Goal: Task Accomplishment & Management: Complete application form

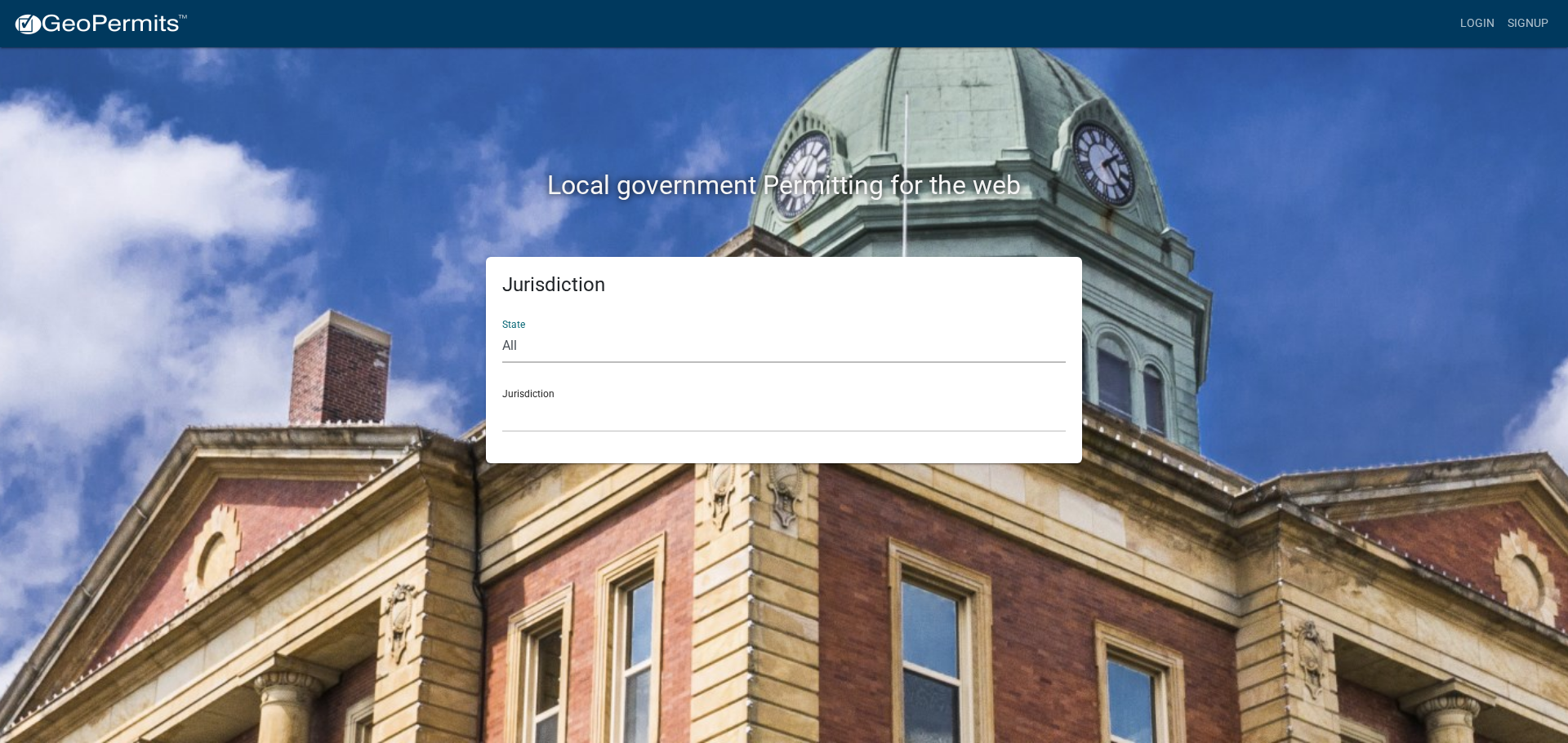
click at [887, 340] on select "All [US_STATE] [US_STATE] [US_STATE] [US_STATE] [US_STATE] [US_STATE] [US_STATE…" at bounding box center [784, 346] width 564 height 33
select select "[US_STATE]"
click at [502, 330] on select "All [US_STATE] [US_STATE] [US_STATE] [US_STATE] [US_STATE] [US_STATE] [US_STATE…" at bounding box center [784, 346] width 564 height 33
click at [638, 408] on select "City of [GEOGRAPHIC_DATA], [US_STATE] City of [GEOGRAPHIC_DATA], [US_STATE] Cit…" at bounding box center [784, 416] width 564 height 33
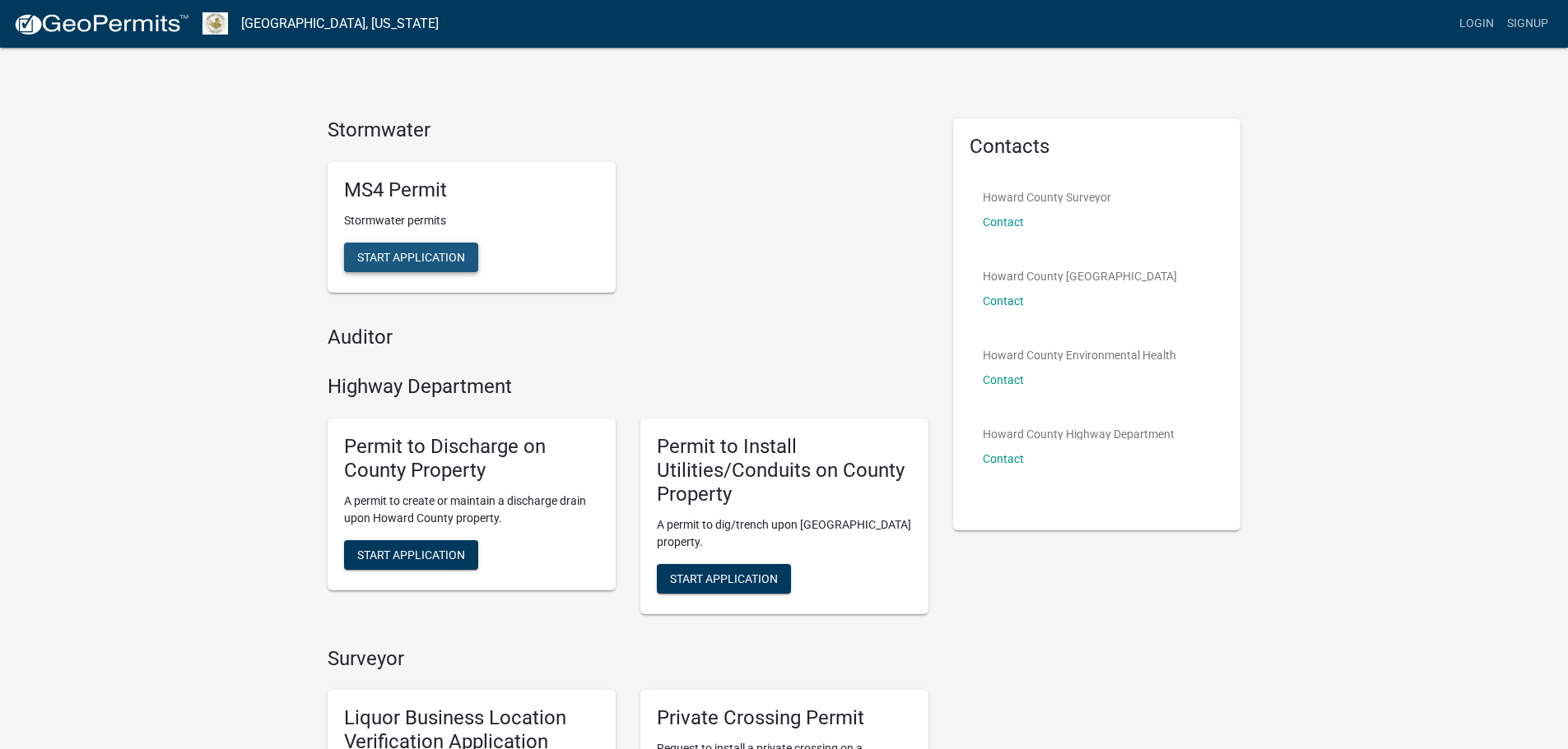
click at [437, 258] on span "Start Application" at bounding box center [411, 256] width 108 height 13
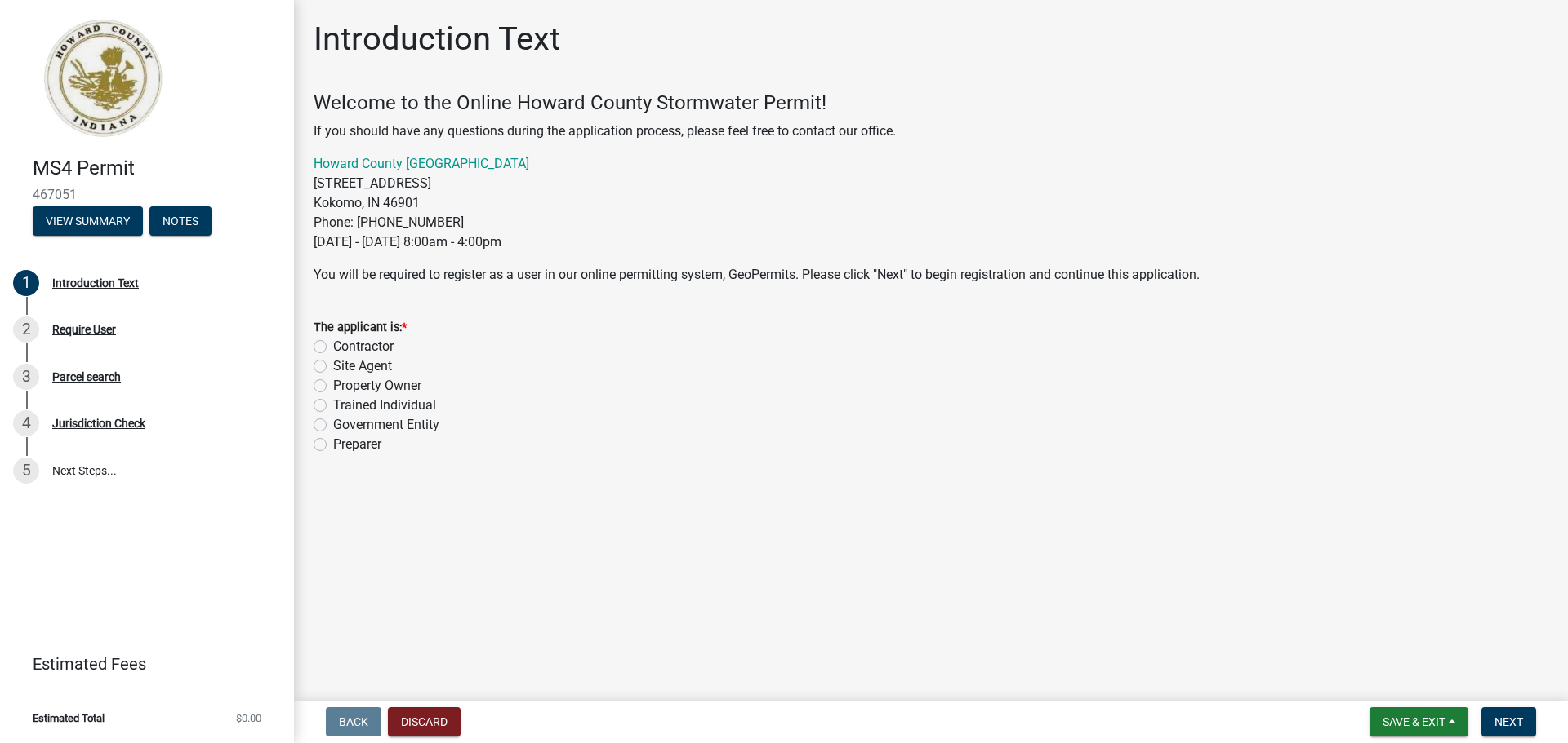
click at [333, 445] on label "Preparer" at bounding box center [357, 445] width 48 height 19
click at [333, 445] on input "Preparer" at bounding box center [339, 440] width 10 height 10
radio input "true"
click at [1516, 719] on span "Next" at bounding box center [1508, 722] width 29 height 13
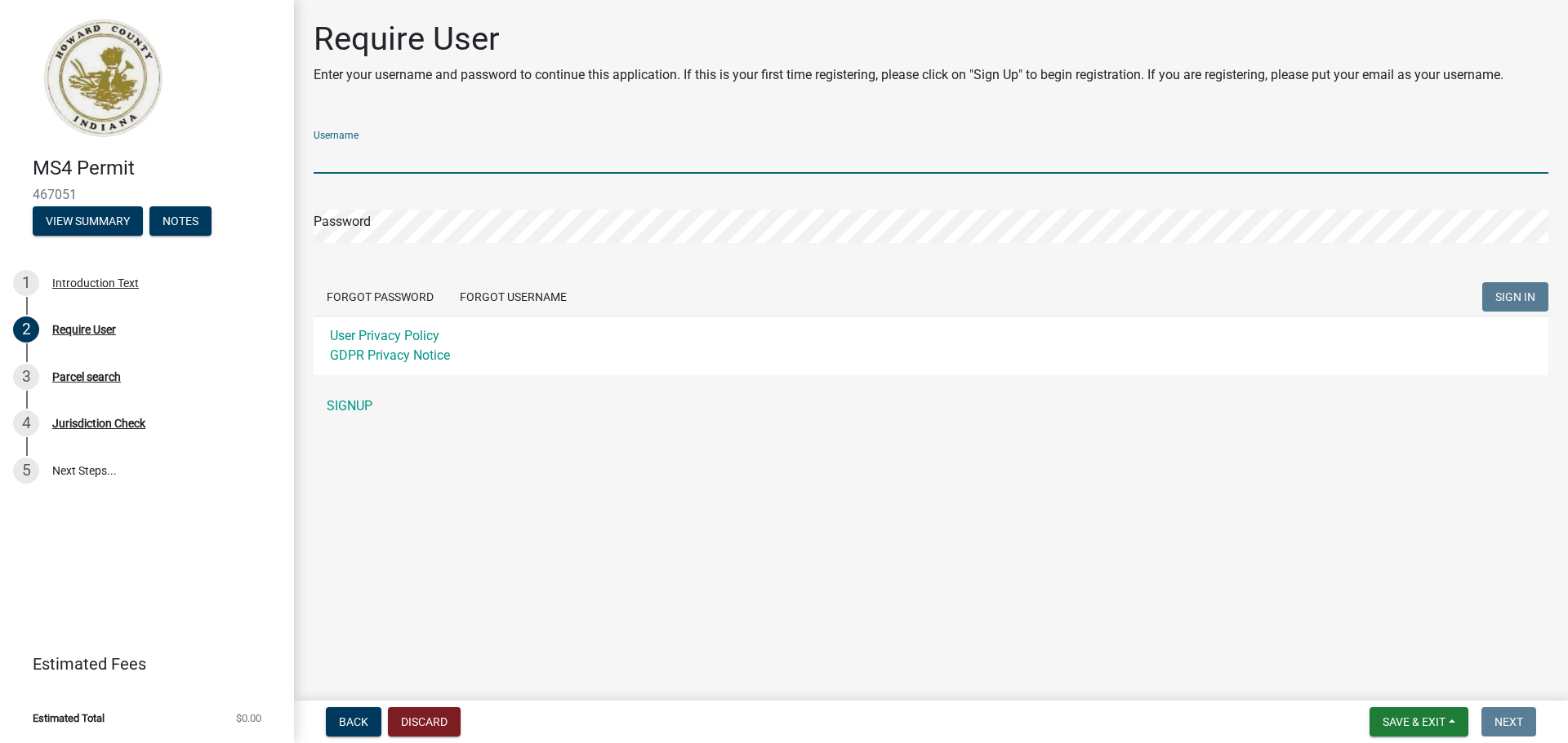
click at [387, 158] on input "Username" at bounding box center [930, 157] width 1235 height 33
type input "trippengr"
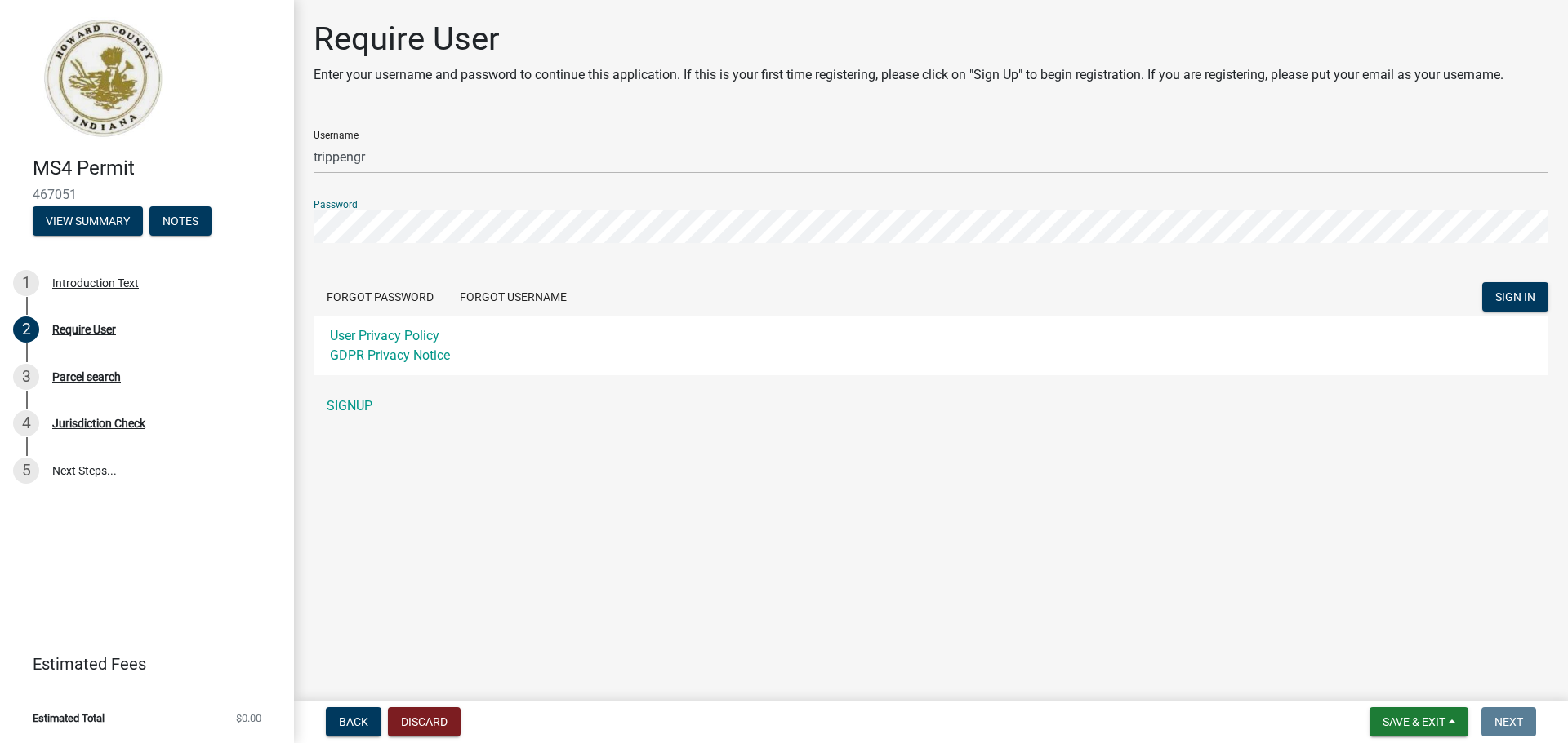
click at [1482, 283] on button "SIGN IN" at bounding box center [1515, 297] width 66 height 30
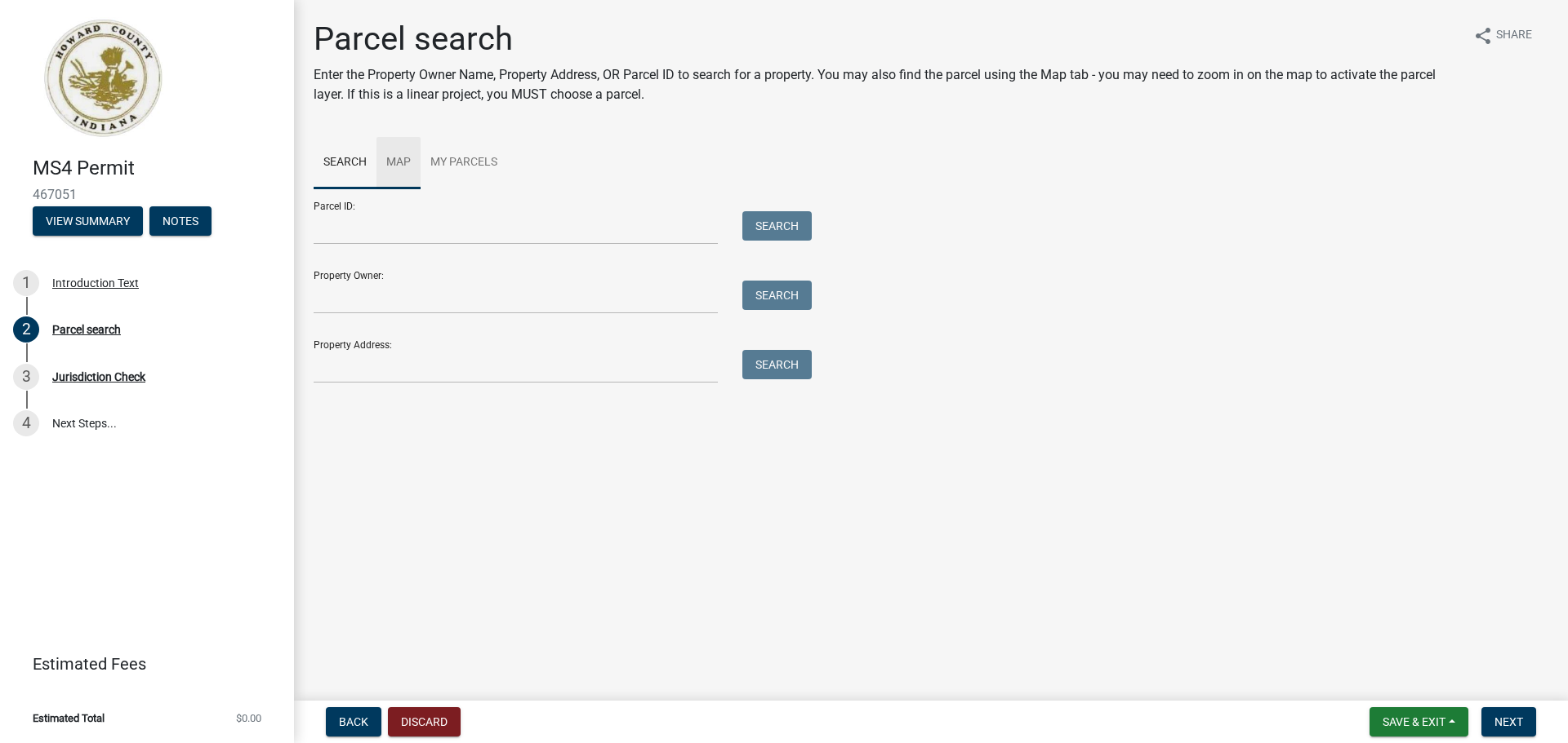
click at [390, 160] on link "Map" at bounding box center [398, 163] width 45 height 52
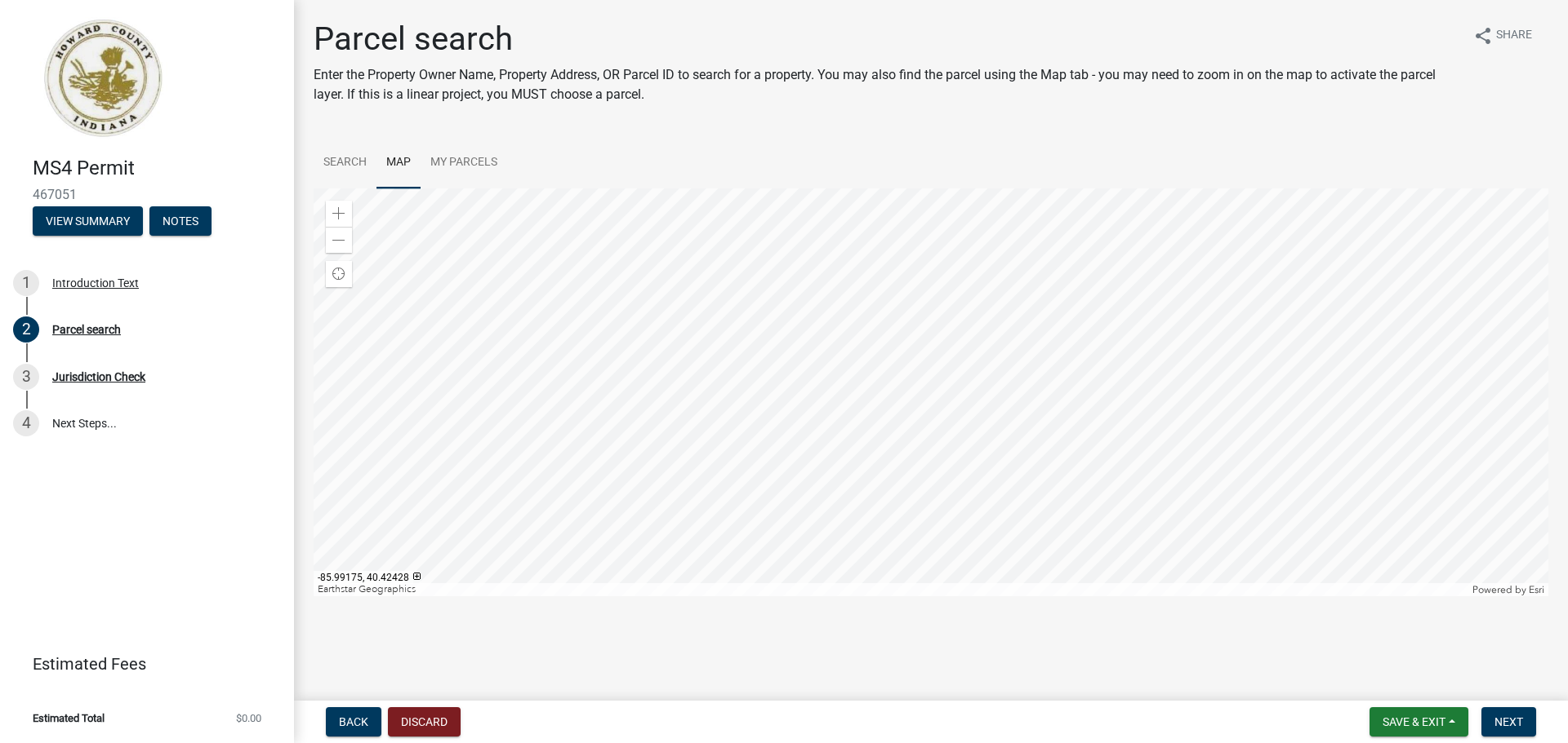
click at [972, 414] on div at bounding box center [930, 392] width 1235 height 408
click at [336, 213] on span at bounding box center [339, 214] width 13 height 13
click at [692, 427] on div at bounding box center [930, 392] width 1235 height 408
click at [636, 359] on div at bounding box center [930, 392] width 1235 height 408
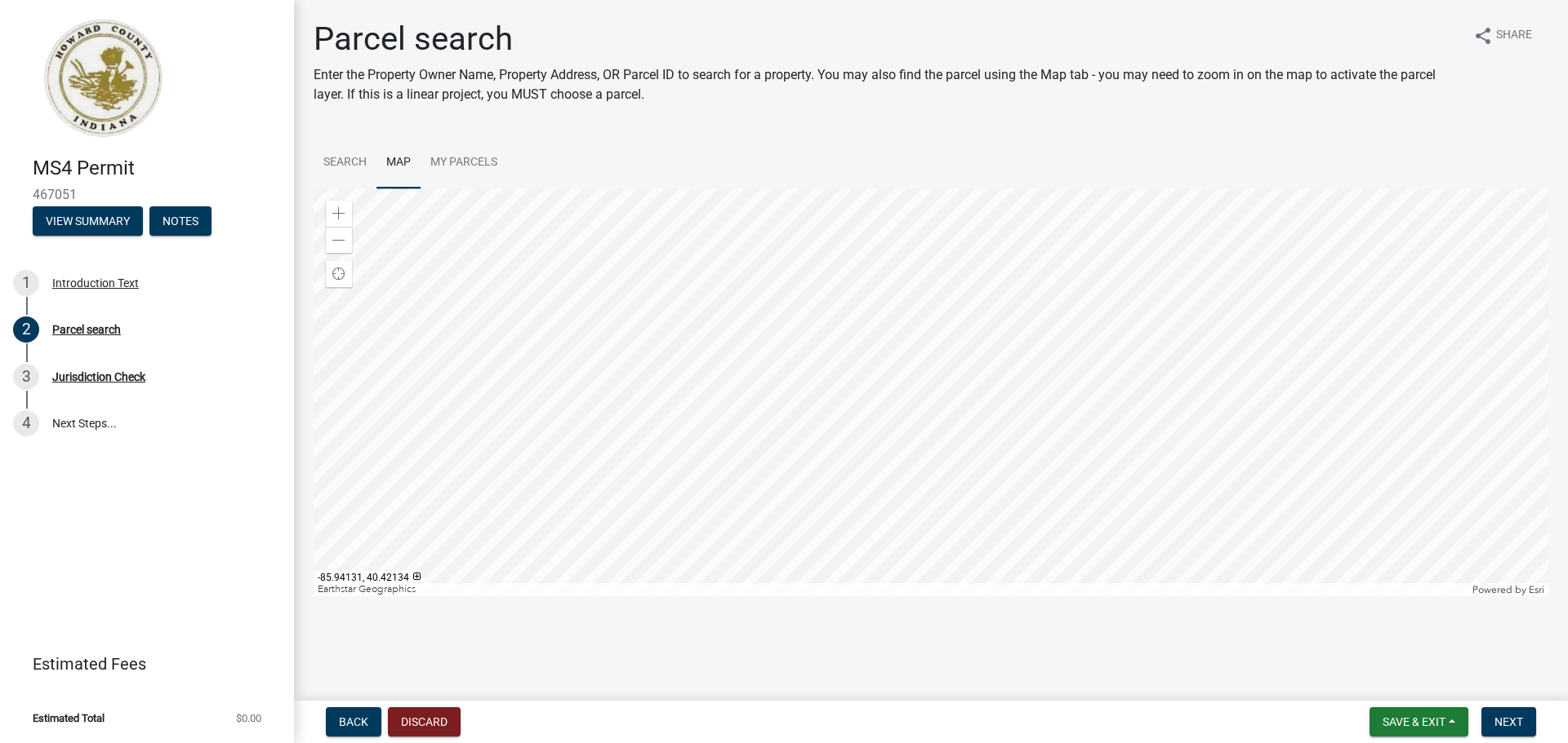
click at [698, 413] on div at bounding box center [930, 392] width 1235 height 408
click at [344, 209] on span at bounding box center [339, 214] width 13 height 13
click at [339, 211] on span at bounding box center [339, 214] width 13 height 13
click at [839, 556] on div at bounding box center [930, 392] width 1235 height 408
click at [860, 468] on div at bounding box center [930, 392] width 1235 height 408
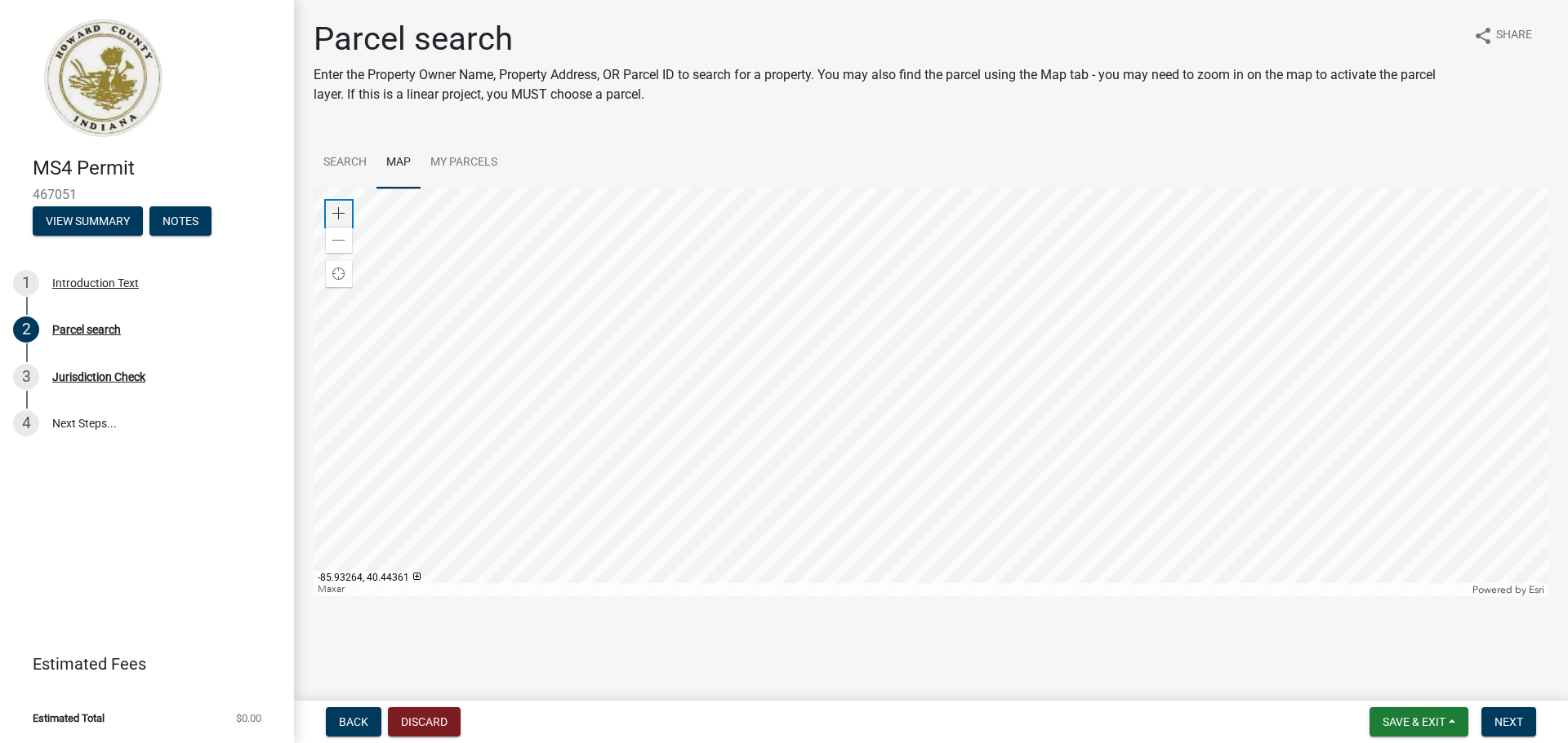
click at [337, 214] on span at bounding box center [339, 214] width 13 height 13
click at [710, 462] on div at bounding box center [930, 392] width 1235 height 408
click at [693, 379] on div at bounding box center [930, 392] width 1235 height 408
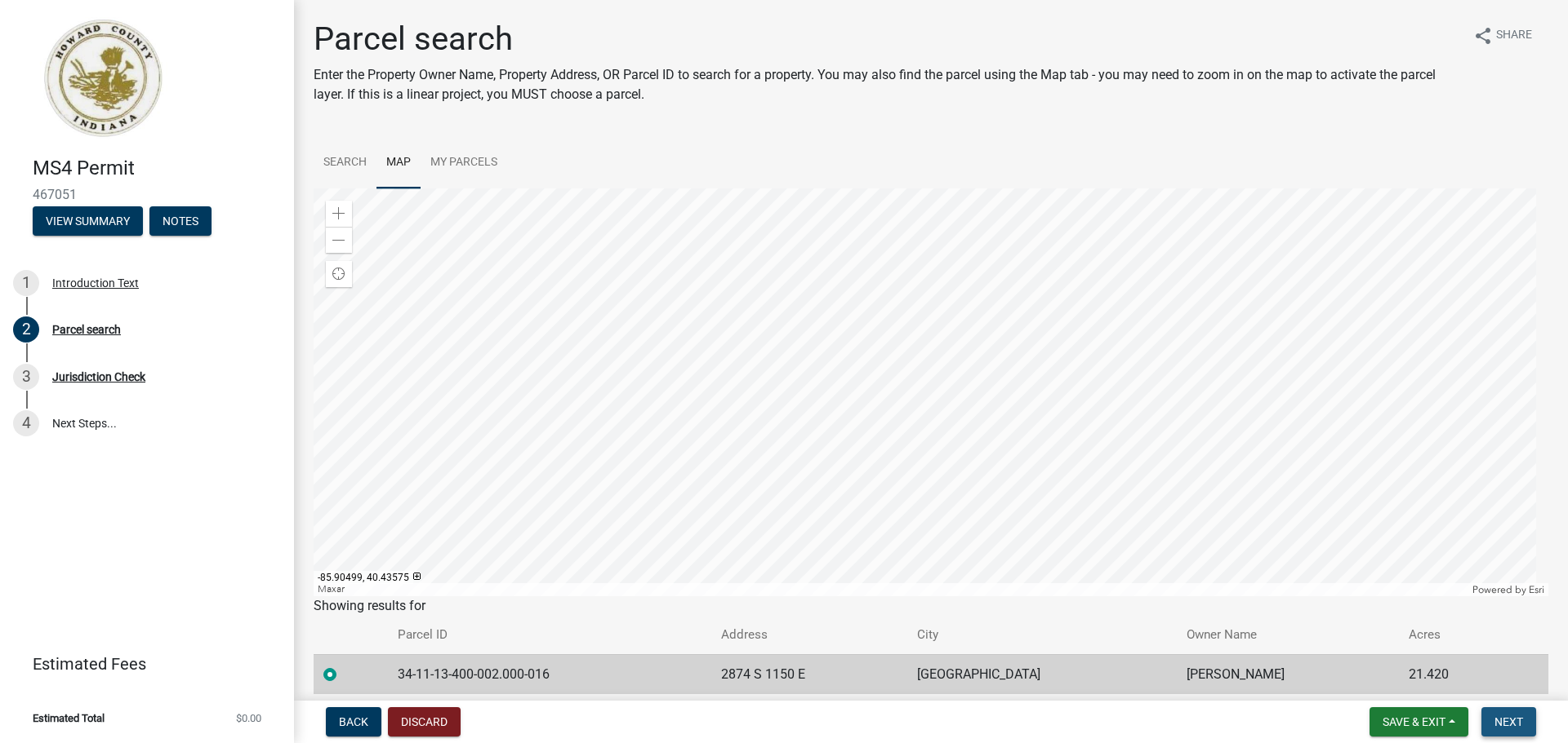
click at [1517, 724] on span "Next" at bounding box center [1508, 722] width 29 height 13
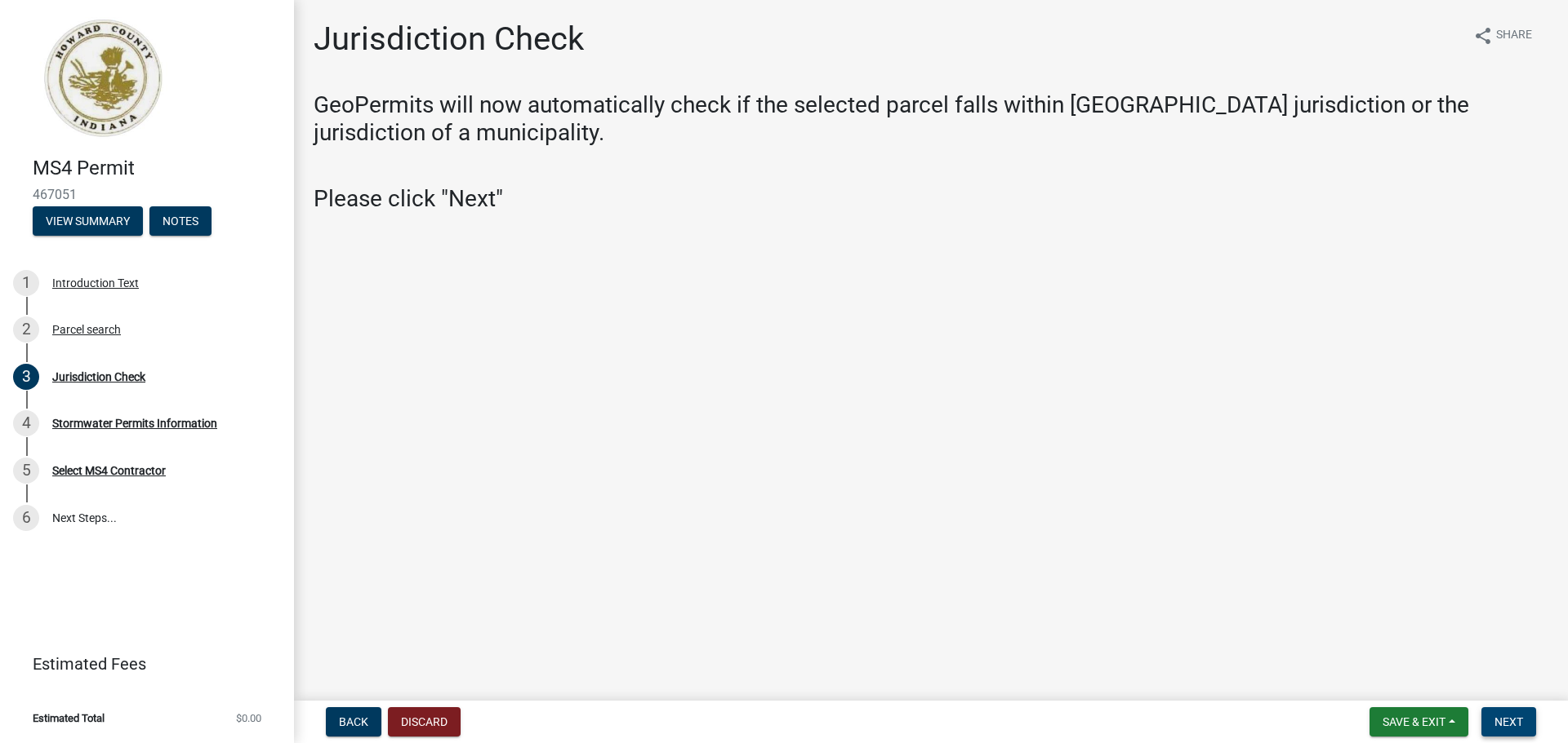
click at [1510, 726] on span "Next" at bounding box center [1508, 722] width 29 height 13
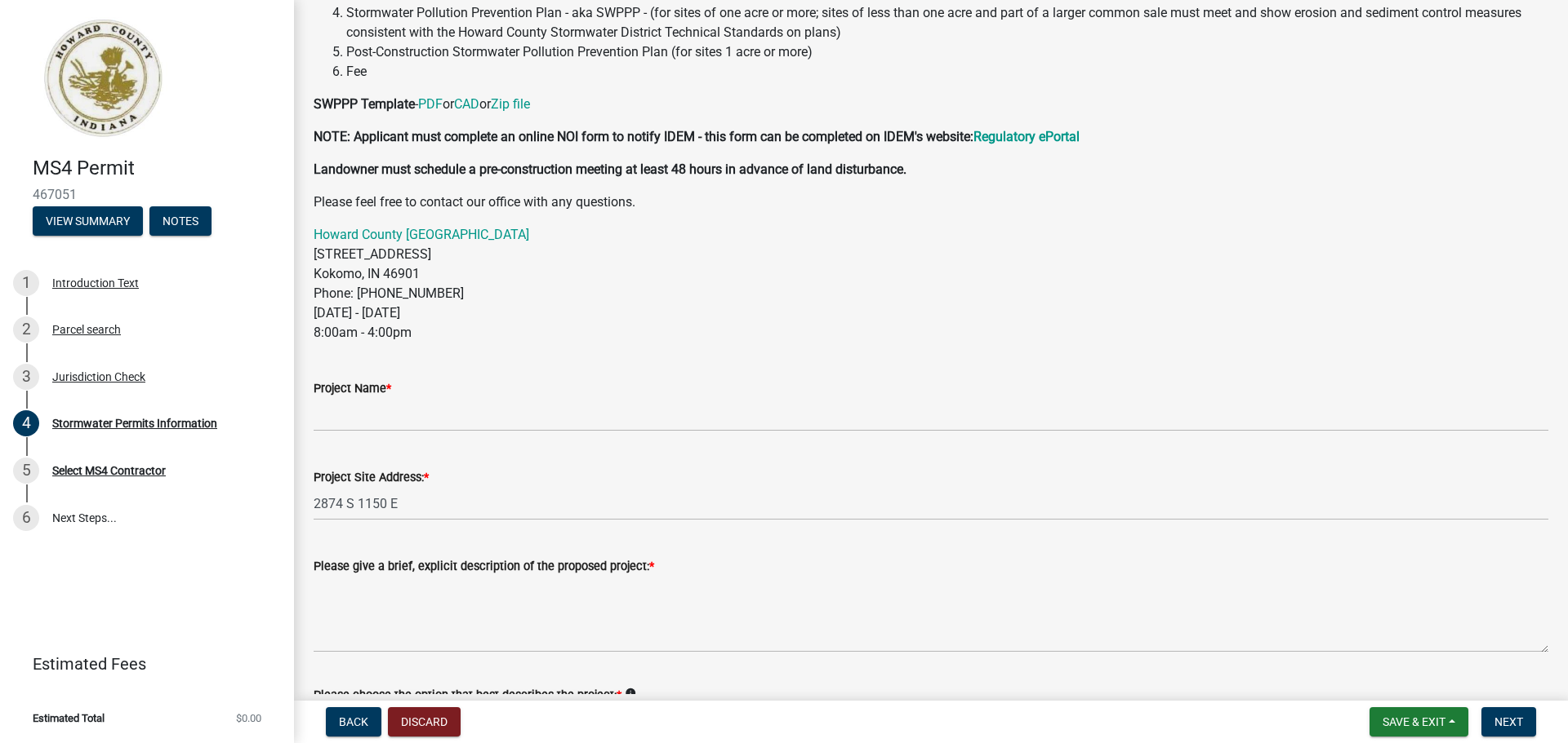
scroll to position [326, 0]
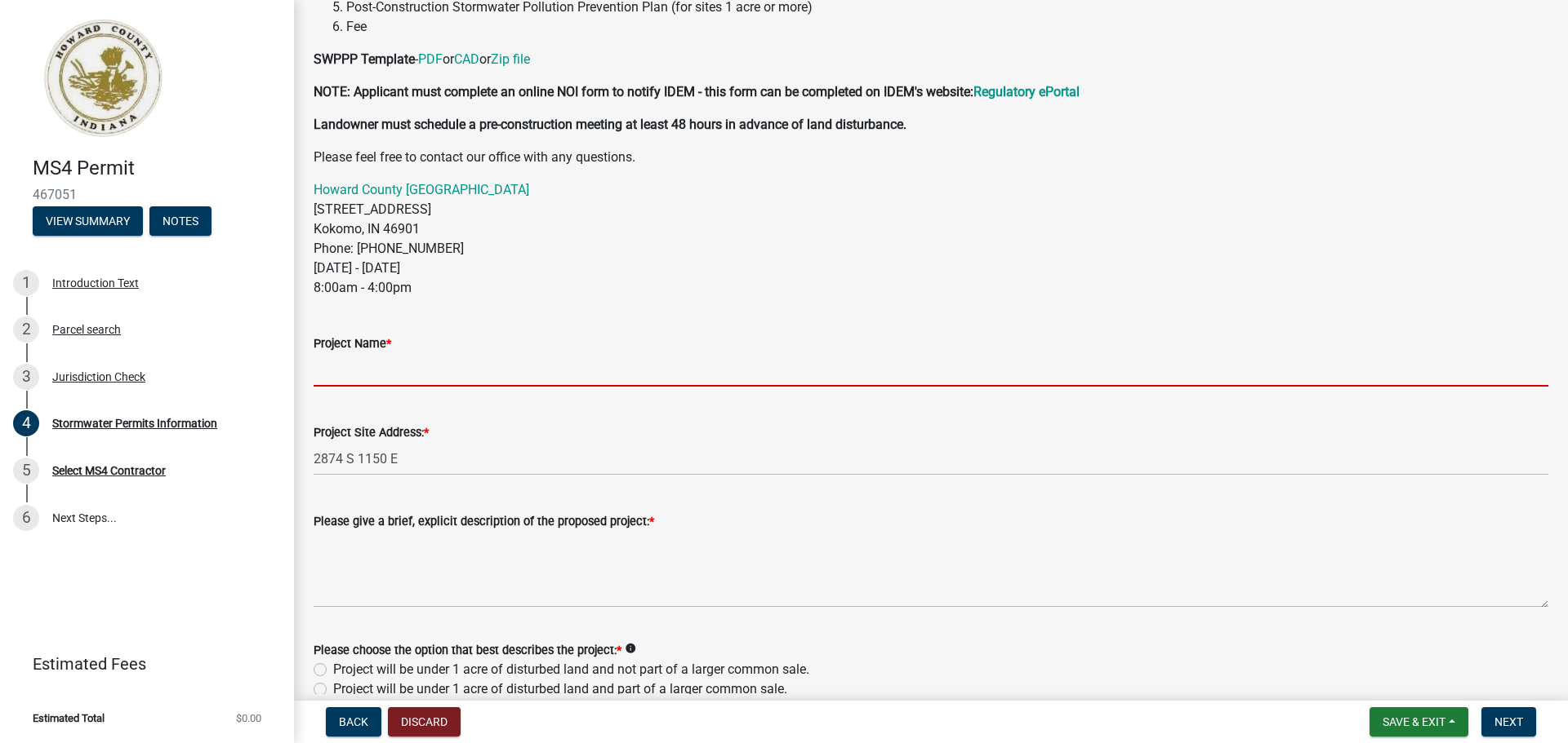
click at [353, 374] on input "Project Name *" at bounding box center [930, 370] width 1235 height 33
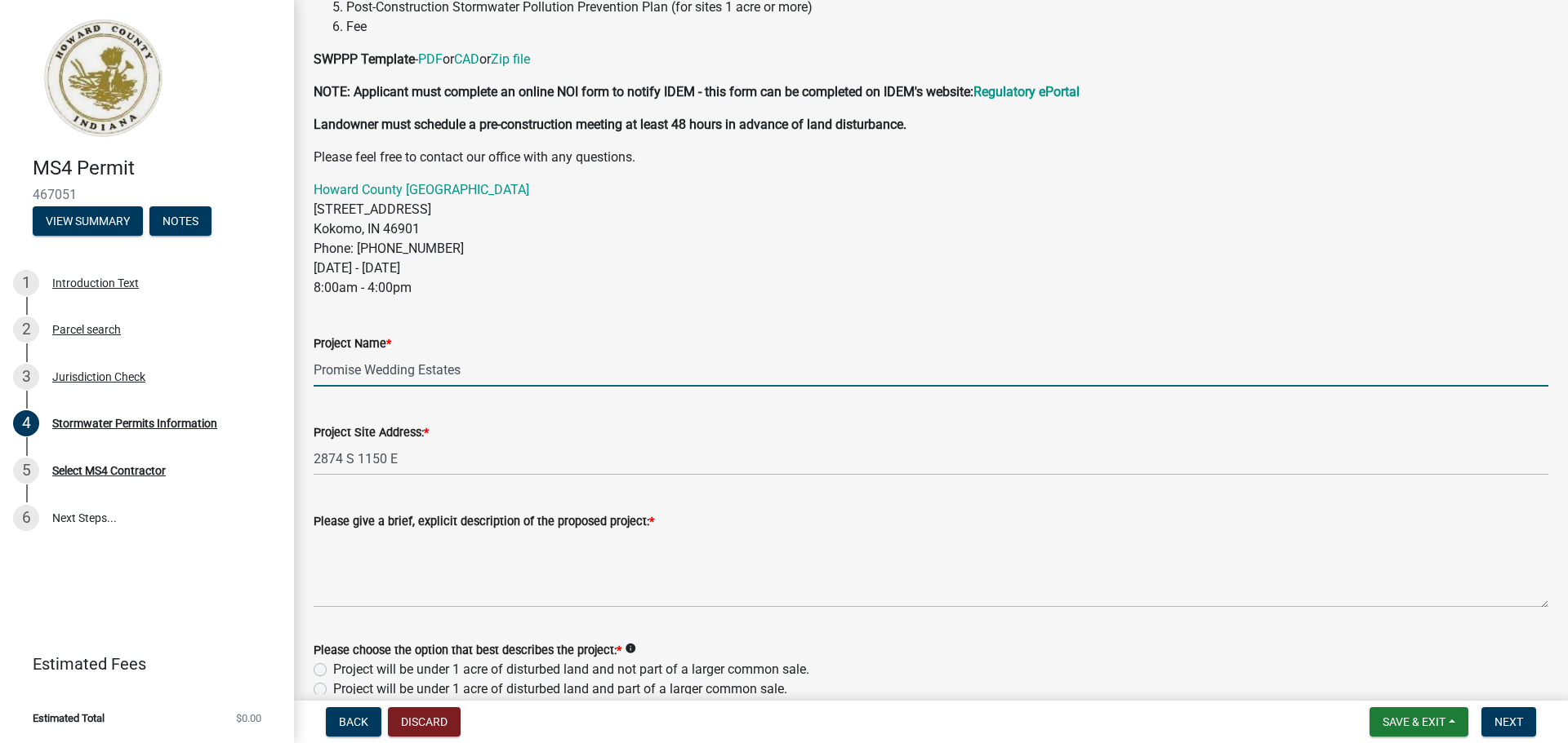
type input "Promise Wedding Estates"
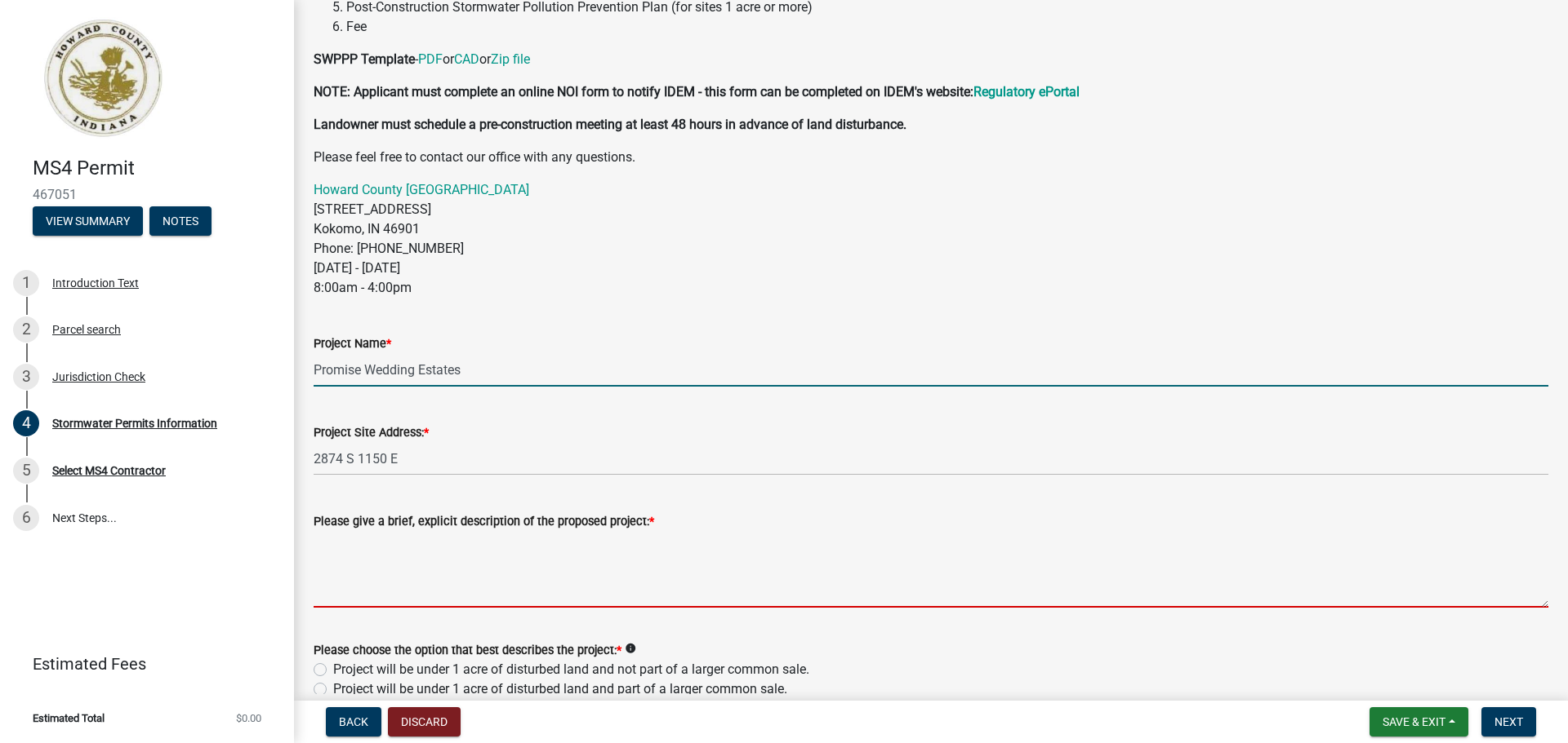
click at [349, 591] on textarea "Please give a brief, explicit description of the proposed project: *" at bounding box center [930, 569] width 1235 height 77
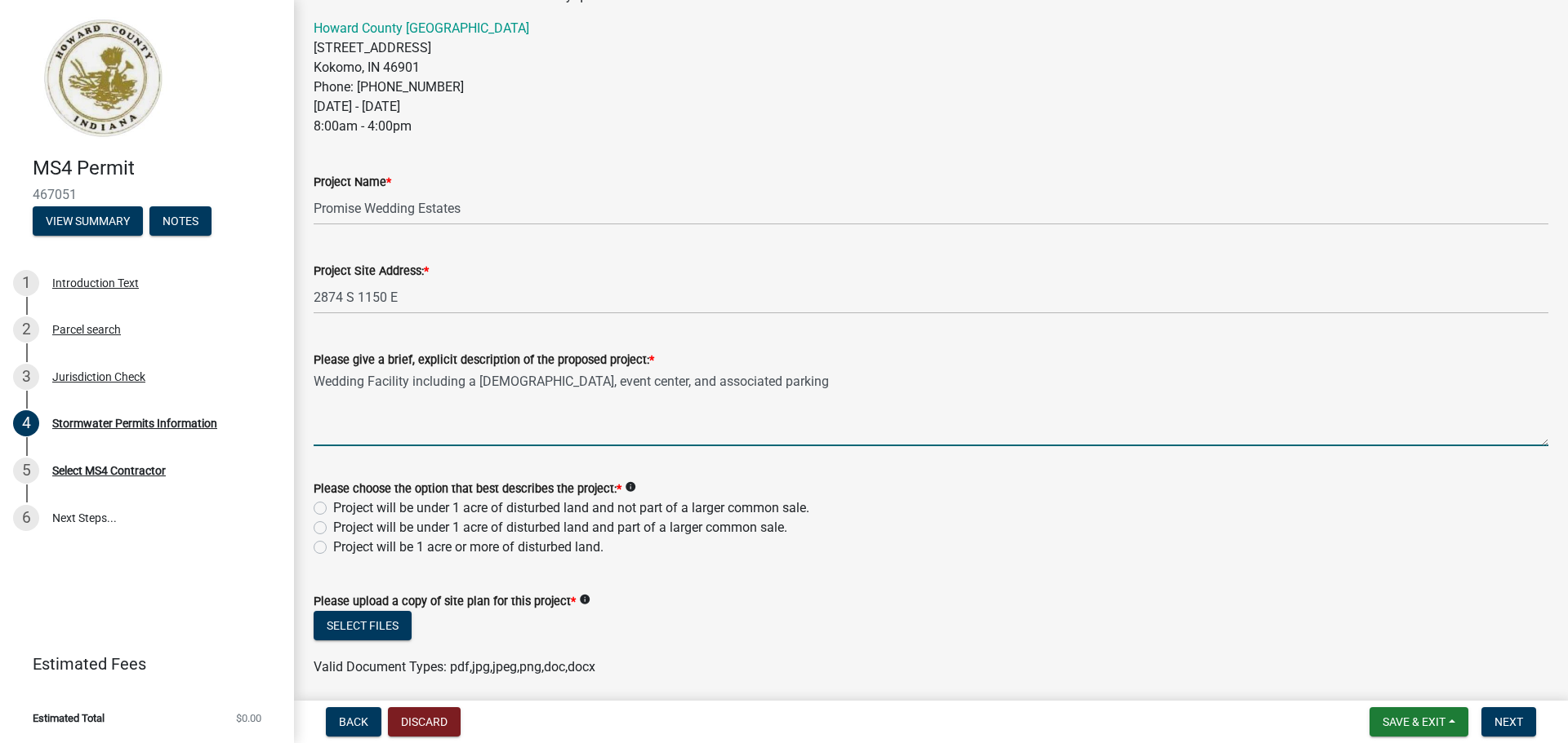
scroll to position [571, 0]
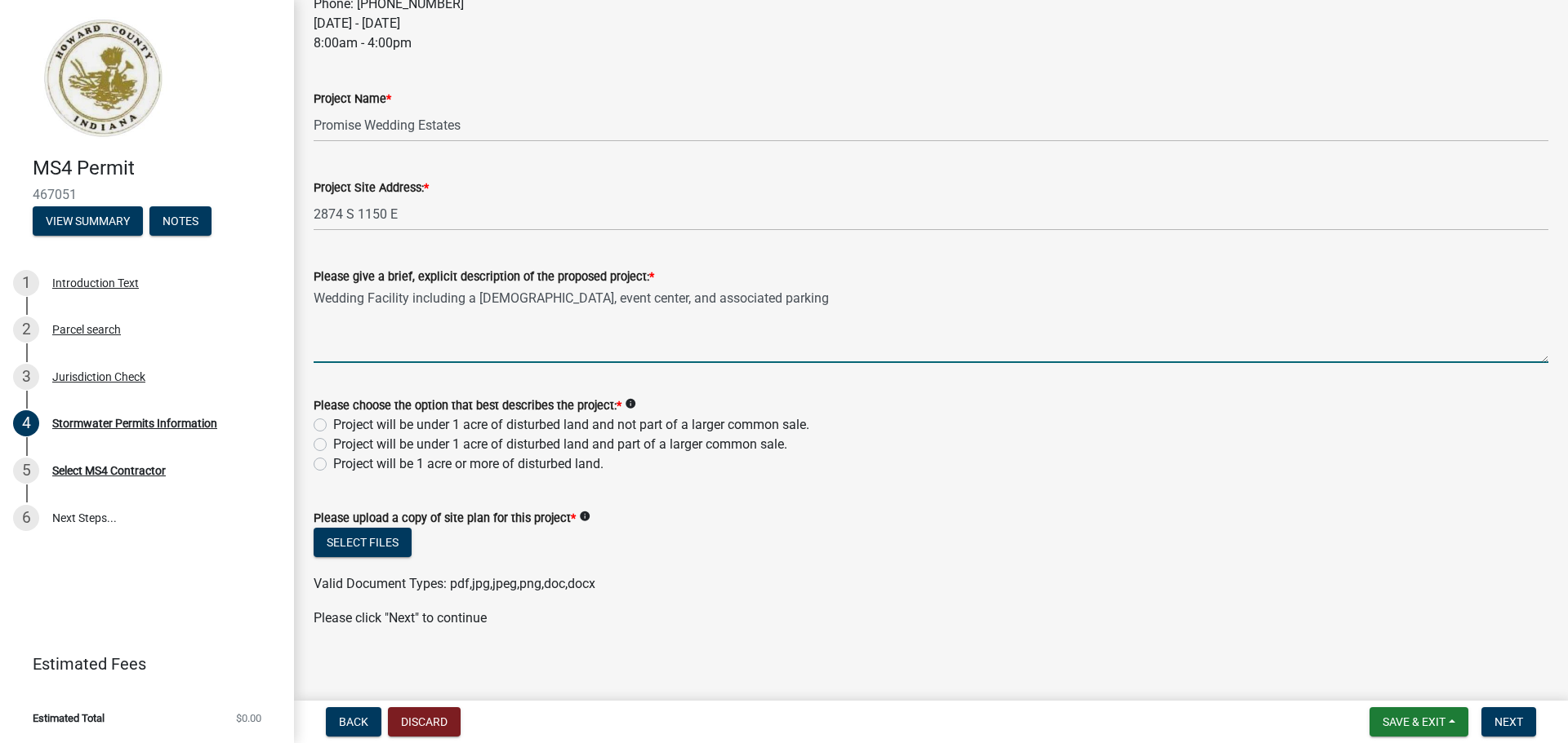
type textarea "Wedding Facility including a [DEMOGRAPHIC_DATA], event center, and associated p…"
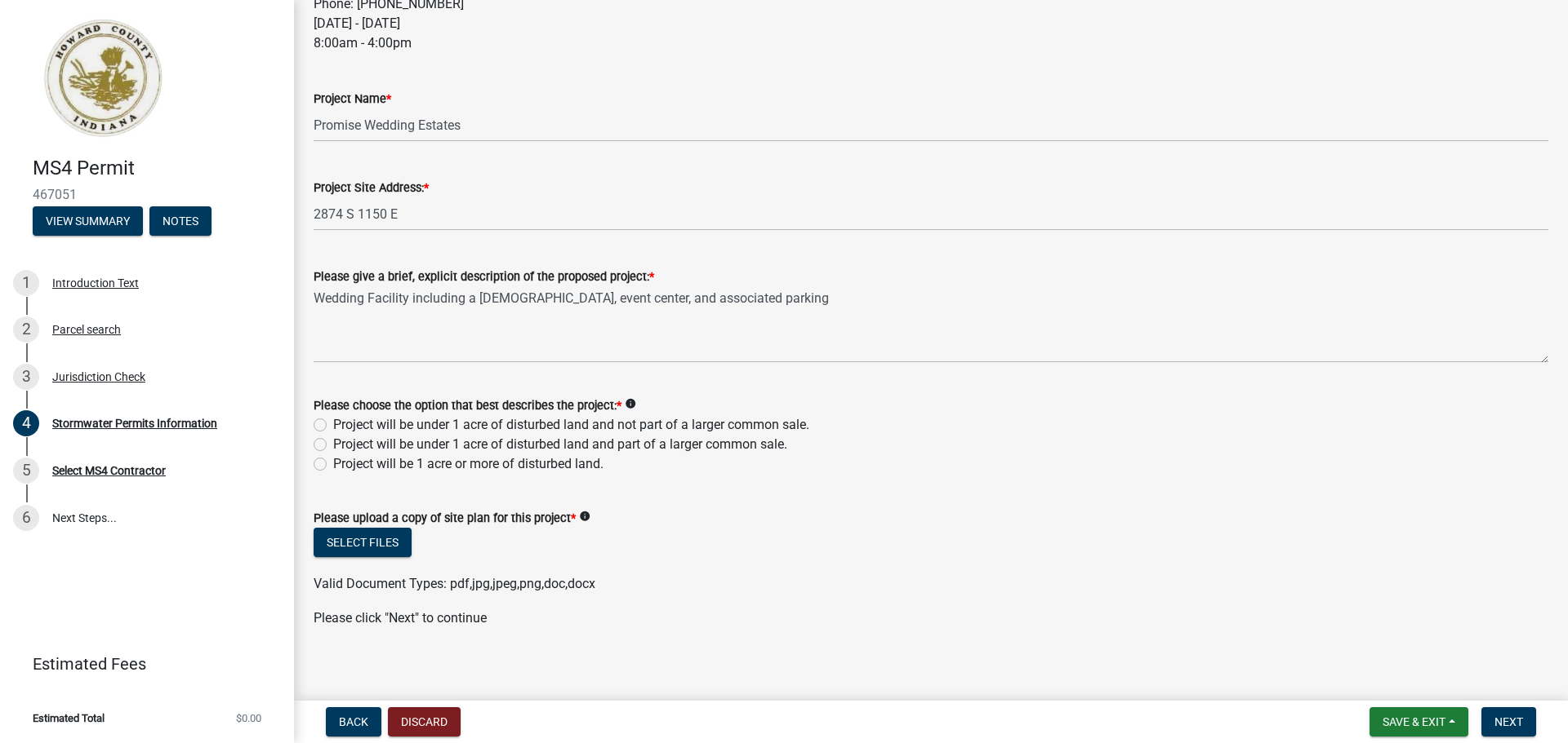
click at [333, 467] on label "Project will be 1 acre or more of disturbed land." at bounding box center [469, 464] width 270 height 19
click at [333, 465] on input "Project will be 1 acre or more of disturbed land." at bounding box center [339, 460] width 10 height 10
radio input "true"
click at [373, 543] on button "Select files" at bounding box center [362, 542] width 98 height 30
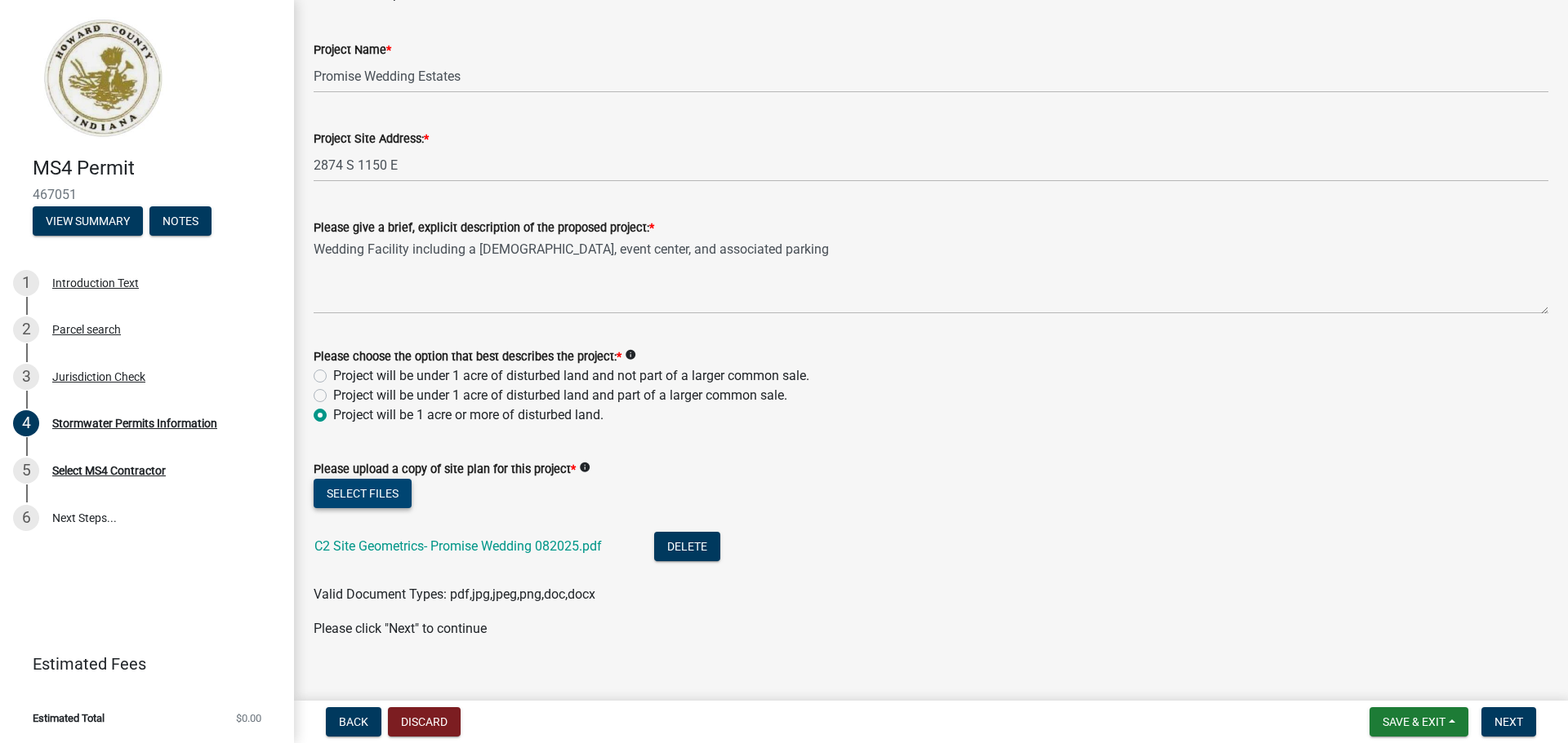
scroll to position [641, 0]
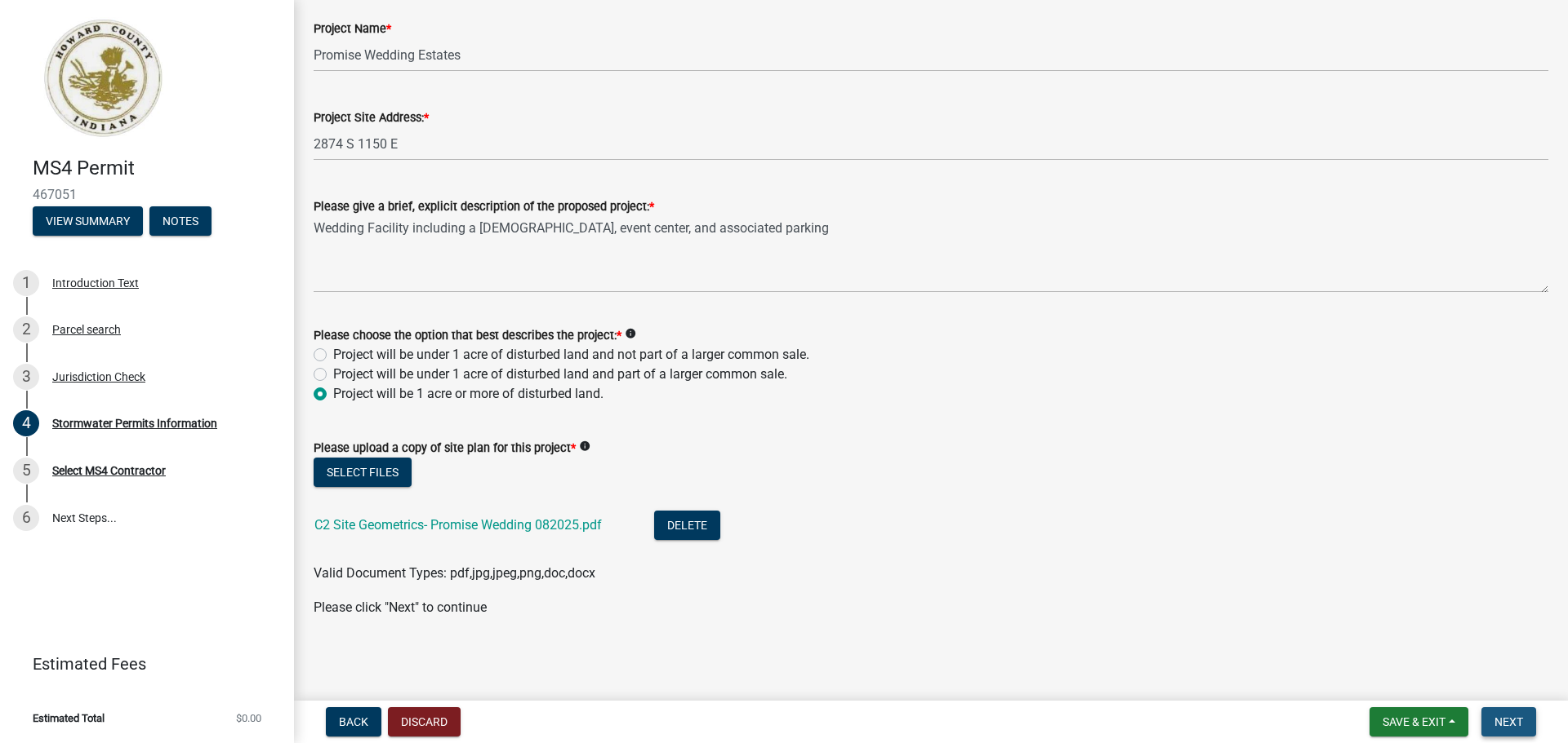
click at [1513, 728] on span "Next" at bounding box center [1508, 722] width 29 height 13
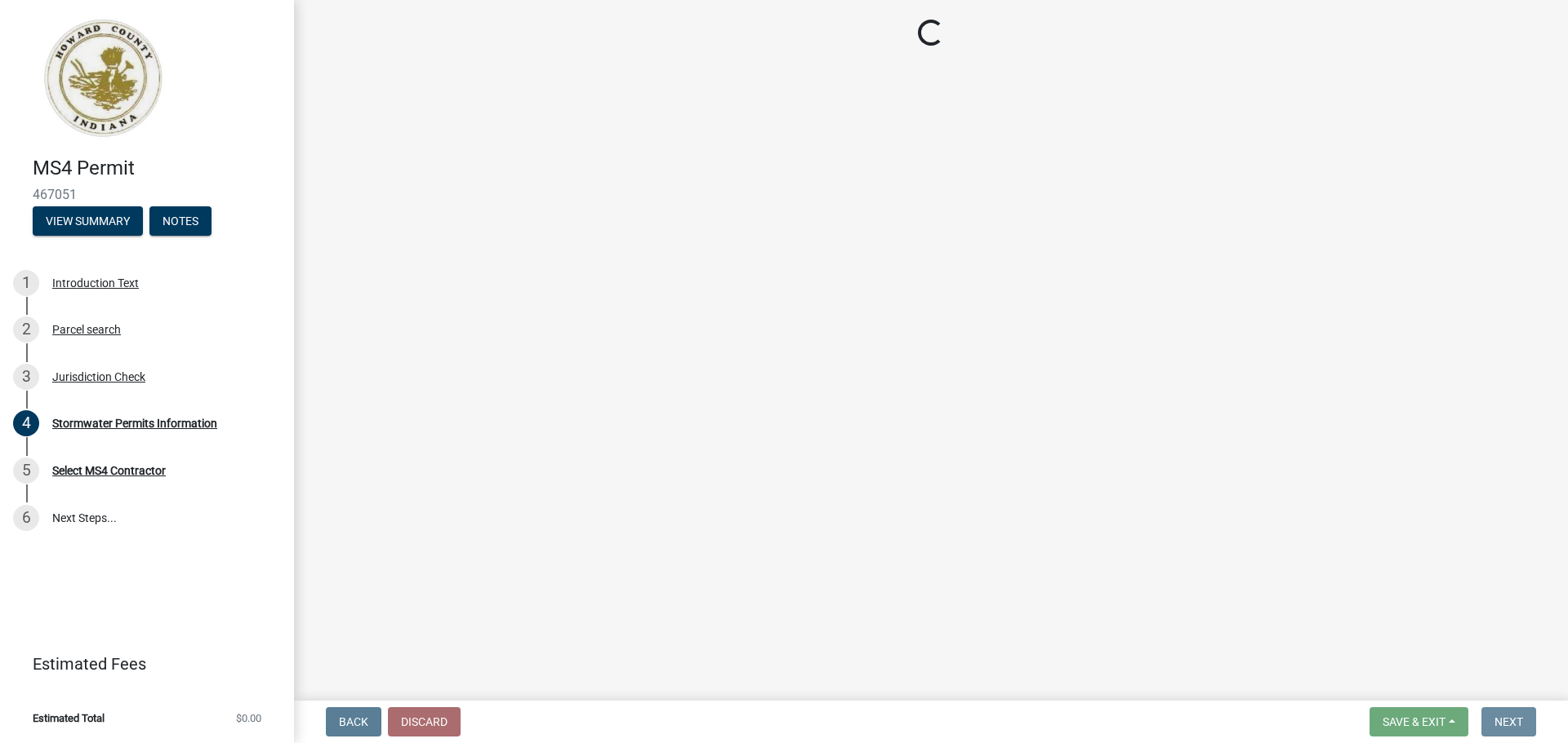
scroll to position [0, 0]
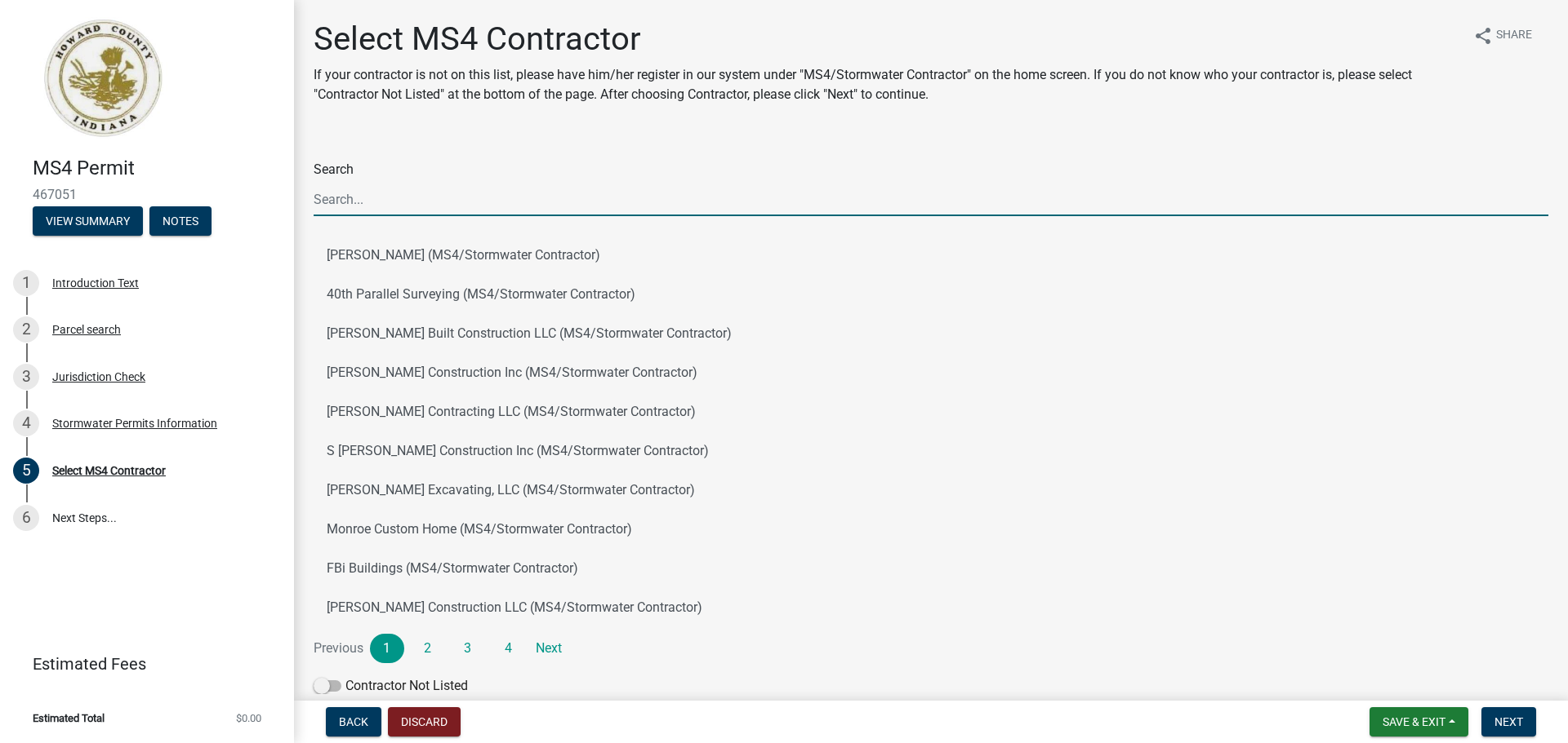
click at [376, 203] on input "Search" at bounding box center [930, 200] width 1235 height 33
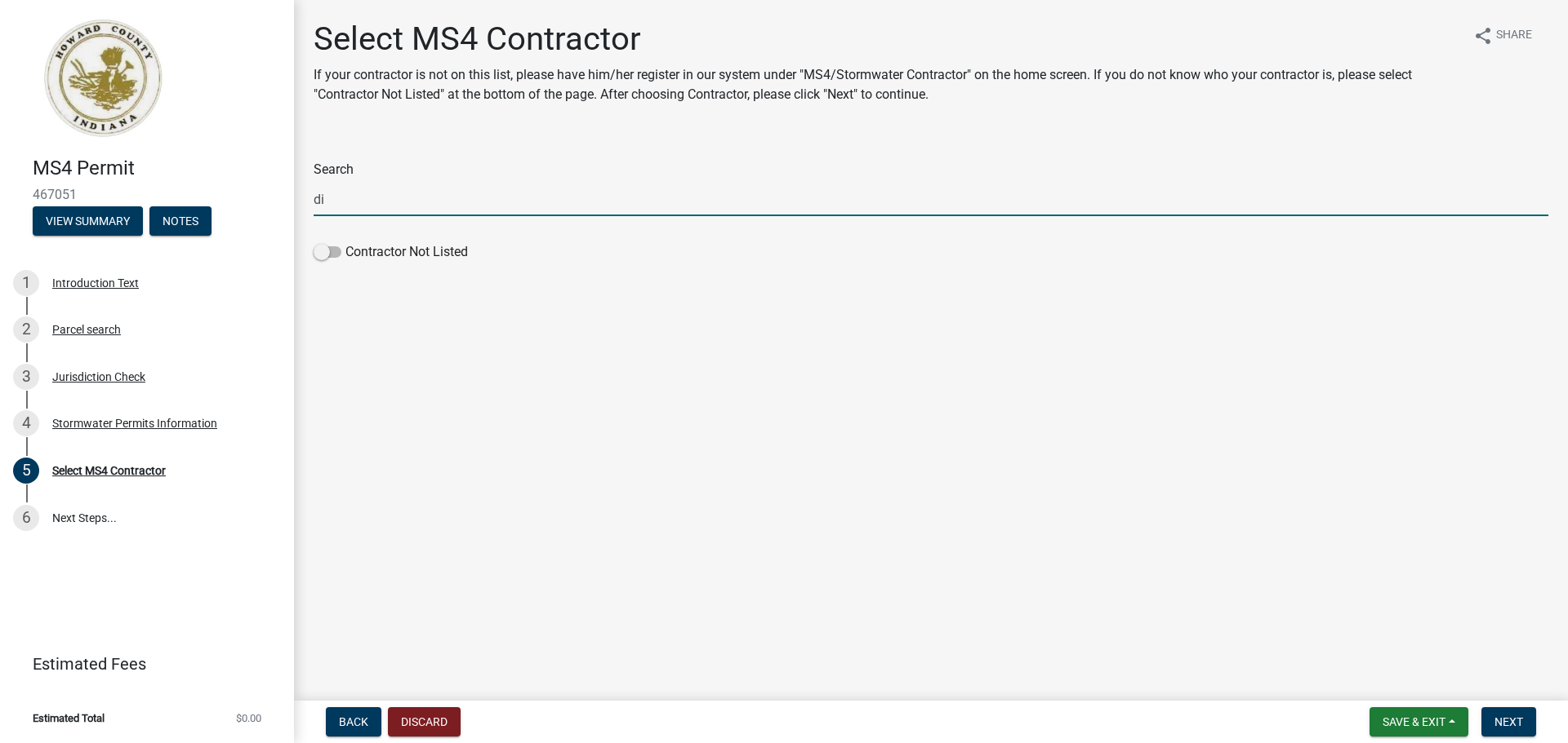
type input "d"
type input "b"
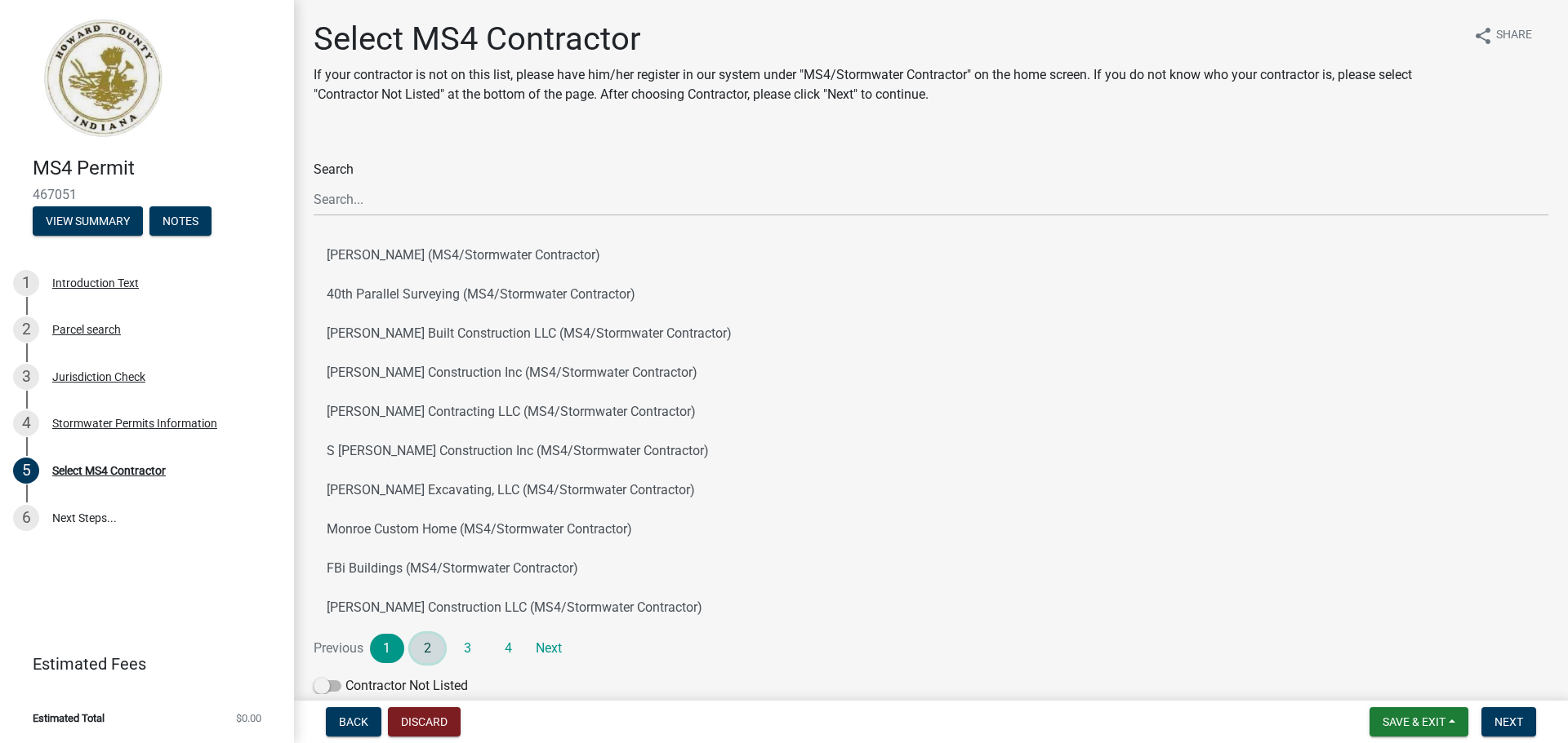
click at [428, 648] on link "2" at bounding box center [428, 649] width 34 height 30
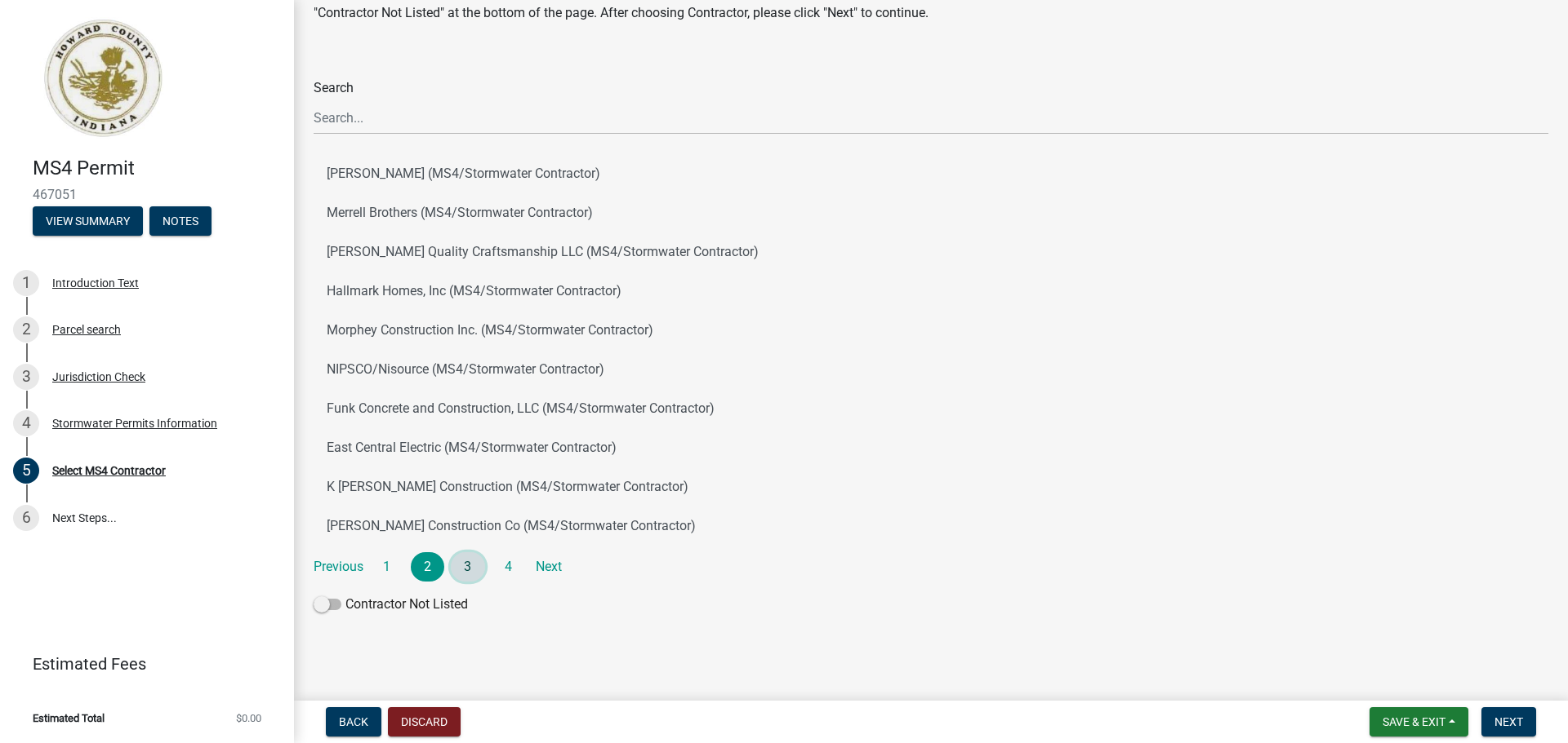
click at [469, 569] on link "3" at bounding box center [468, 567] width 34 height 30
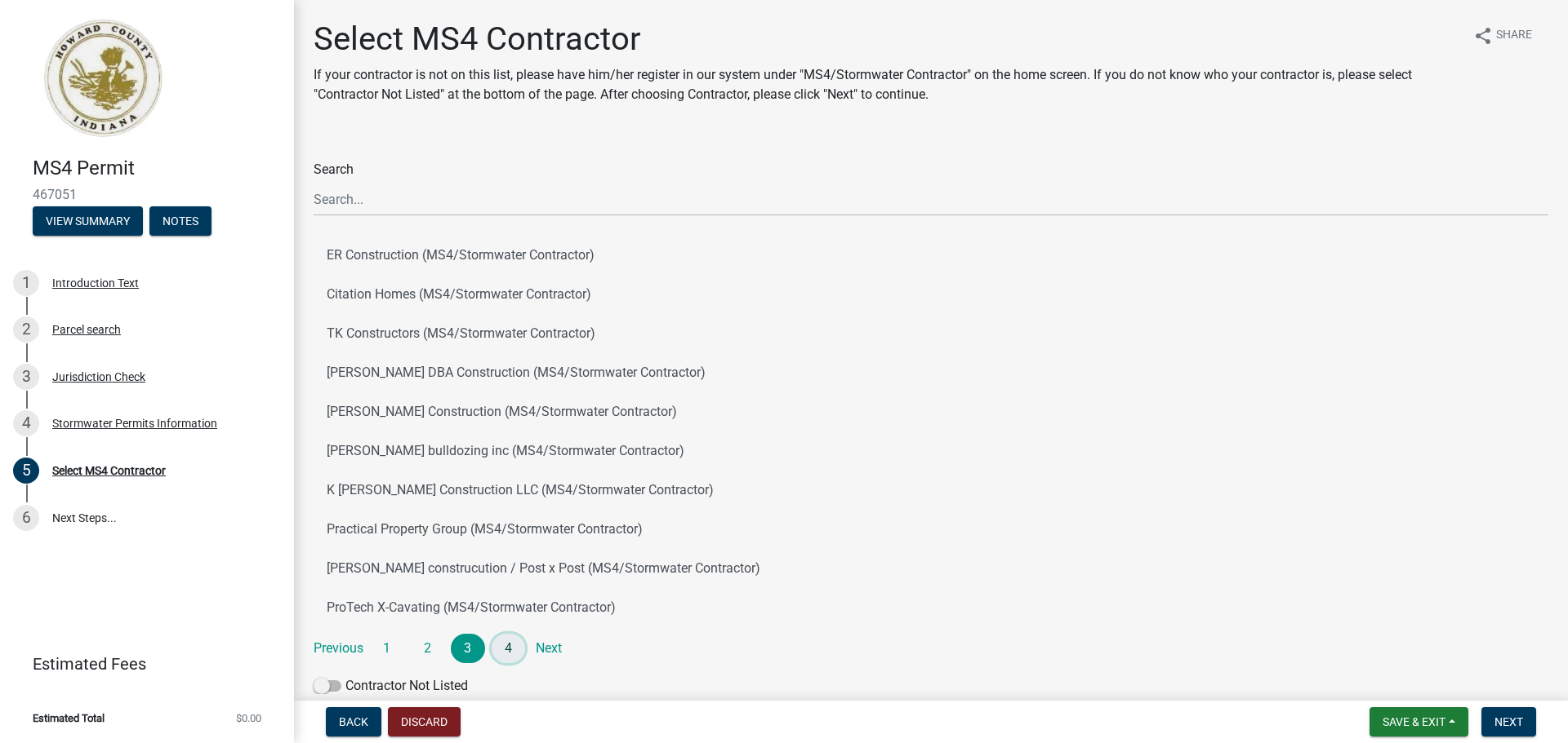
click at [513, 645] on link "4" at bounding box center [508, 649] width 34 height 30
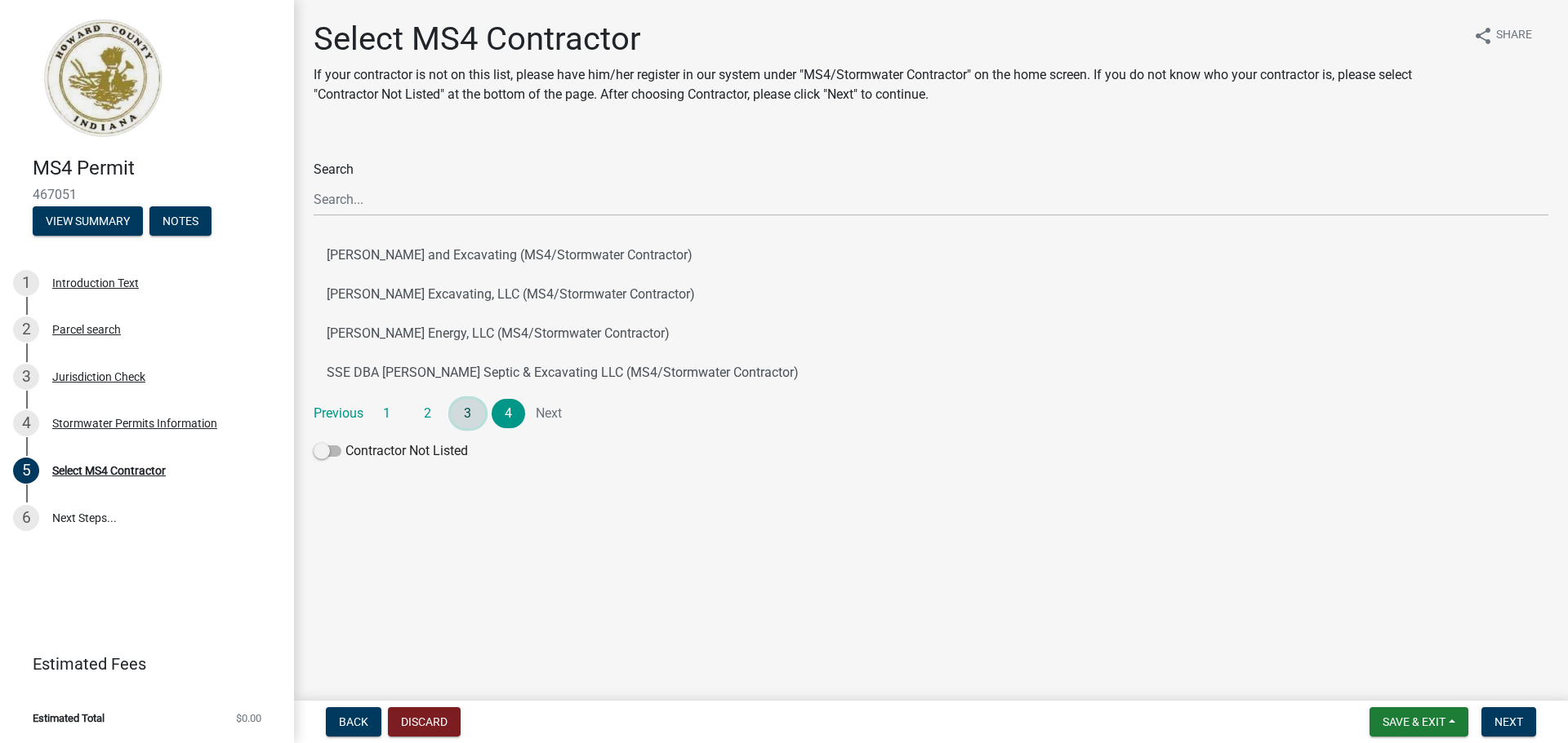
click at [467, 419] on link "3" at bounding box center [468, 414] width 34 height 30
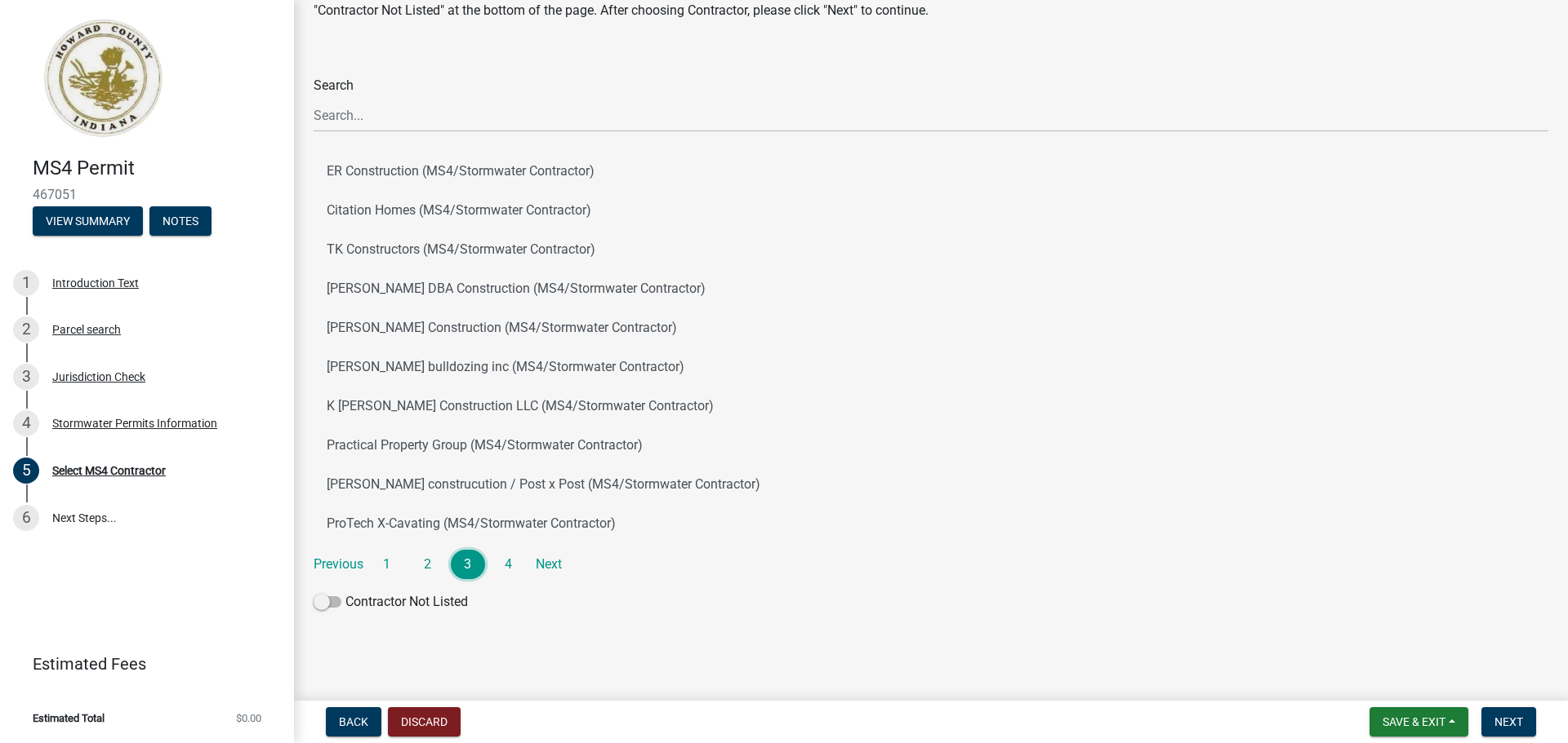
scroll to position [85, 0]
click at [427, 565] on link "2" at bounding box center [428, 564] width 34 height 30
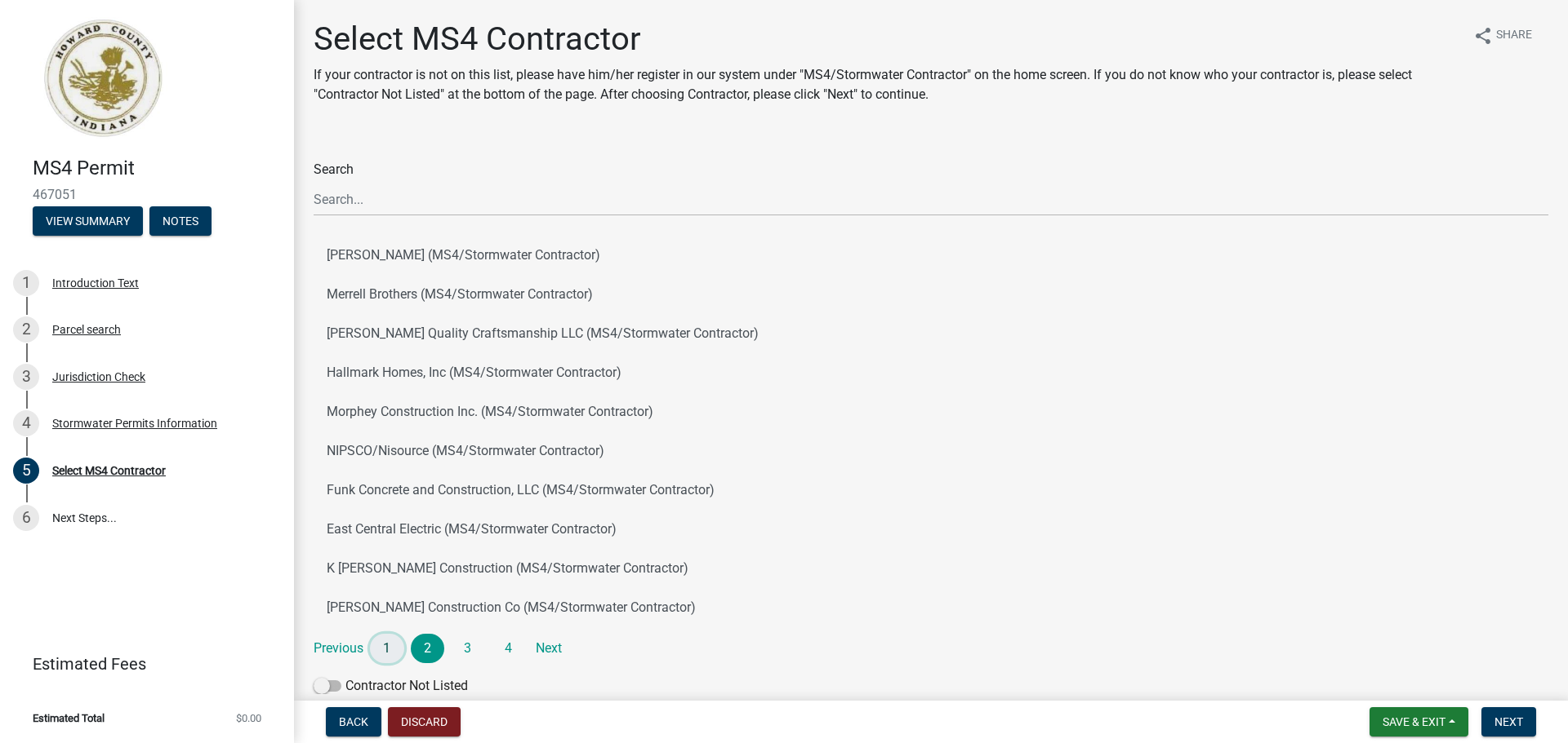
click at [387, 646] on link "1" at bounding box center [387, 649] width 34 height 30
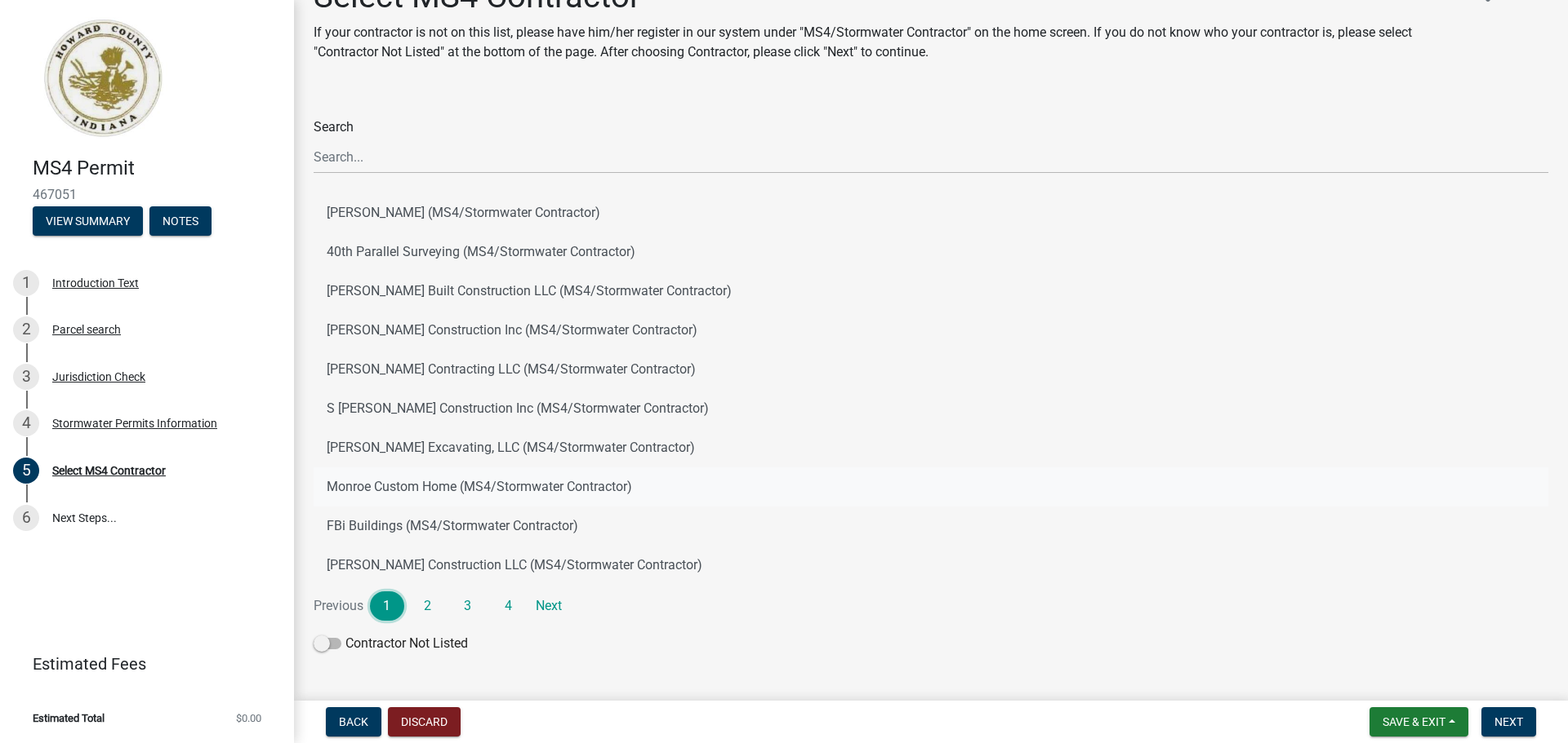
scroll to position [82, 0]
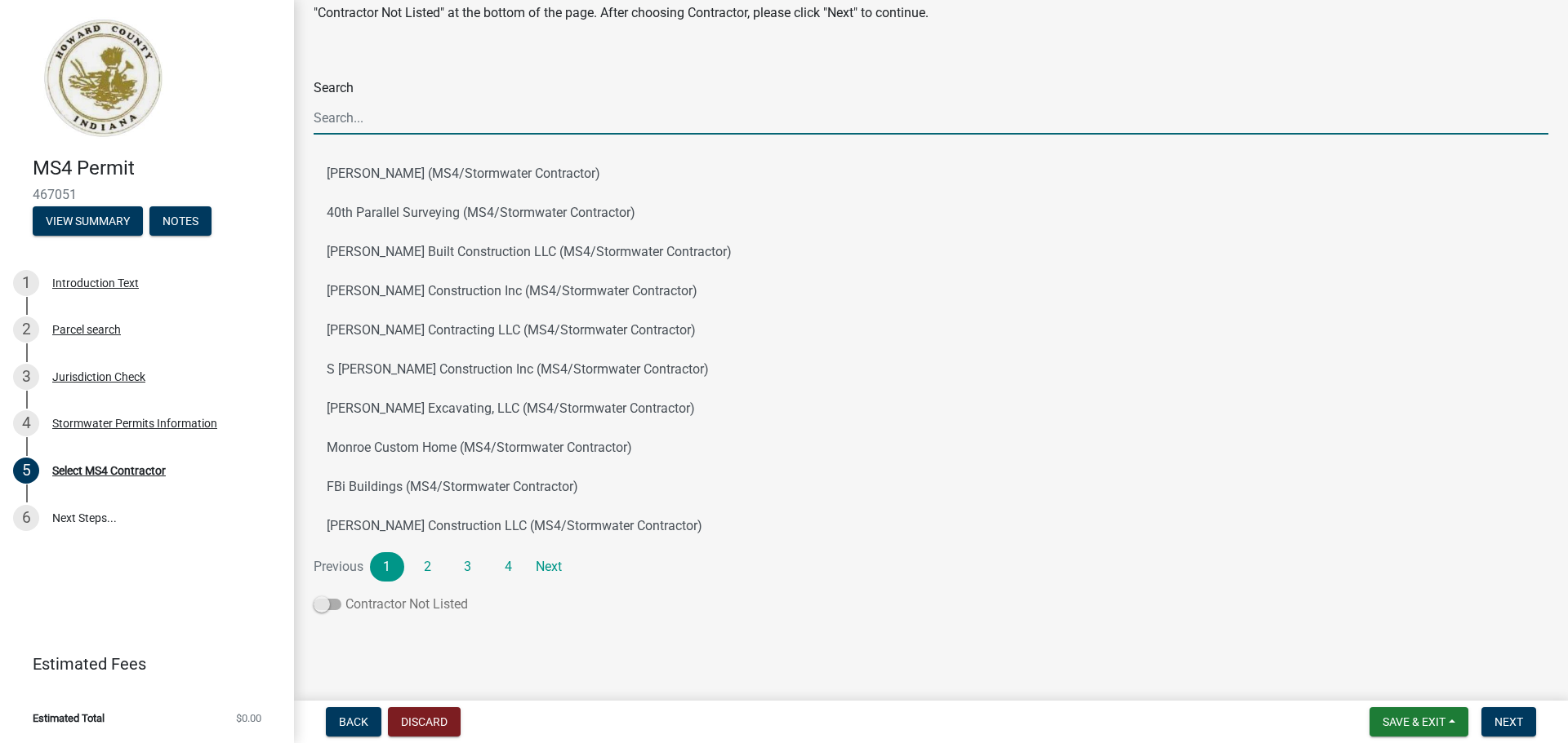
click at [334, 603] on span at bounding box center [327, 604] width 28 height 11
click at [346, 595] on input "Contractor Not Listed" at bounding box center [346, 595] width 0 height 0
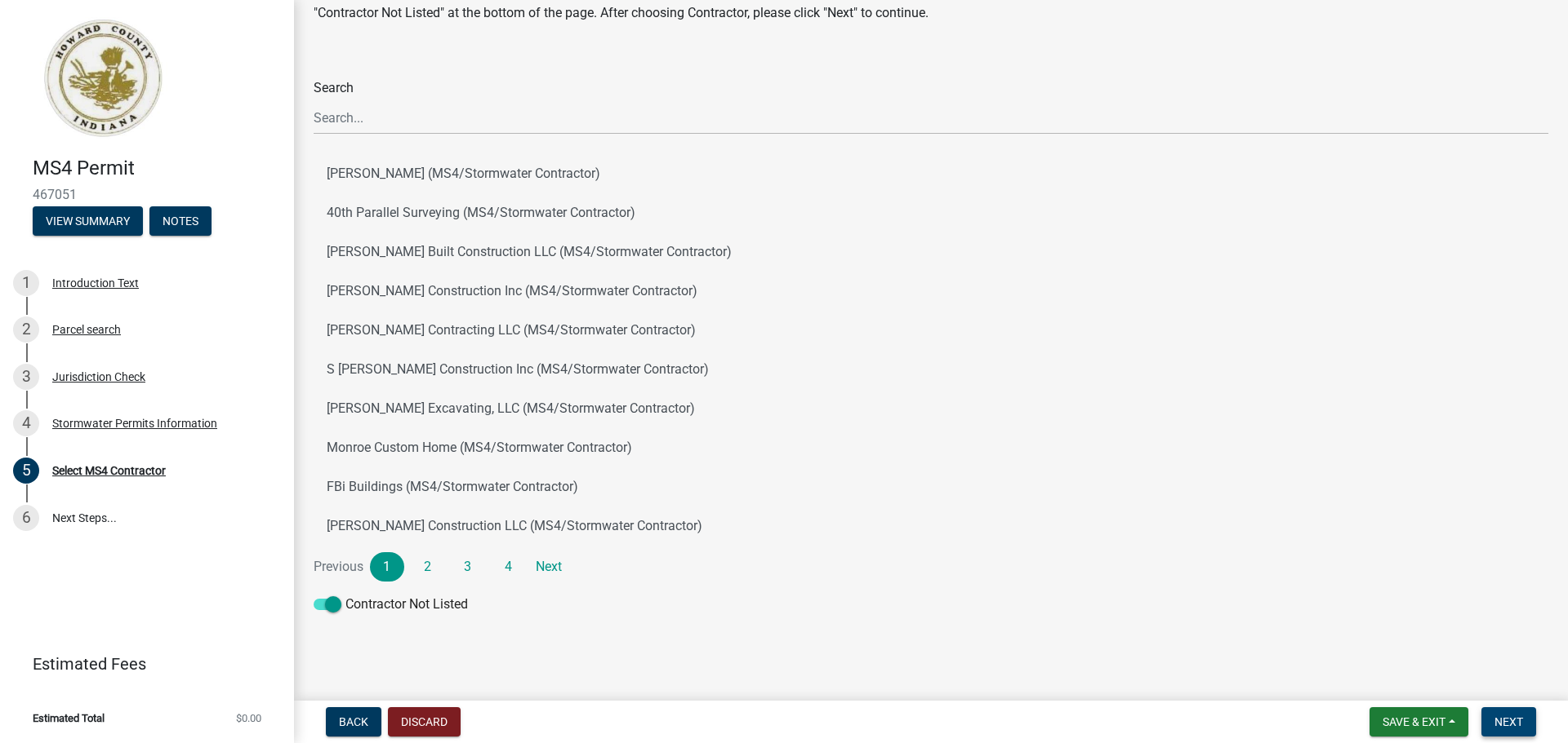
drag, startPoint x: 1528, startPoint y: 722, endPoint x: 1509, endPoint y: 658, distance: 66.8
click at [1527, 722] on button "Next" at bounding box center [1508, 722] width 55 height 30
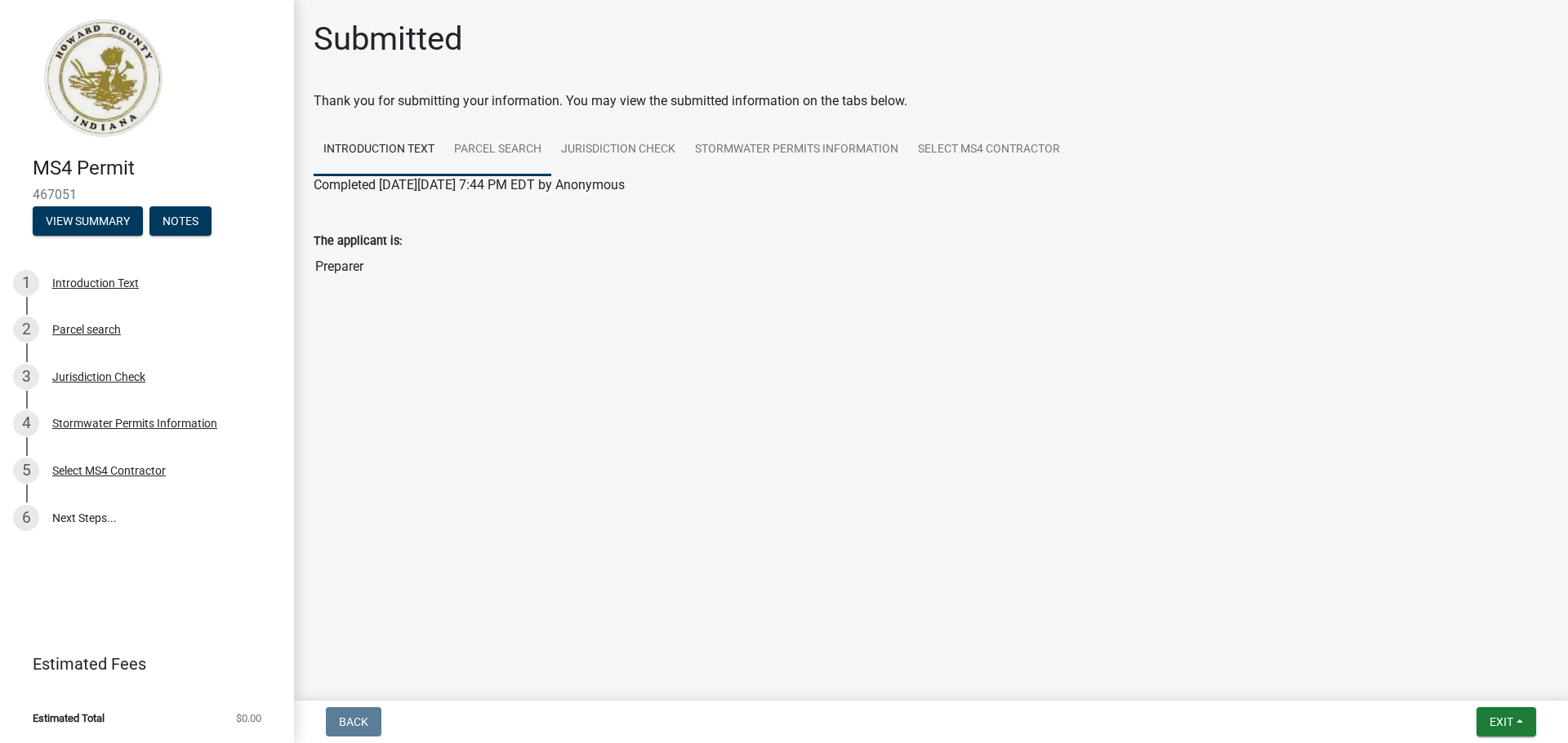
click at [511, 147] on link "Parcel search" at bounding box center [497, 150] width 107 height 52
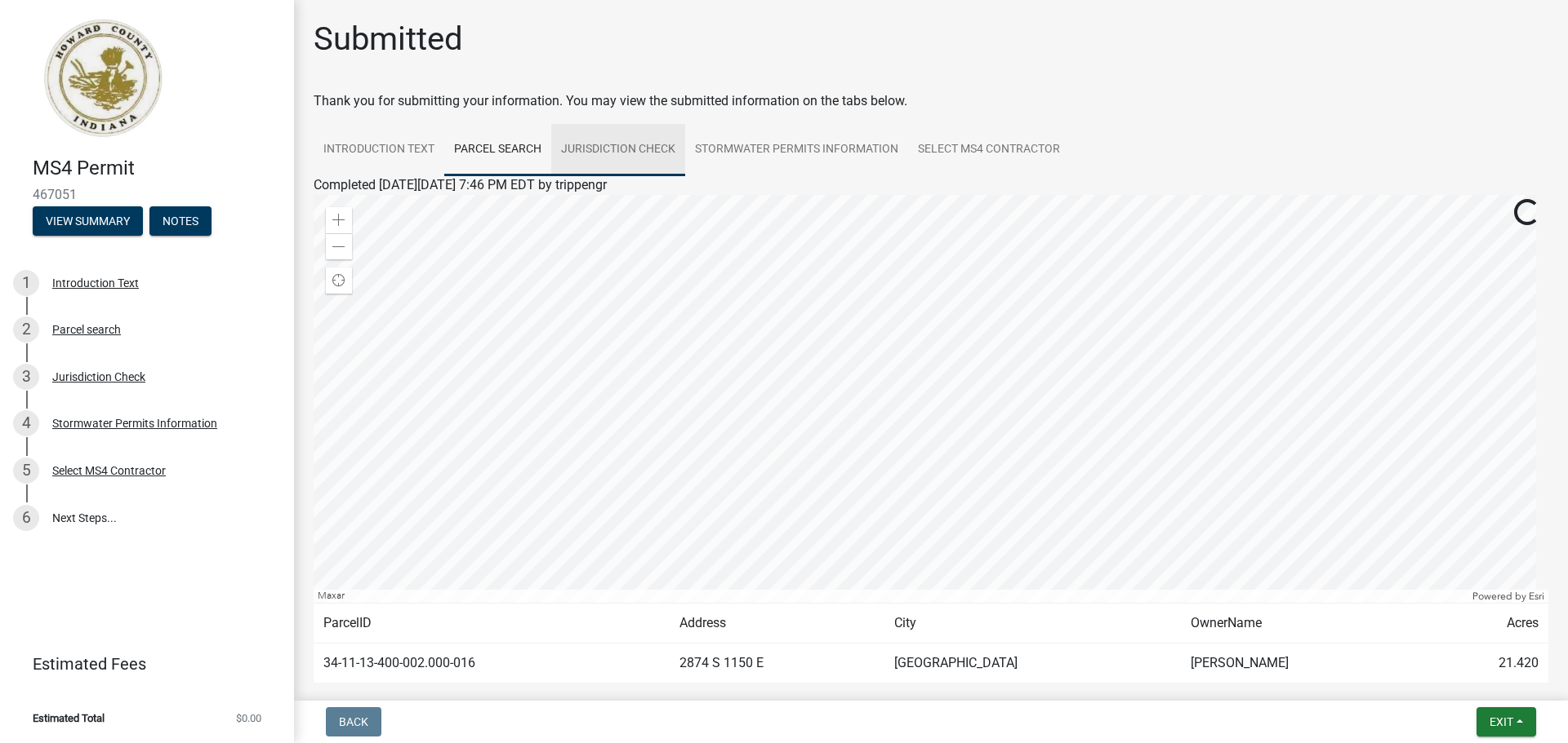
click at [591, 148] on link "Jurisdiction Check" at bounding box center [618, 150] width 134 height 52
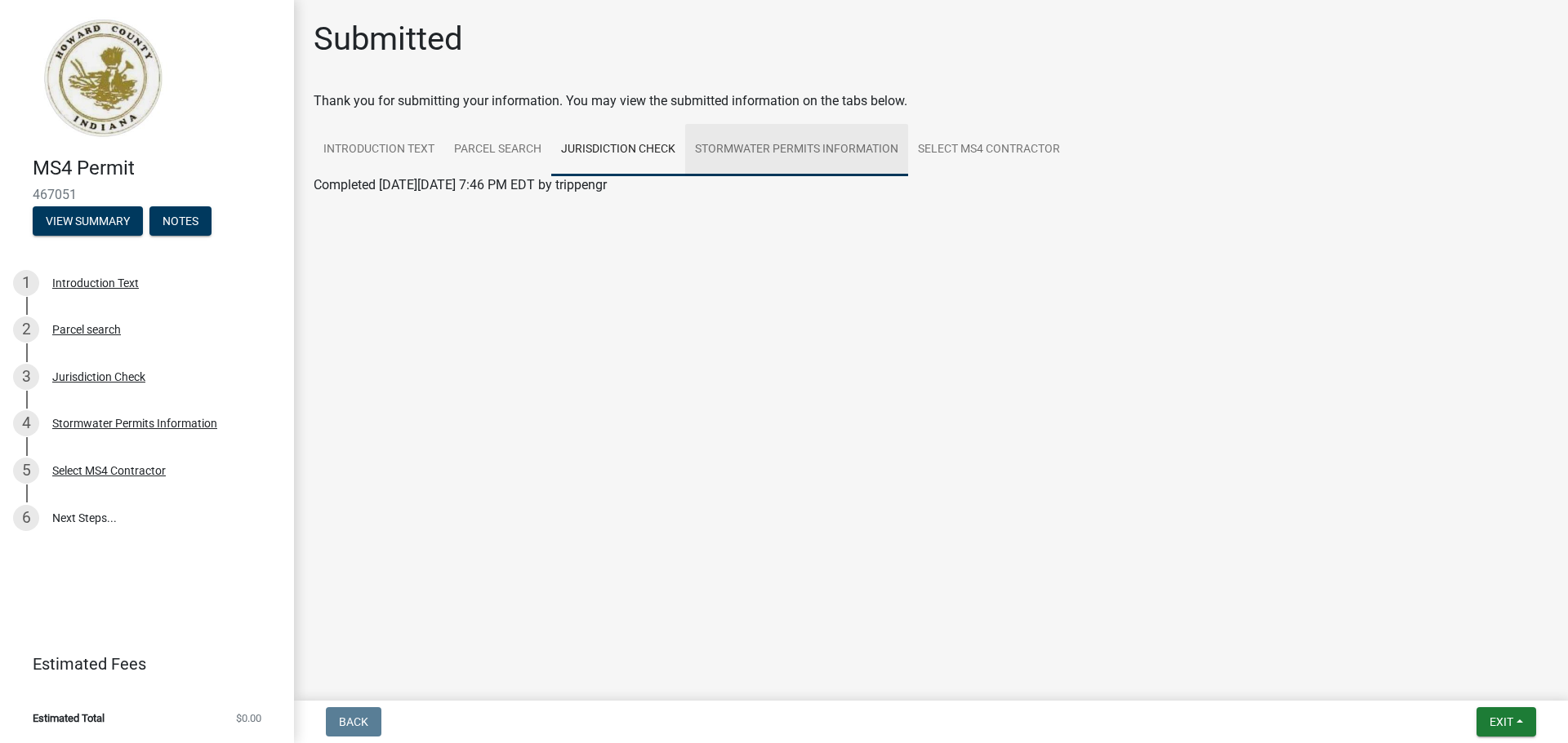
click at [754, 149] on link "Stormwater Permits Information" at bounding box center [796, 150] width 223 height 52
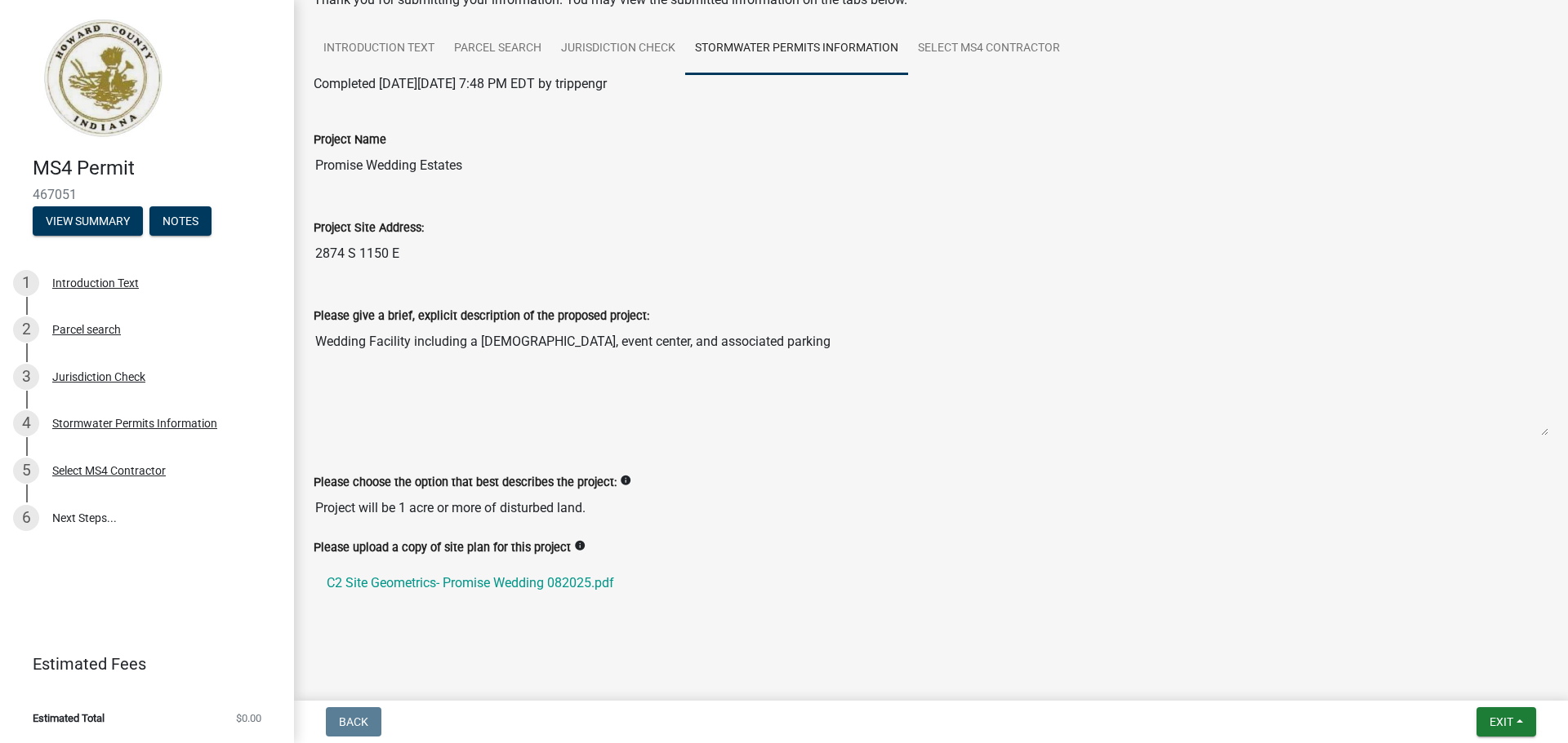
scroll to position [126, 0]
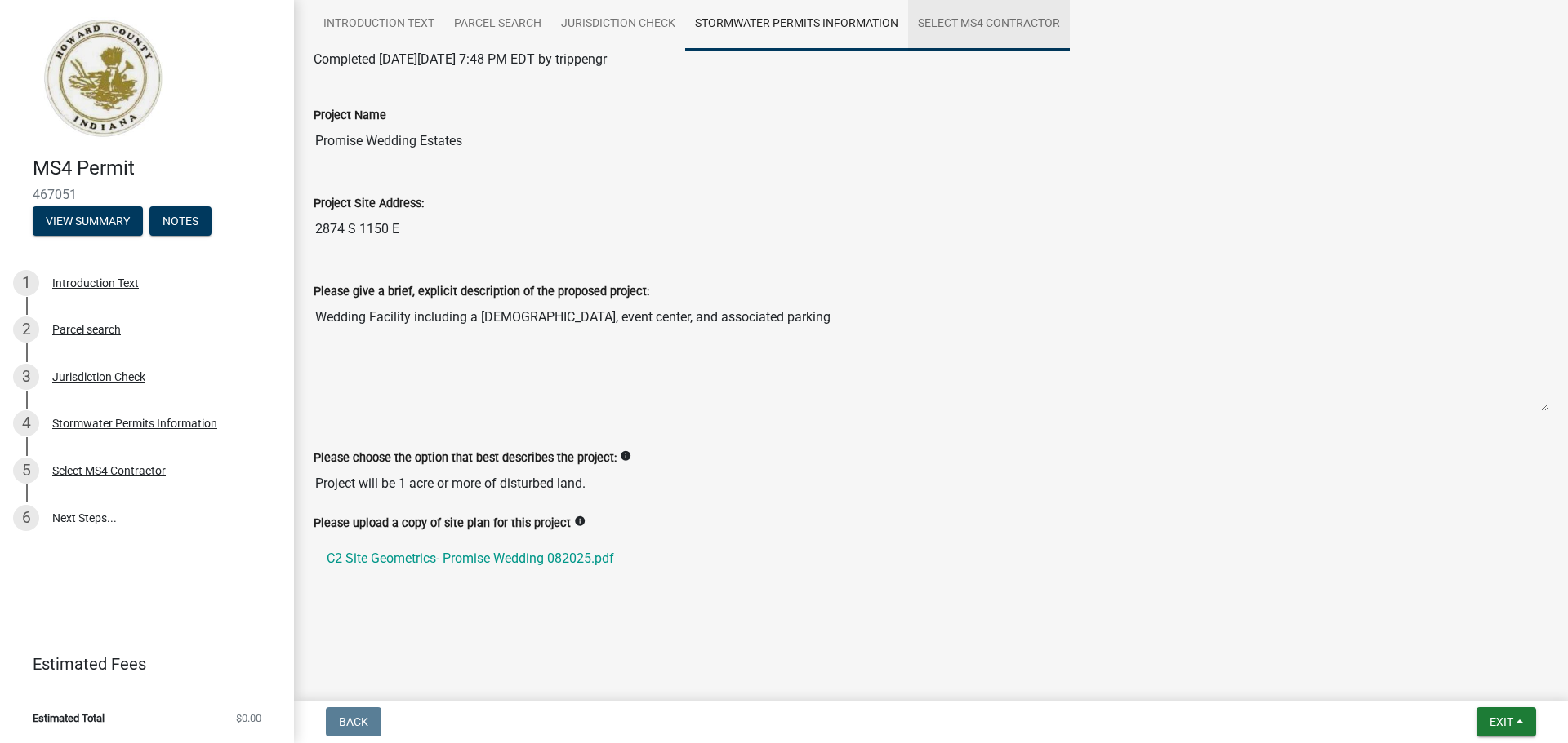
click at [976, 24] on link "Select MS4 Contractor" at bounding box center [989, 24] width 161 height 52
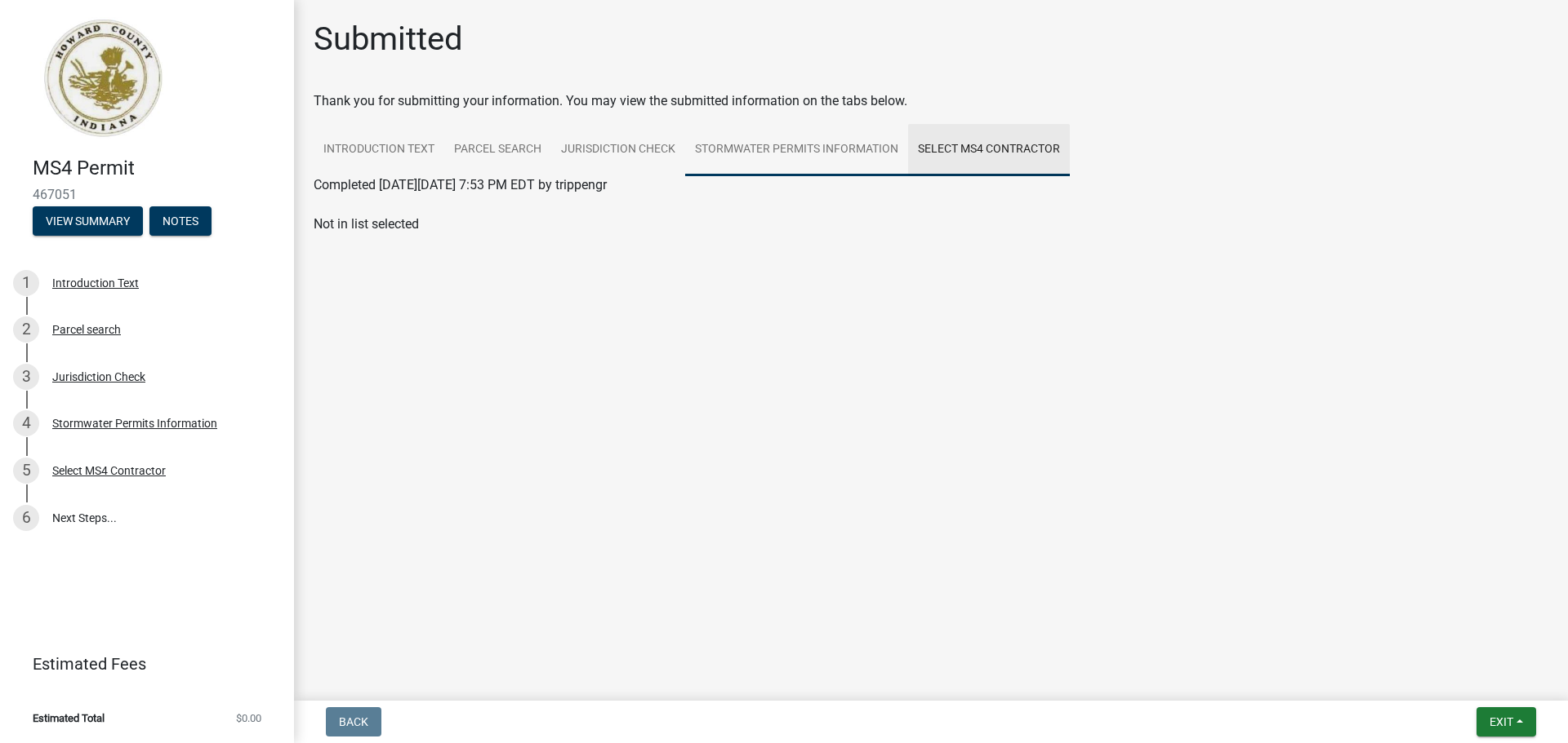
scroll to position [0, 0]
click at [127, 422] on div "Stormwater Permits Information" at bounding box center [134, 423] width 165 height 11
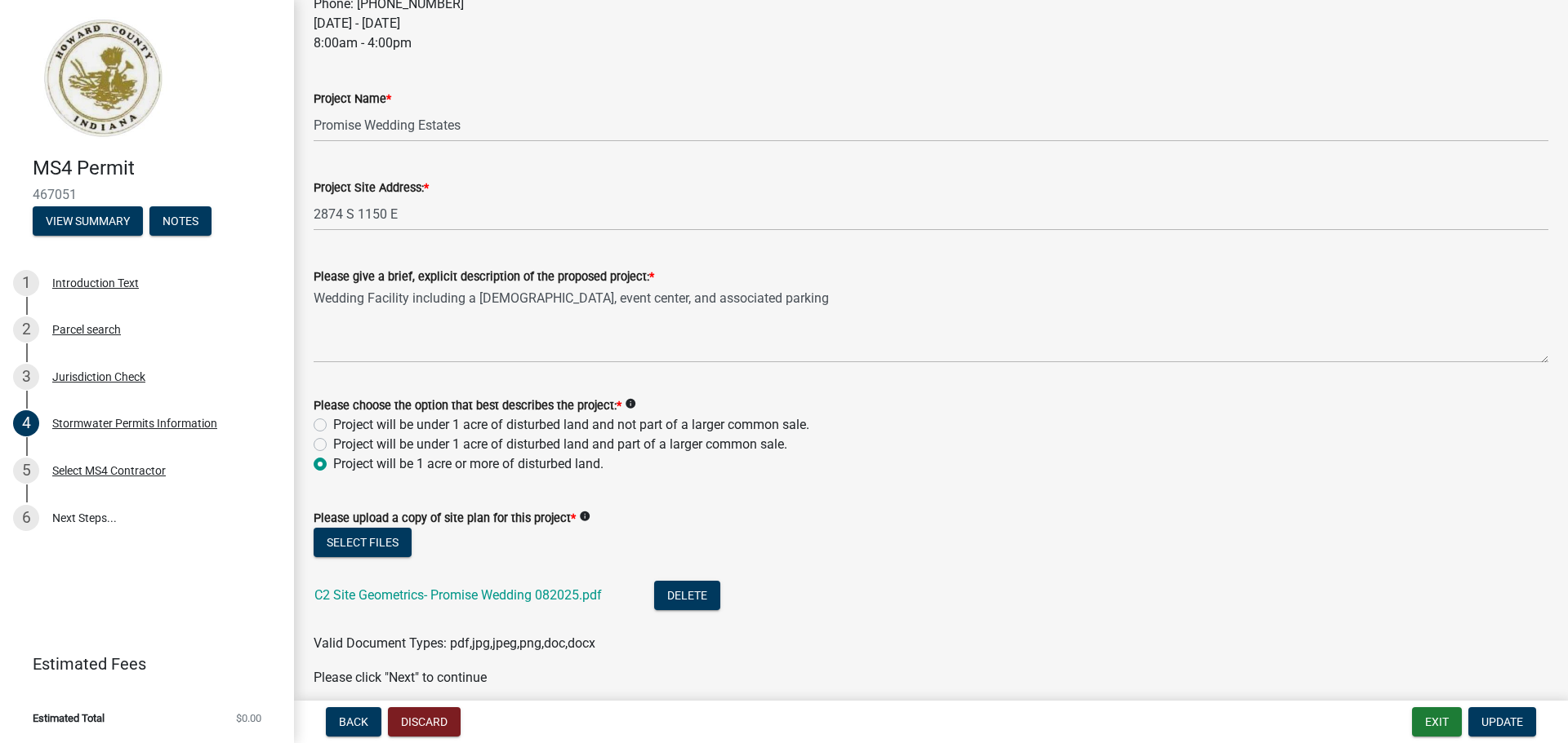
scroll to position [641, 0]
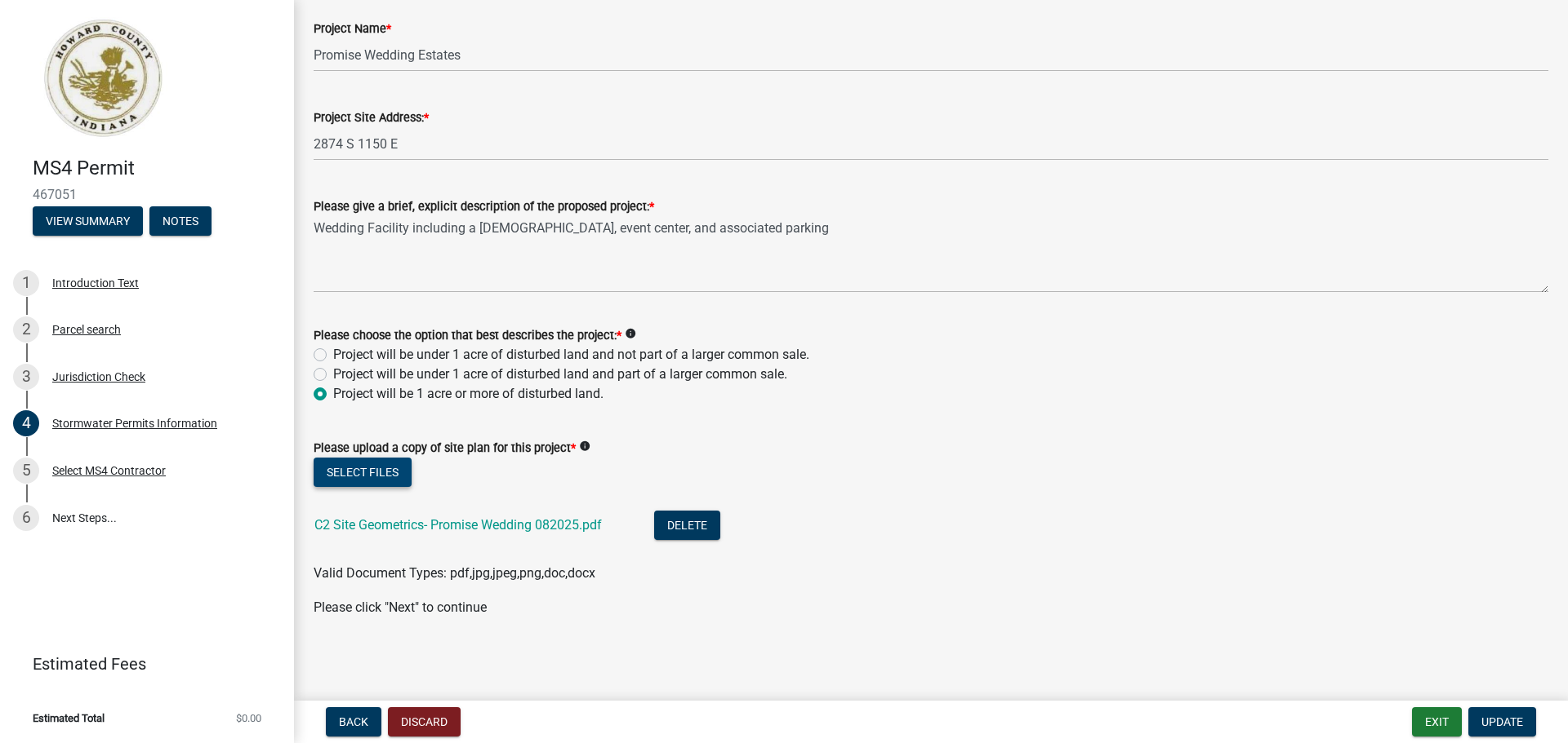
click at [380, 474] on button "Select files" at bounding box center [362, 473] width 98 height 30
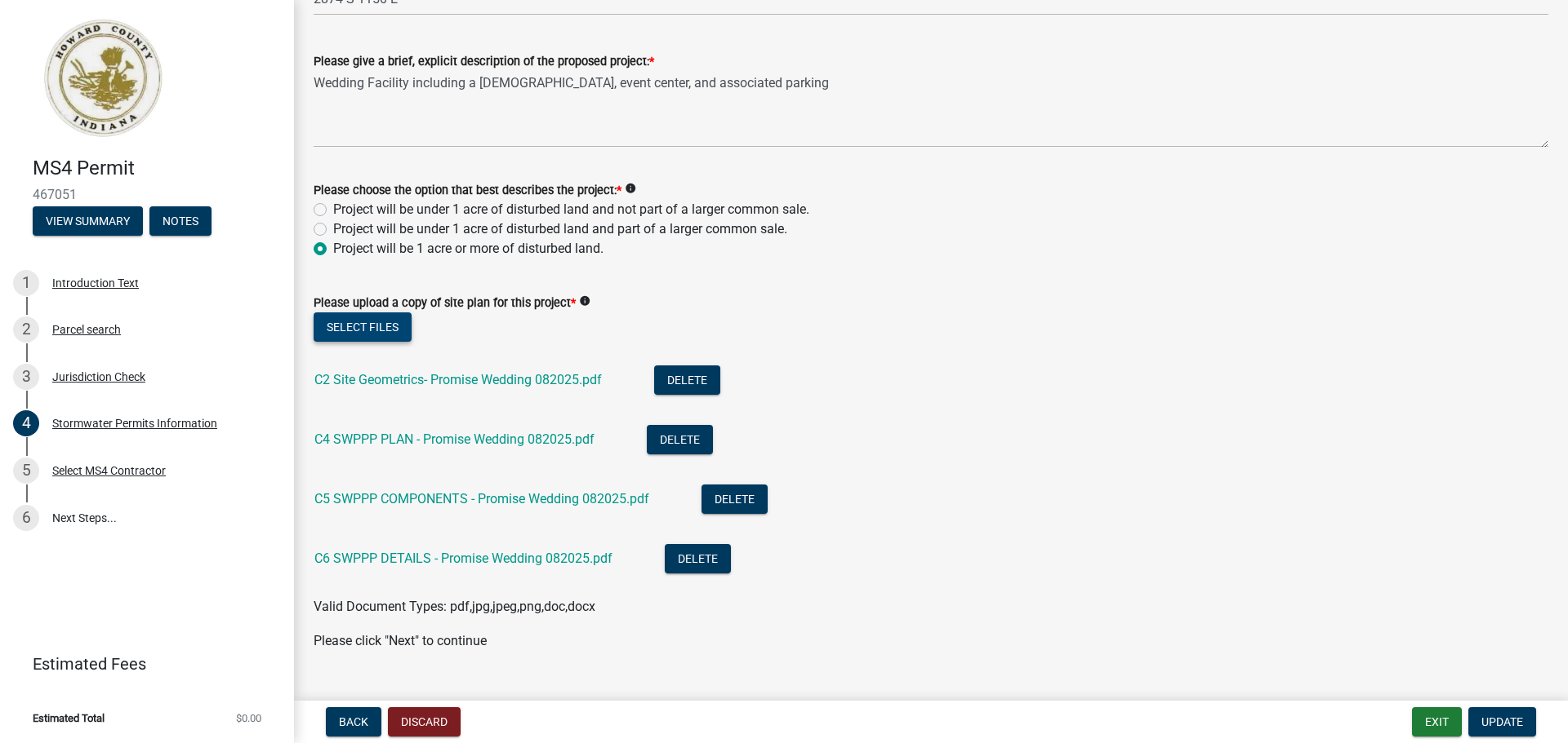
scroll to position [820, 0]
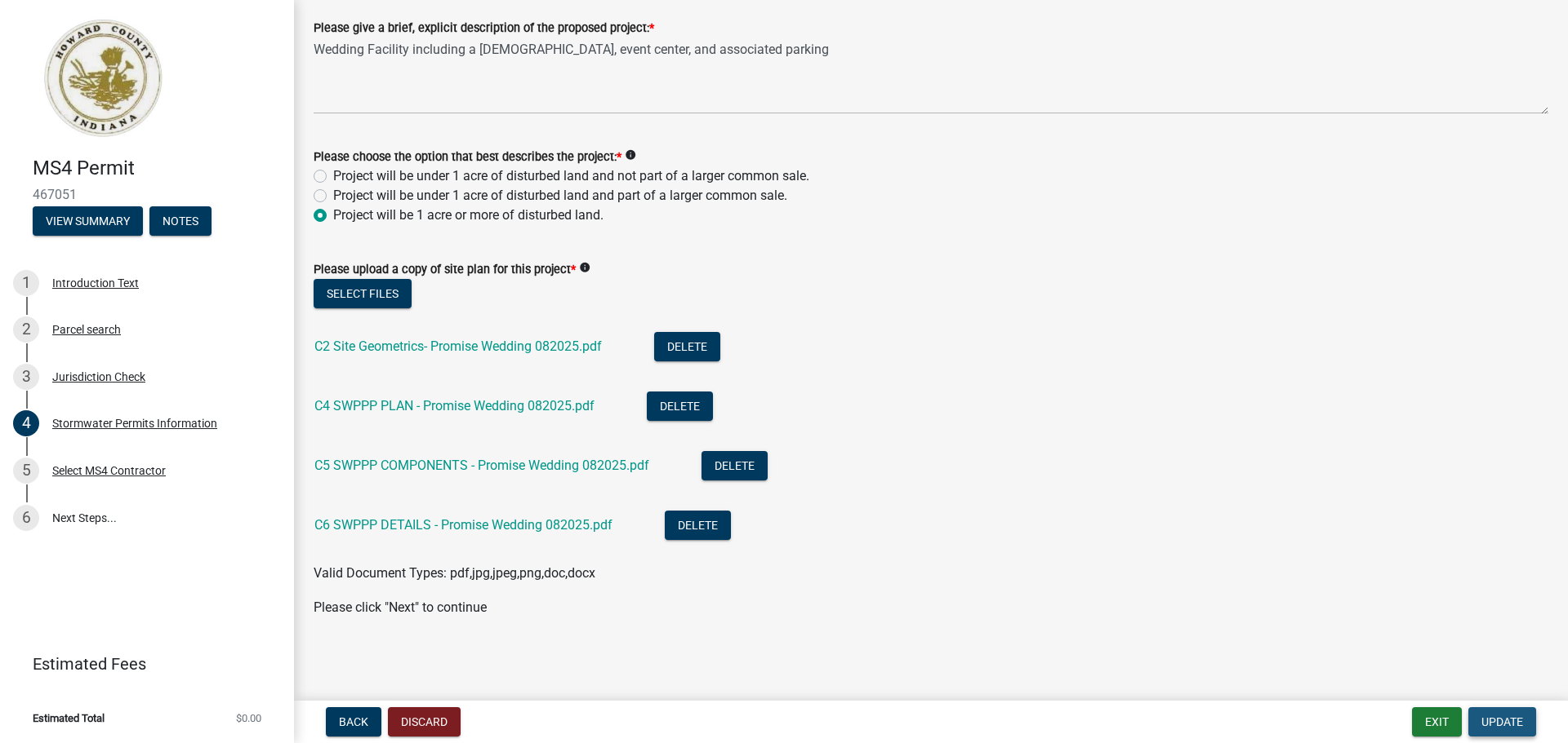
click at [1499, 721] on span "Update" at bounding box center [1502, 722] width 42 height 13
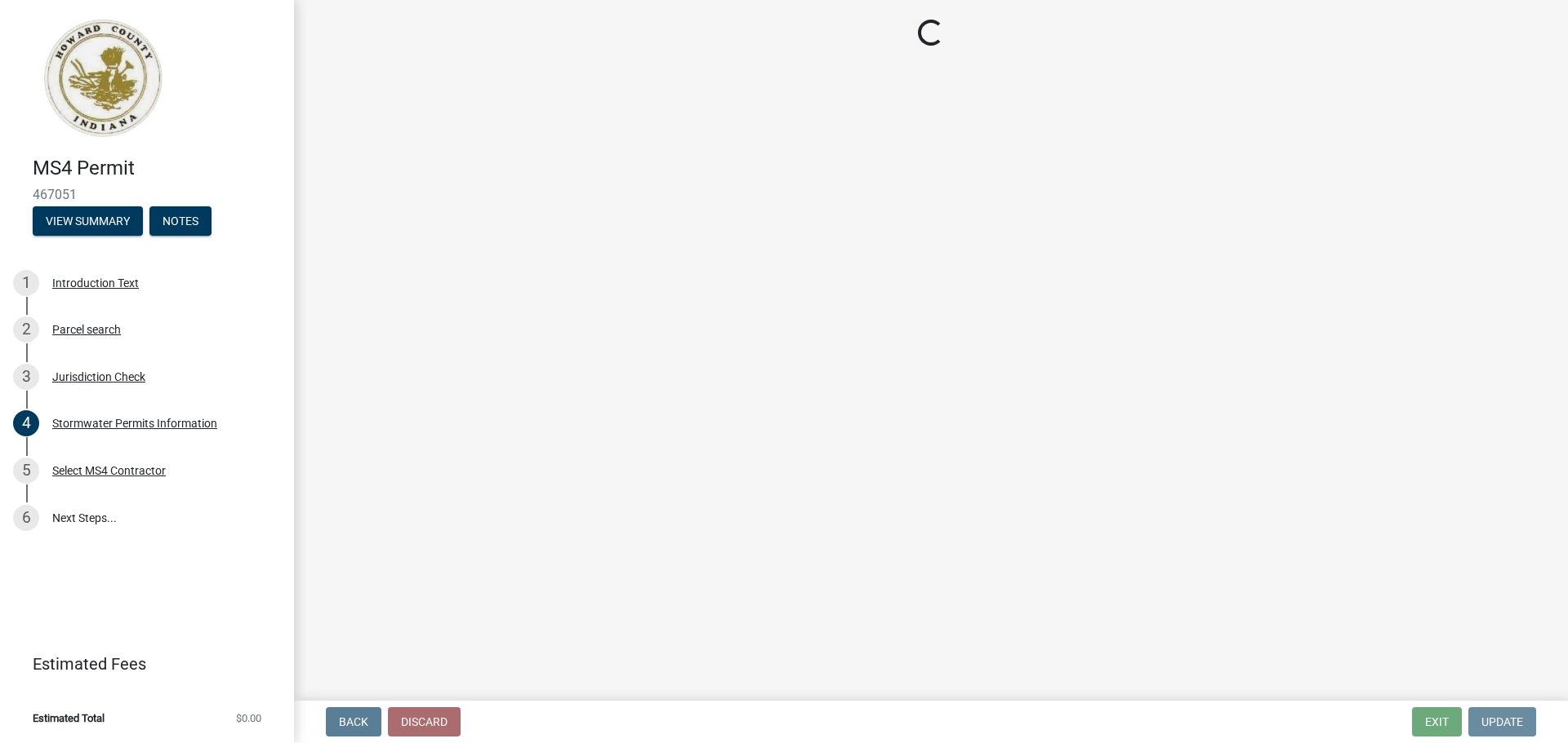
scroll to position [0, 0]
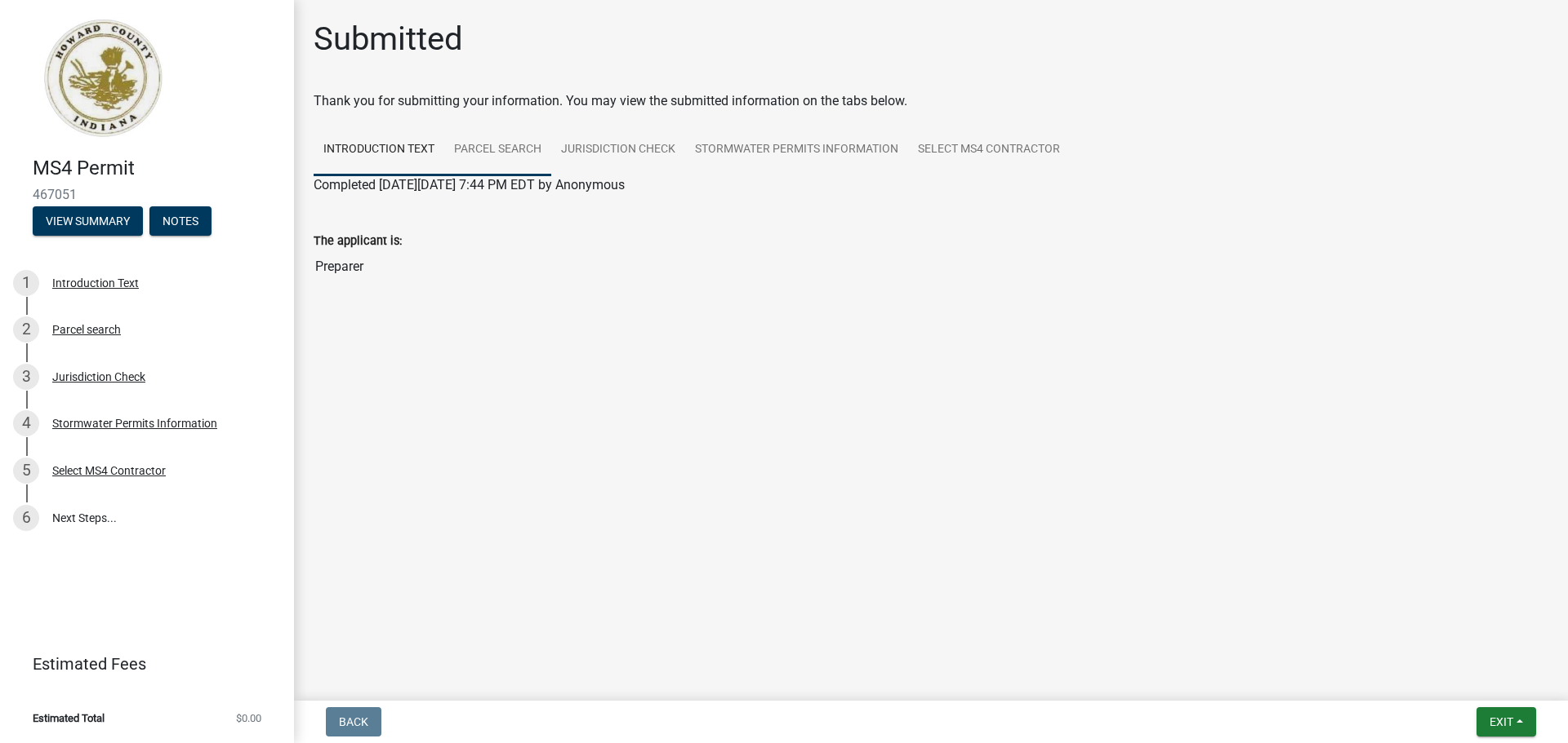
click at [528, 144] on link "Parcel search" at bounding box center [497, 150] width 107 height 52
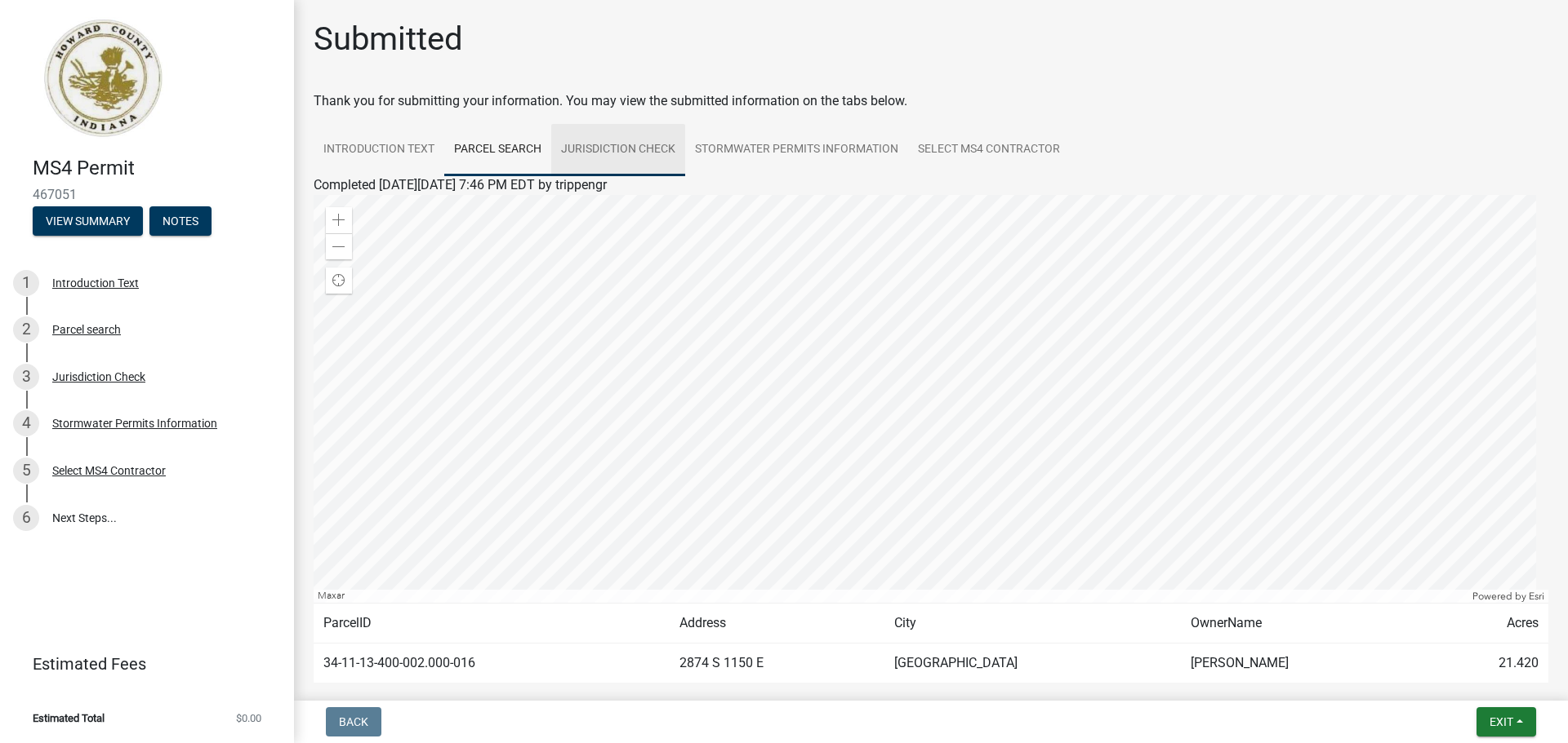
click at [634, 145] on link "Jurisdiction Check" at bounding box center [618, 150] width 134 height 52
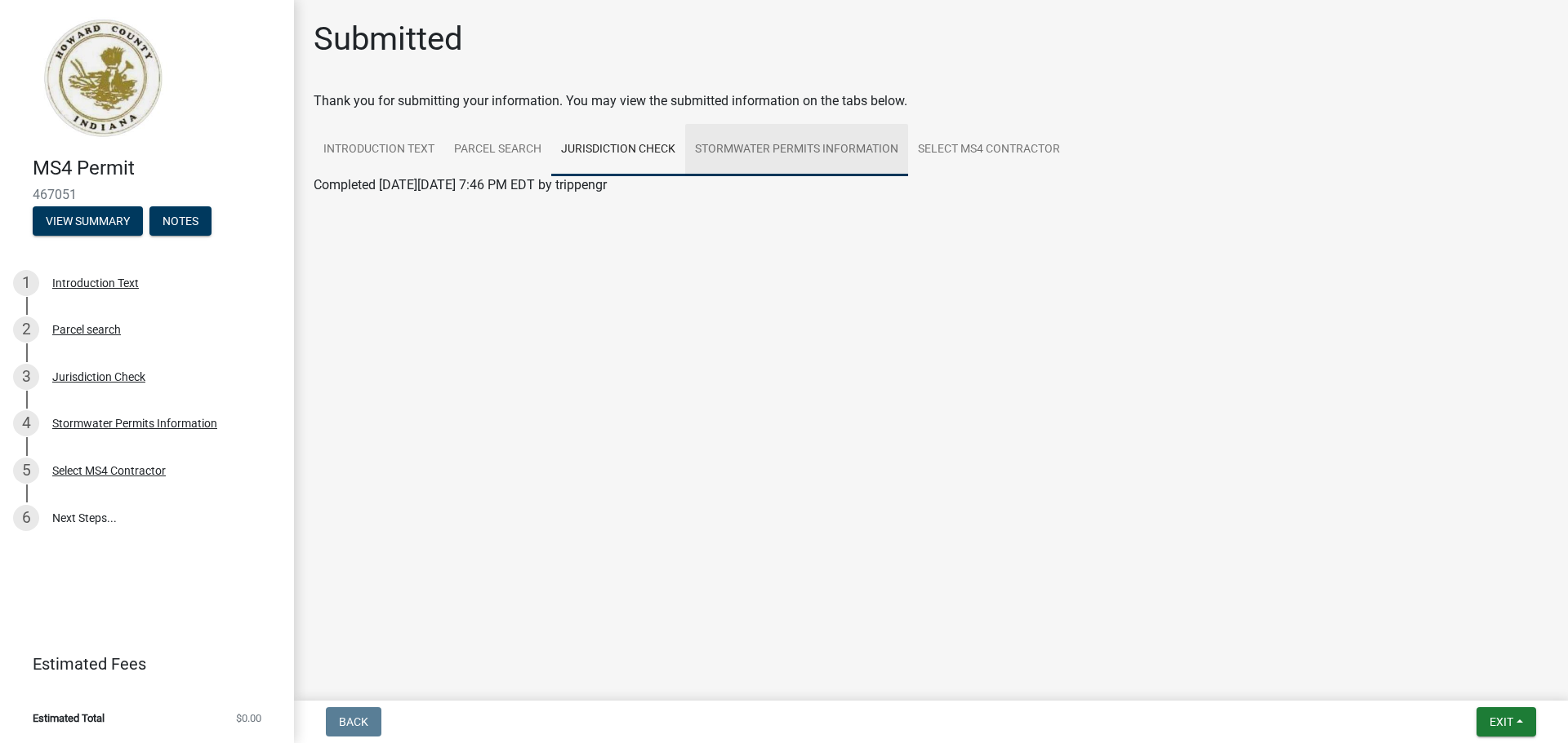
click at [811, 144] on link "Stormwater Permits Information" at bounding box center [796, 150] width 223 height 52
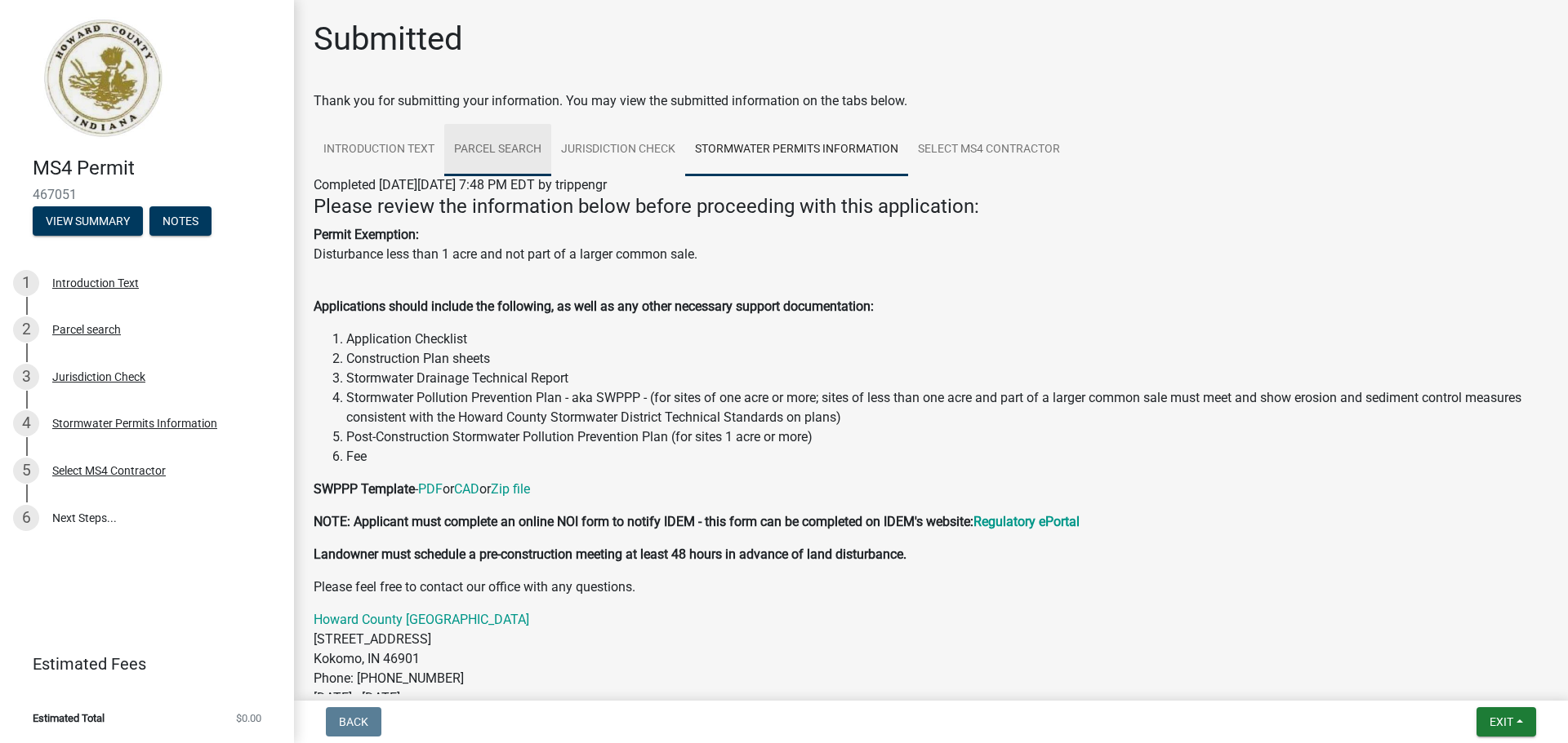
click at [487, 148] on link "Parcel search" at bounding box center [497, 150] width 107 height 52
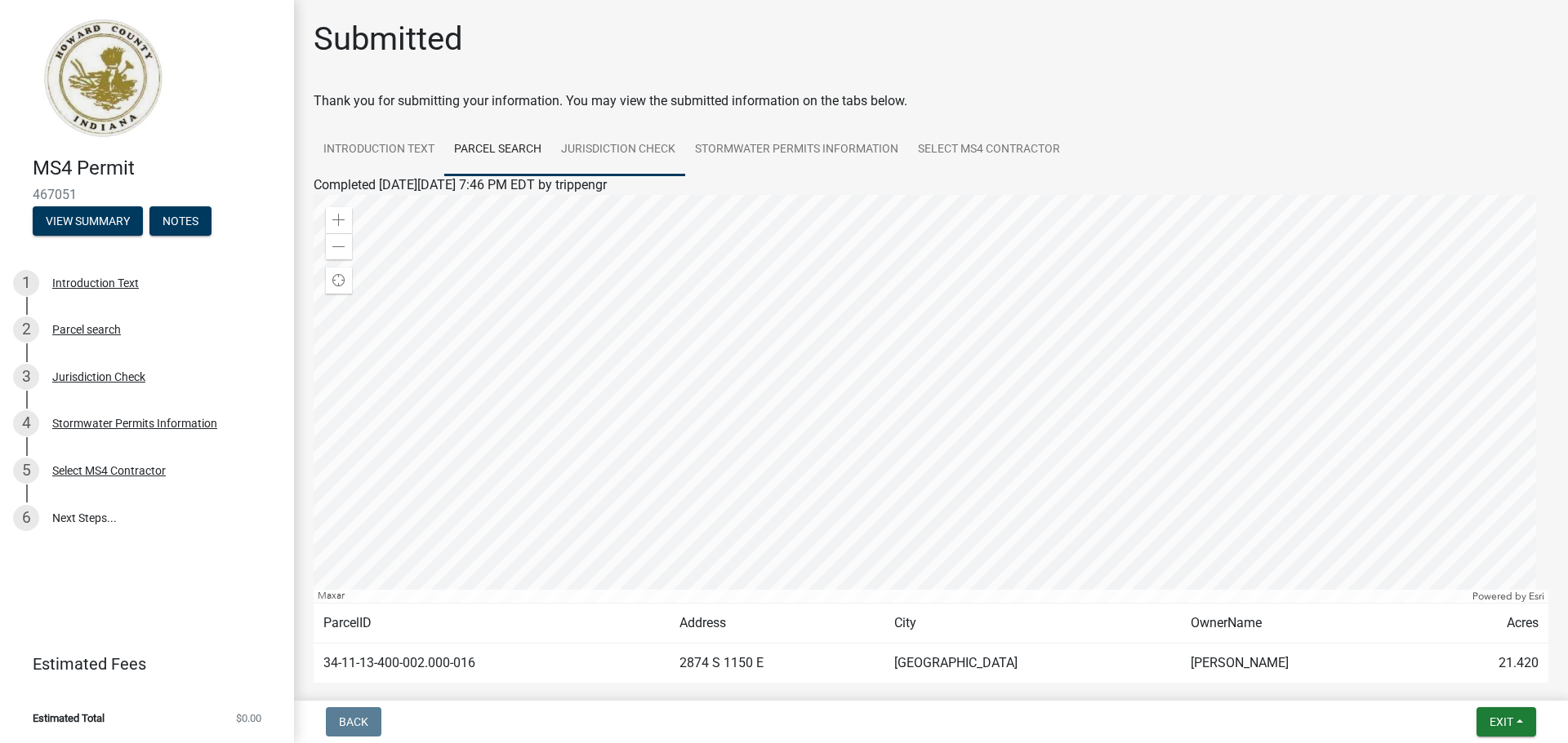
click at [578, 147] on link "Jurisdiction Check" at bounding box center [618, 150] width 134 height 52
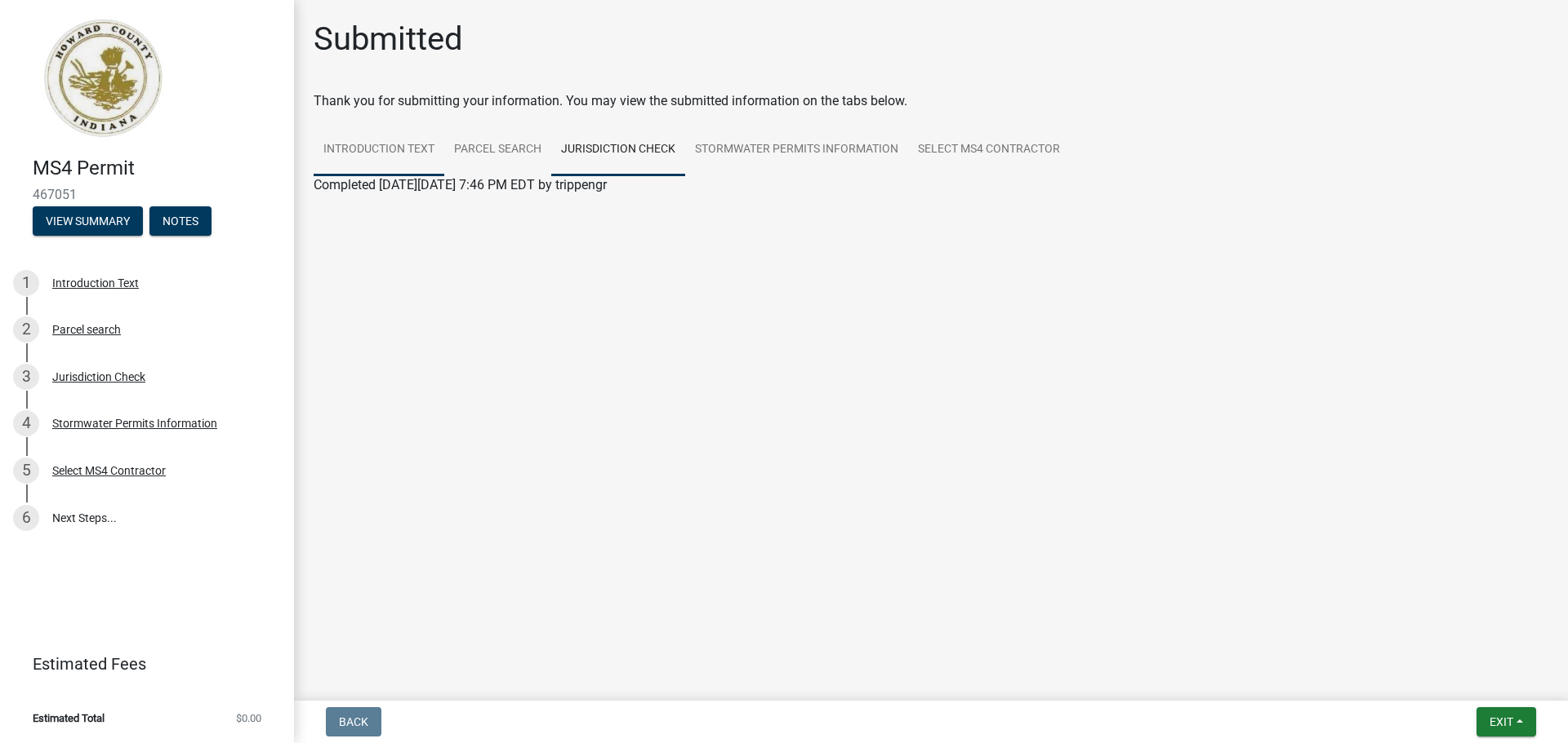
click at [405, 144] on link "Introduction Text" at bounding box center [379, 150] width 131 height 52
click at [491, 145] on link "Parcel search" at bounding box center [497, 150] width 107 height 52
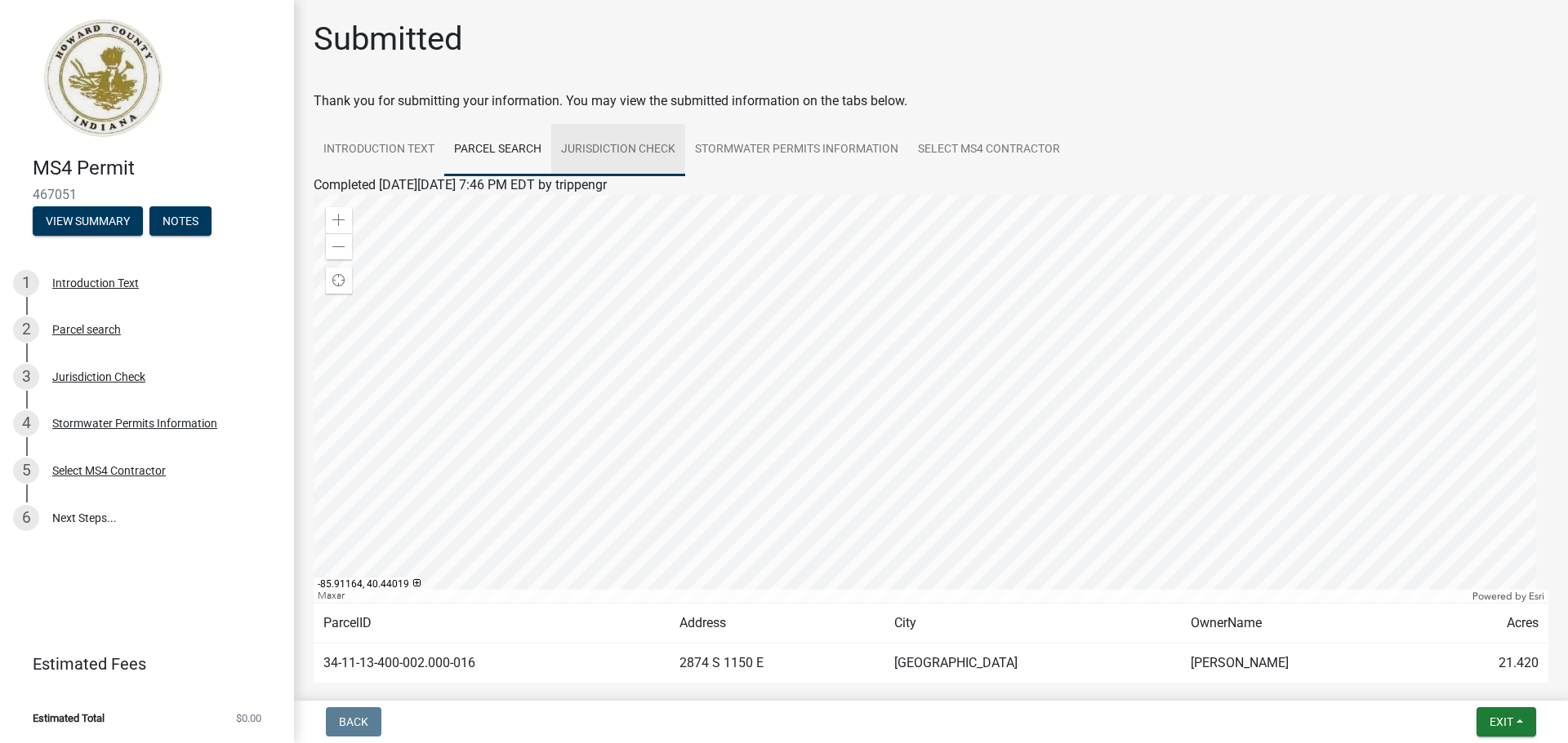
click at [654, 147] on link "Jurisdiction Check" at bounding box center [618, 150] width 134 height 52
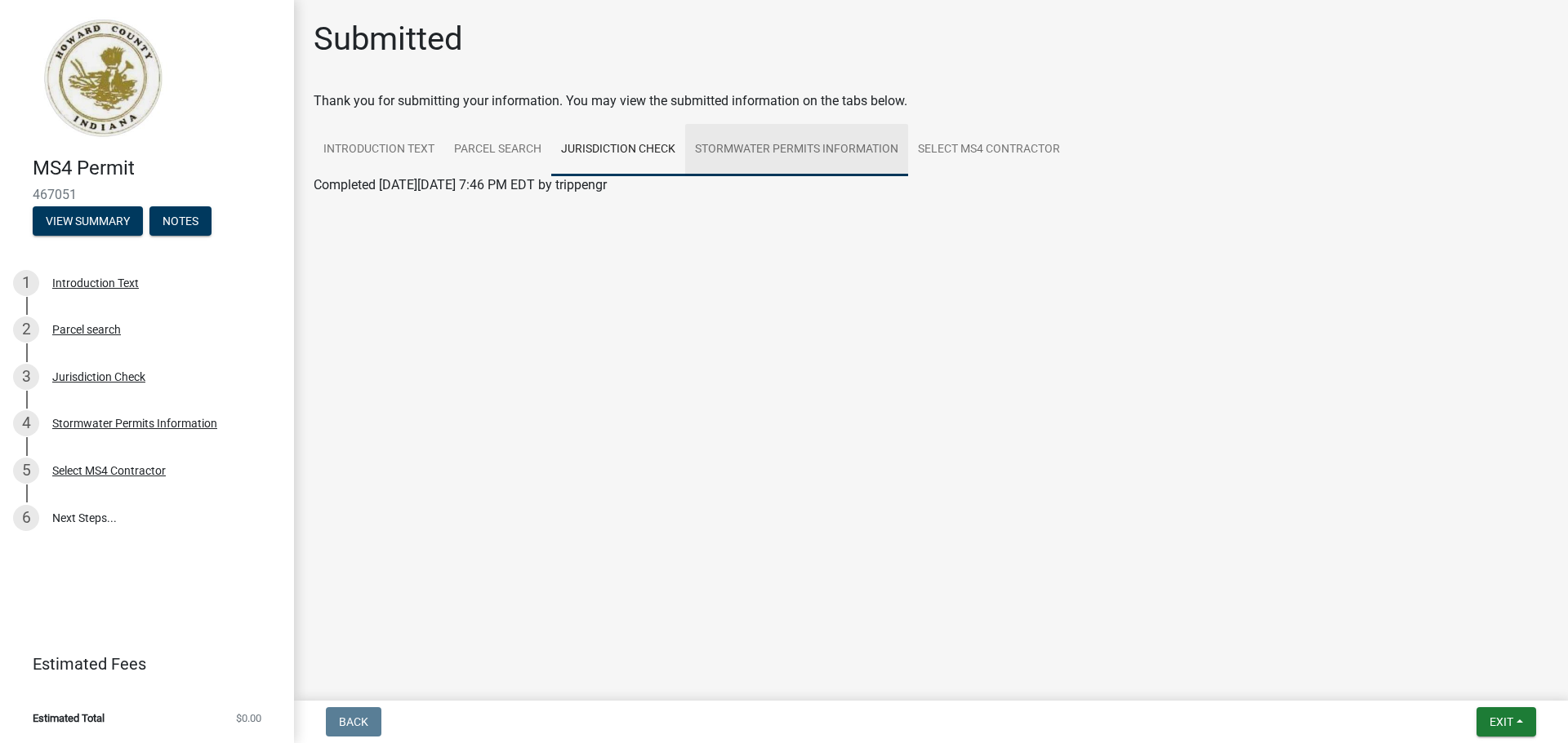
click at [763, 146] on link "Stormwater Permits Information" at bounding box center [796, 150] width 223 height 52
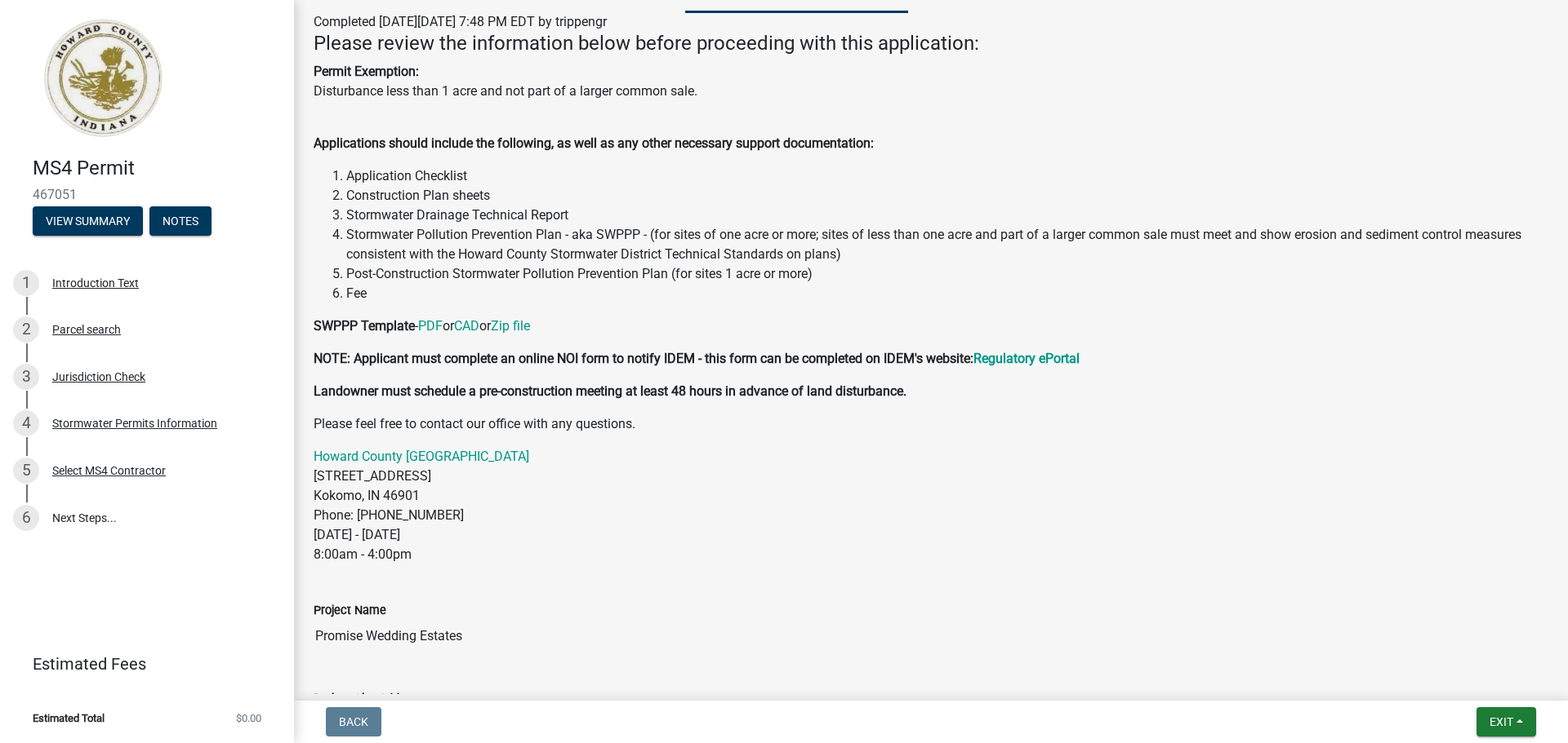
scroll to position [82, 0]
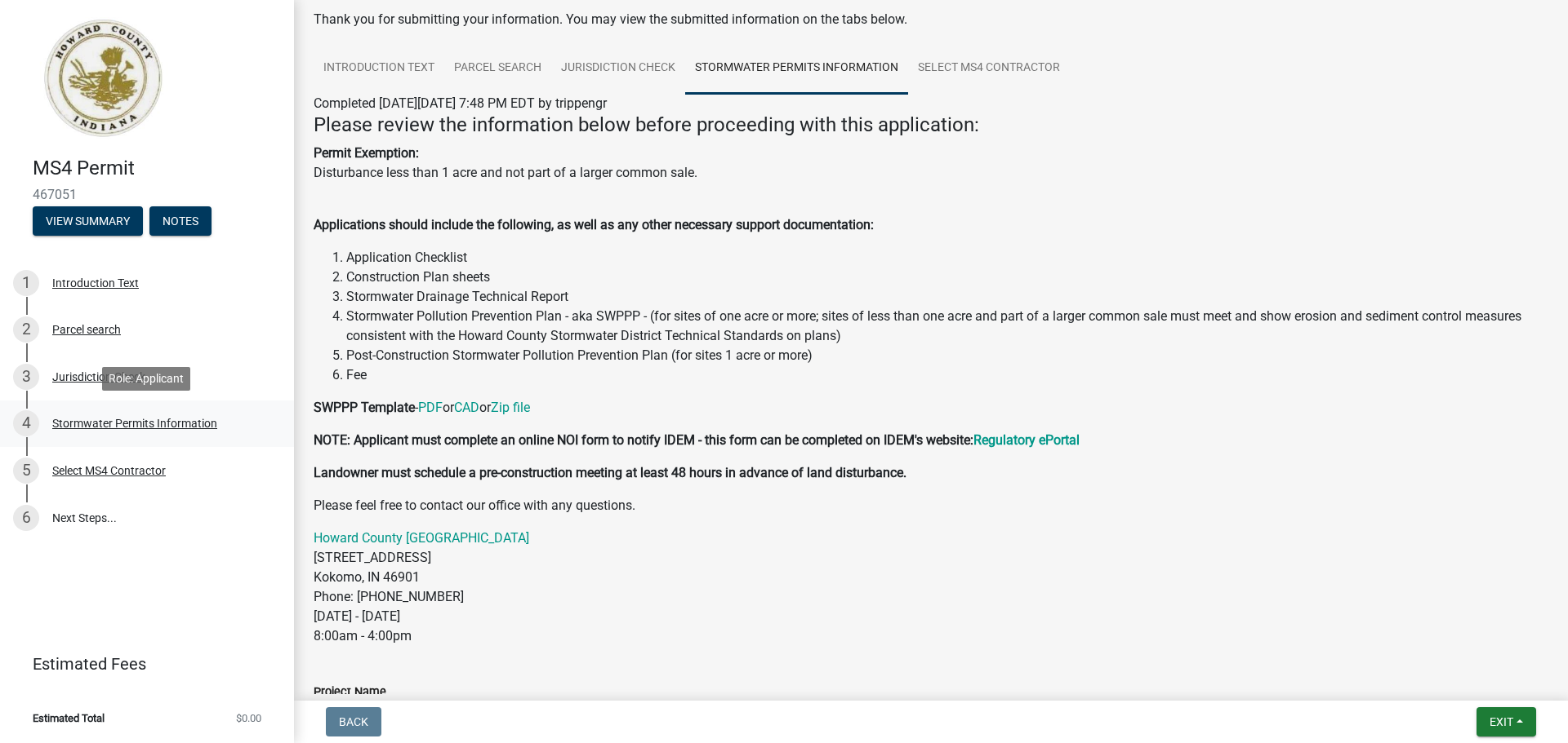
click at [96, 420] on div "Stormwater Permits Information" at bounding box center [134, 423] width 165 height 11
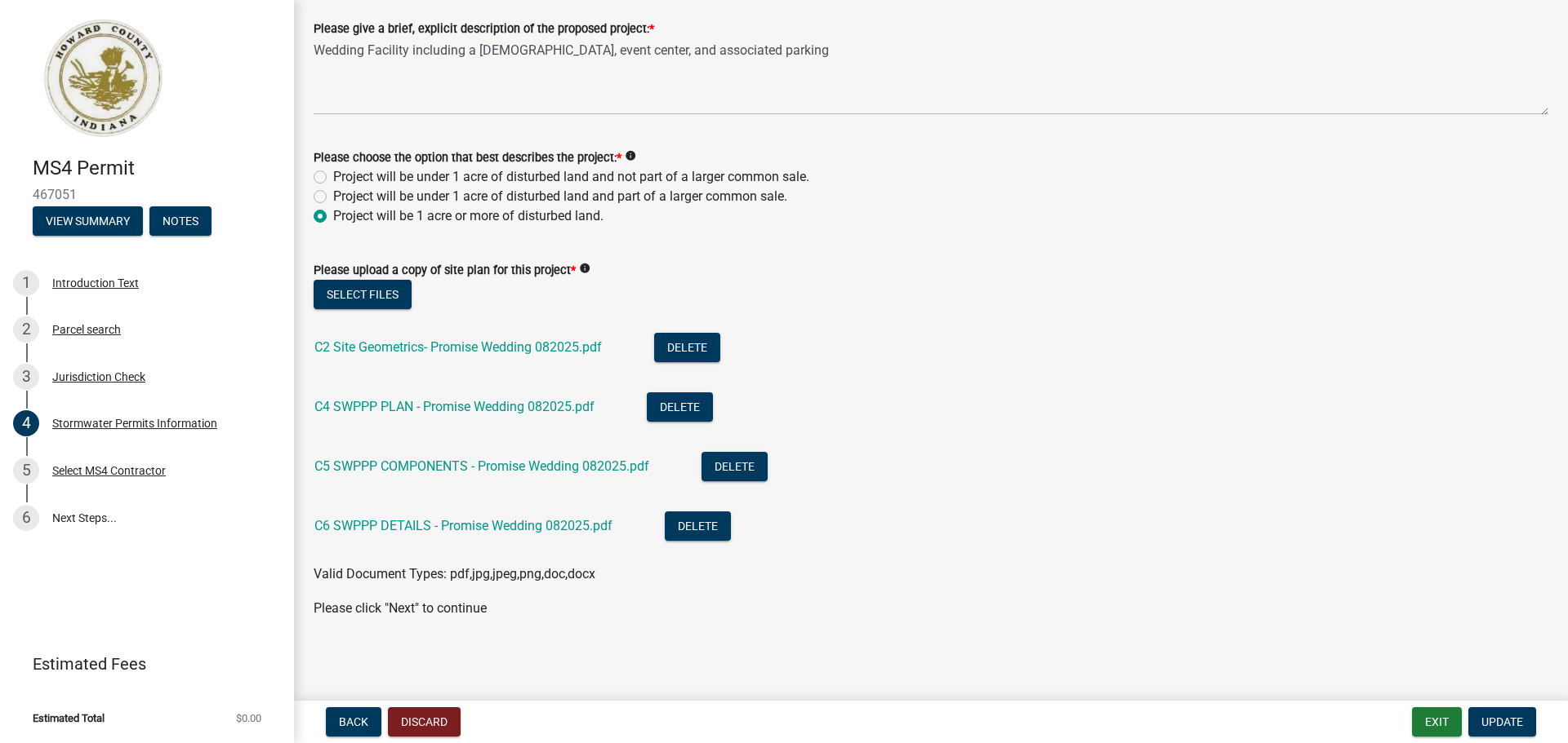
scroll to position [820, 0]
click at [1521, 726] on span "Update" at bounding box center [1502, 722] width 42 height 13
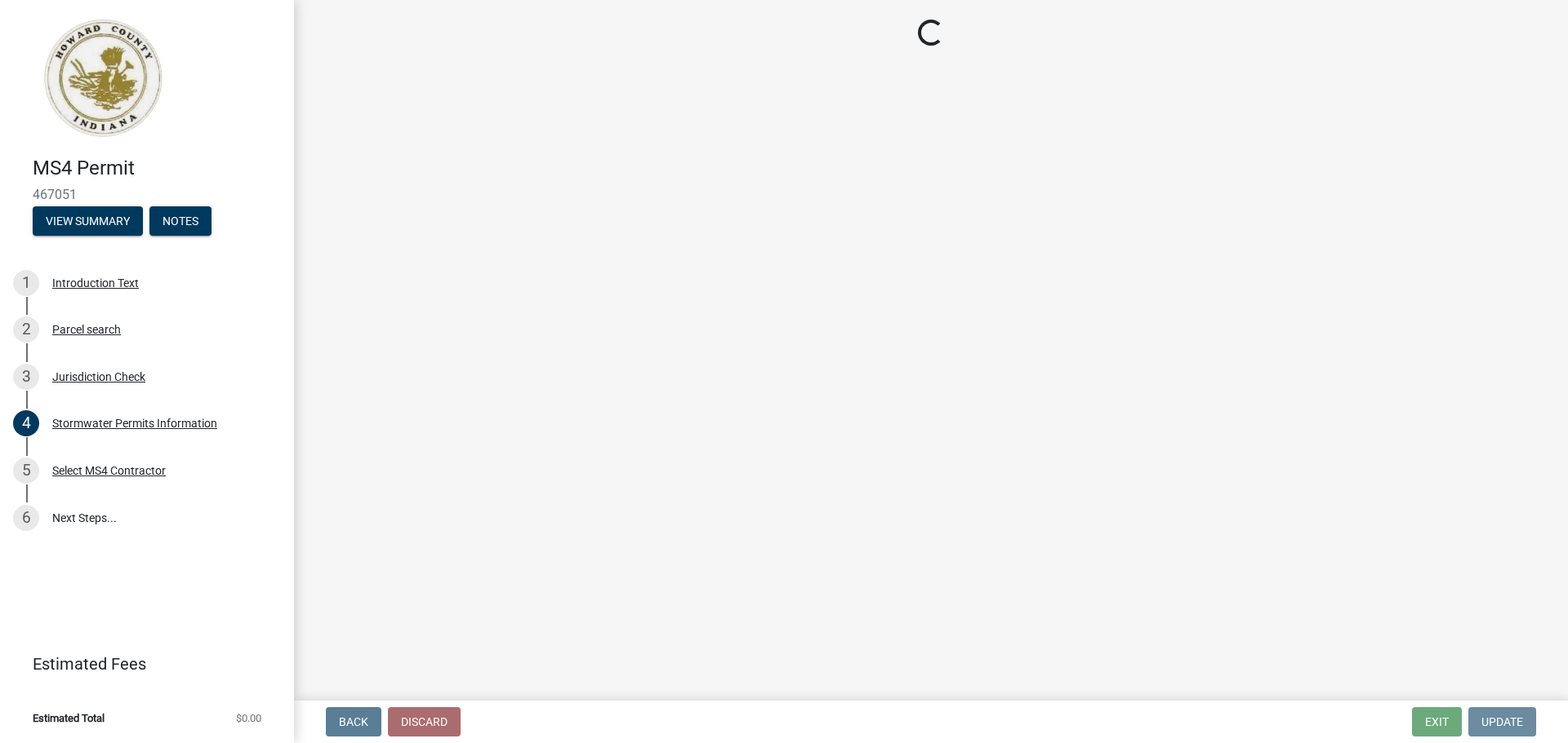
scroll to position [0, 0]
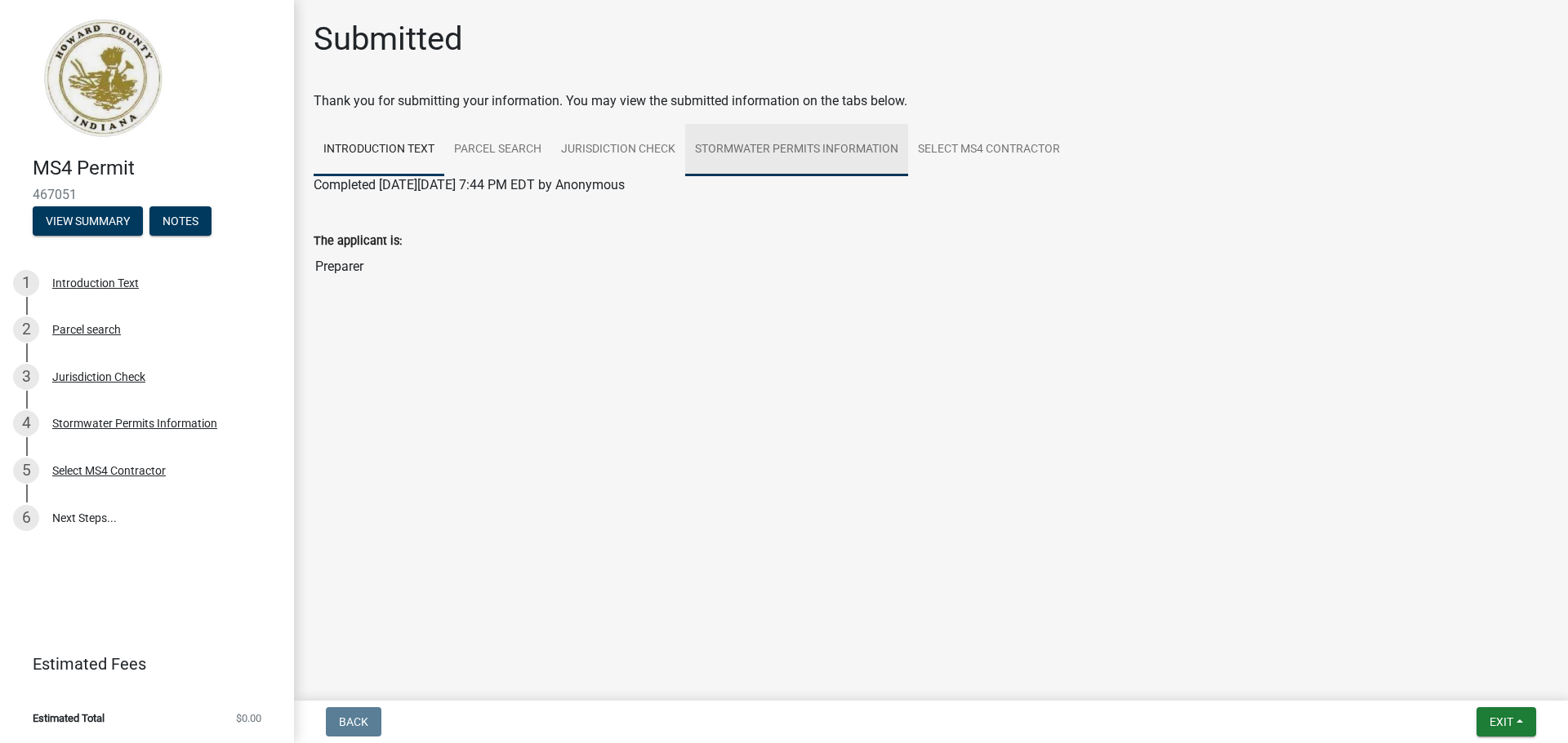
click at [757, 137] on link "Stormwater Permits Information" at bounding box center [796, 150] width 223 height 52
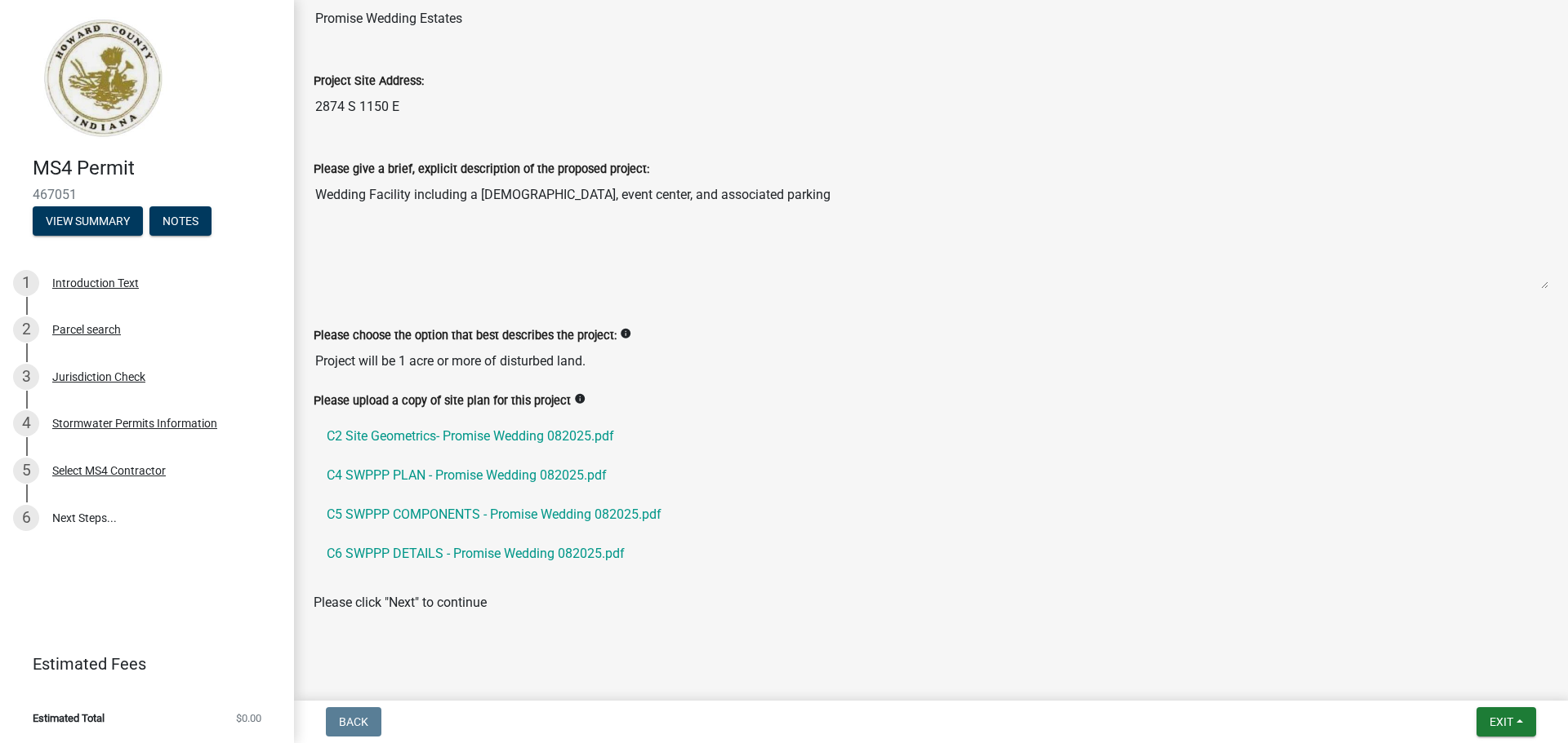
scroll to position [795, 0]
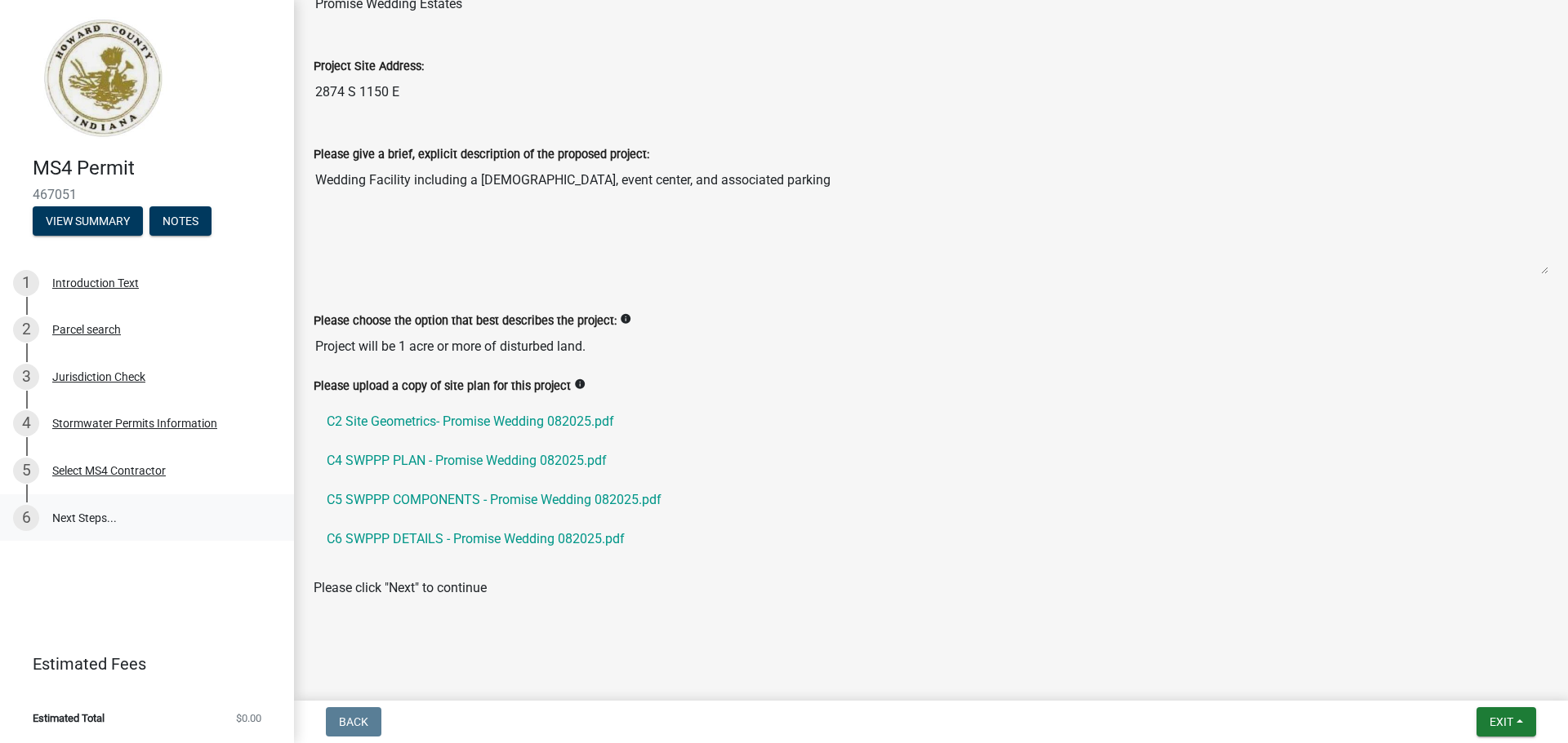
click at [76, 512] on link "6 Next Steps..." at bounding box center [147, 518] width 294 height 47
click at [1502, 719] on span "Exit" at bounding box center [1501, 722] width 24 height 13
click at [1448, 640] on button "Save" at bounding box center [1470, 640] width 131 height 39
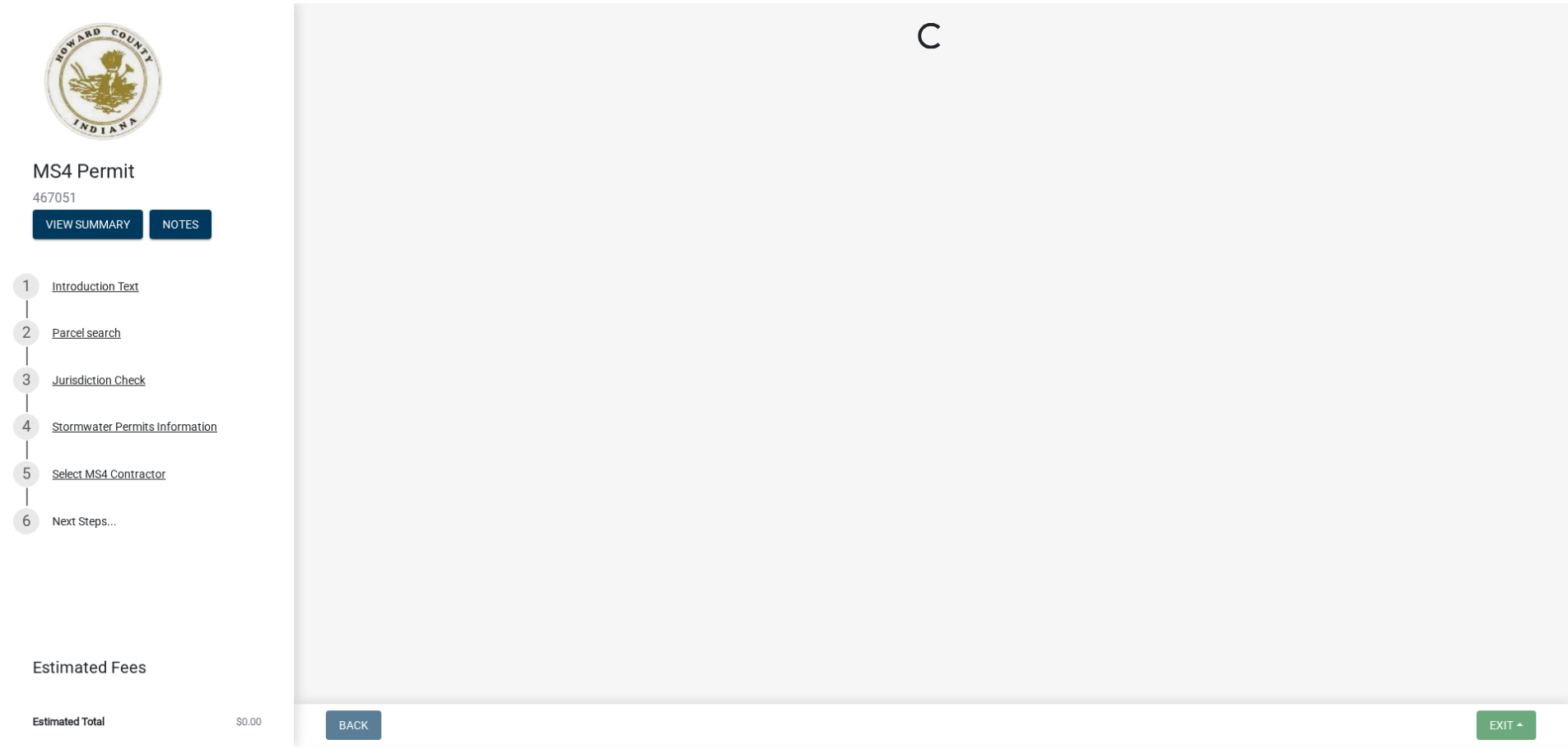
scroll to position [0, 0]
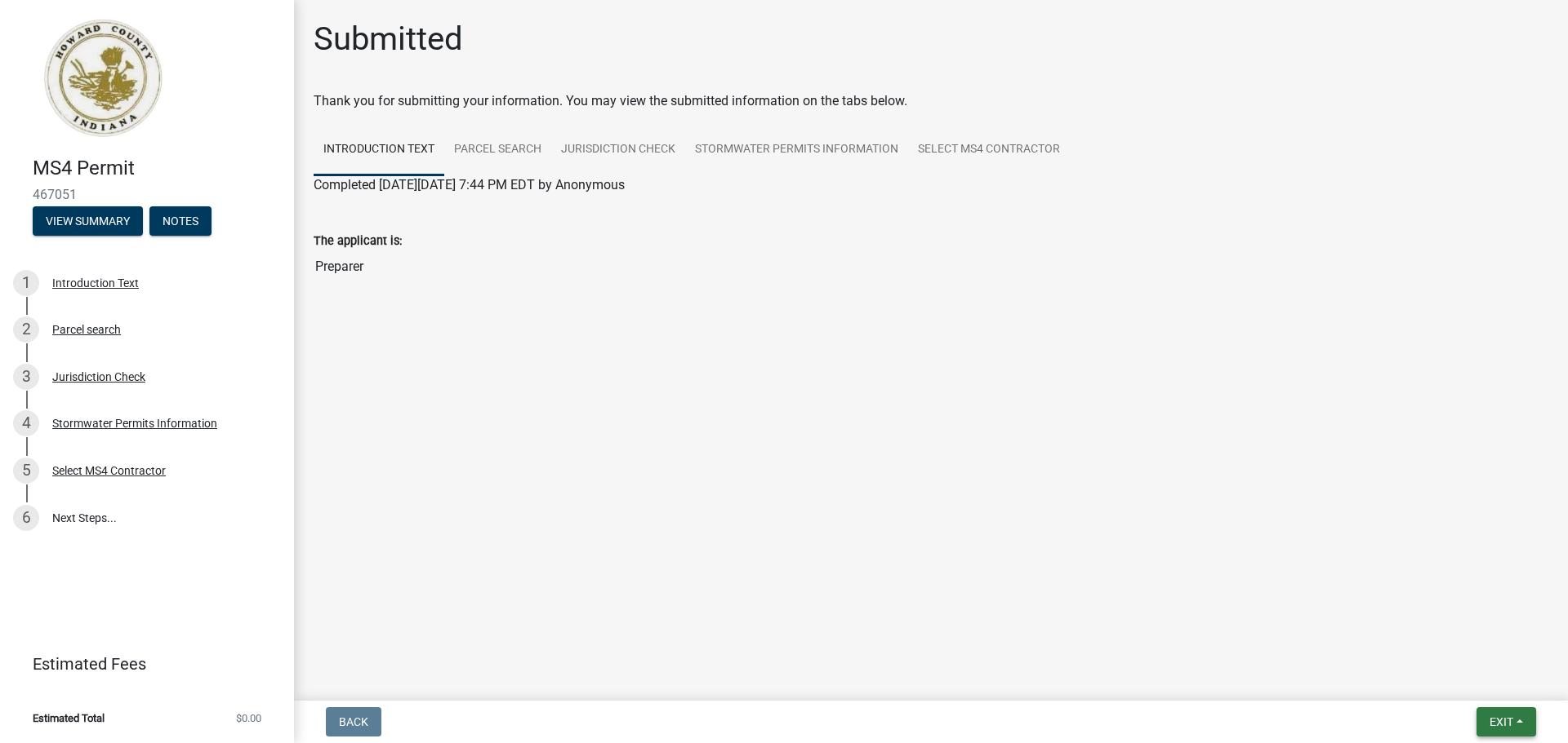
click at [1513, 719] on span "Exit" at bounding box center [1501, 722] width 24 height 13
click at [1485, 679] on button "Save & Exit" at bounding box center [1470, 679] width 131 height 39
